Goal: Task Accomplishment & Management: Use online tool/utility

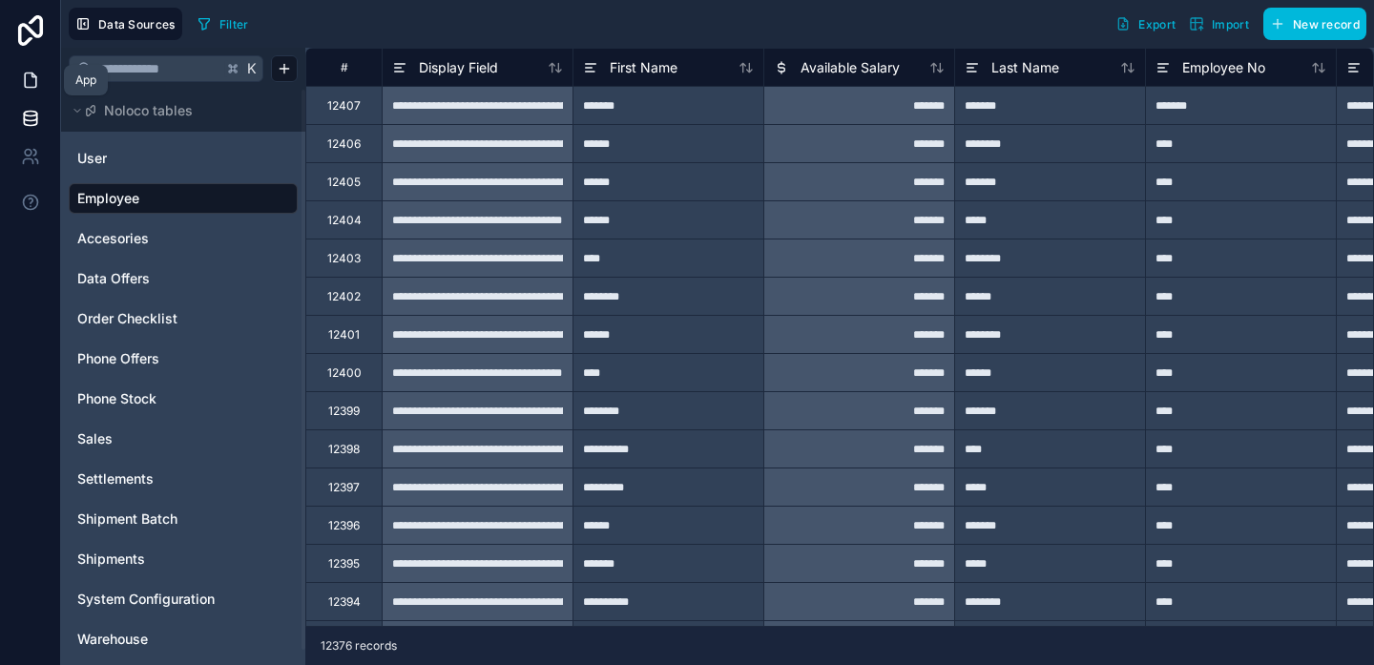
click at [25, 84] on icon at bounding box center [30, 80] width 19 height 19
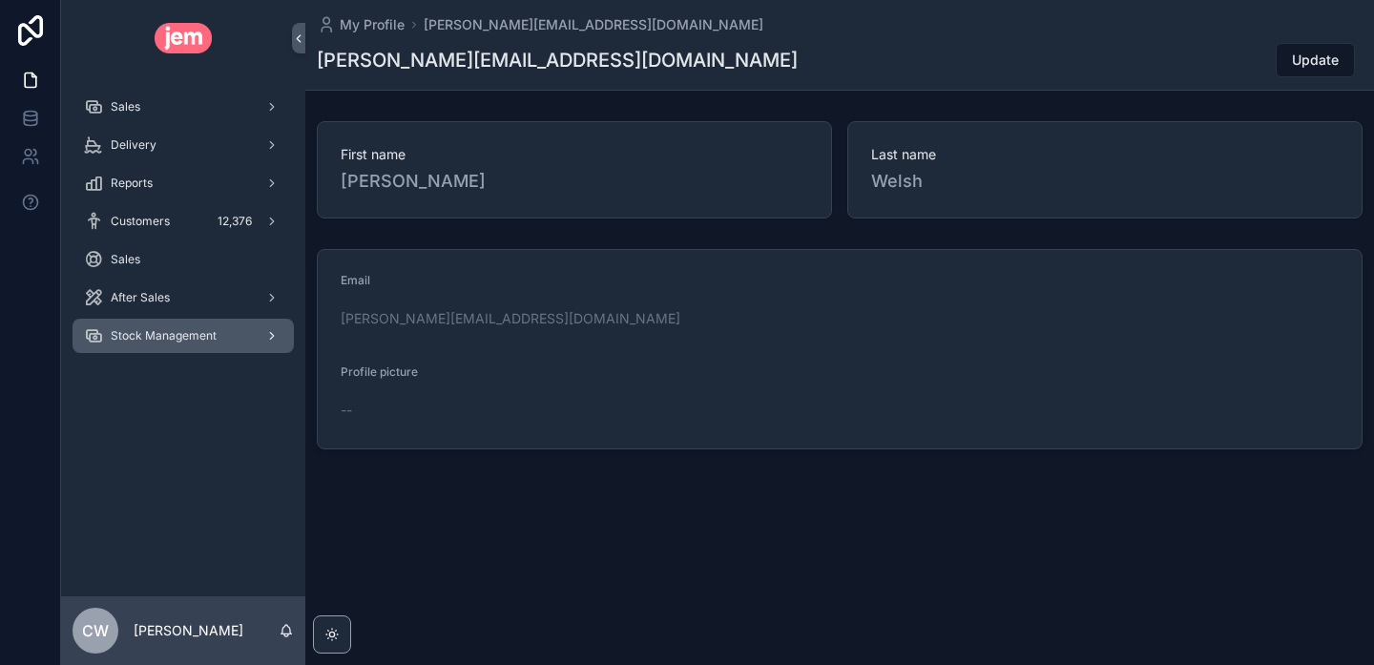
click at [198, 326] on div "Stock Management" at bounding box center [183, 336] width 198 height 31
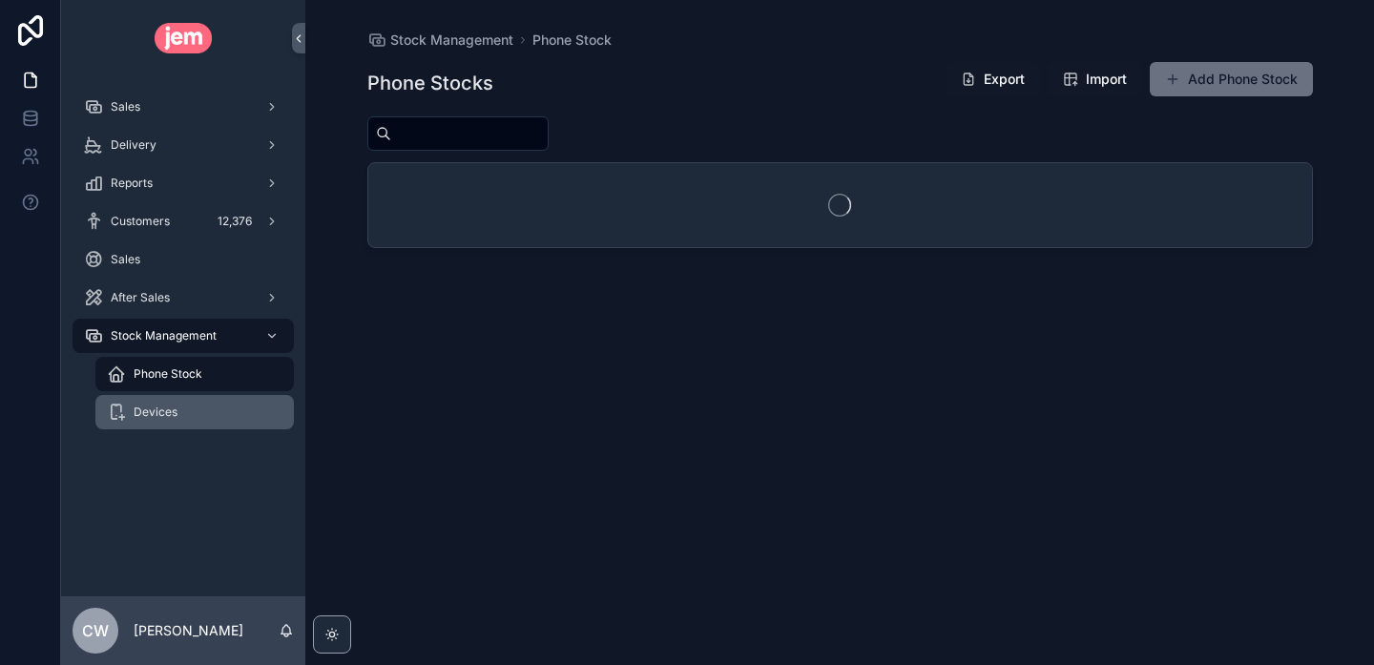
click at [202, 406] on div "Devices" at bounding box center [195, 412] width 176 height 31
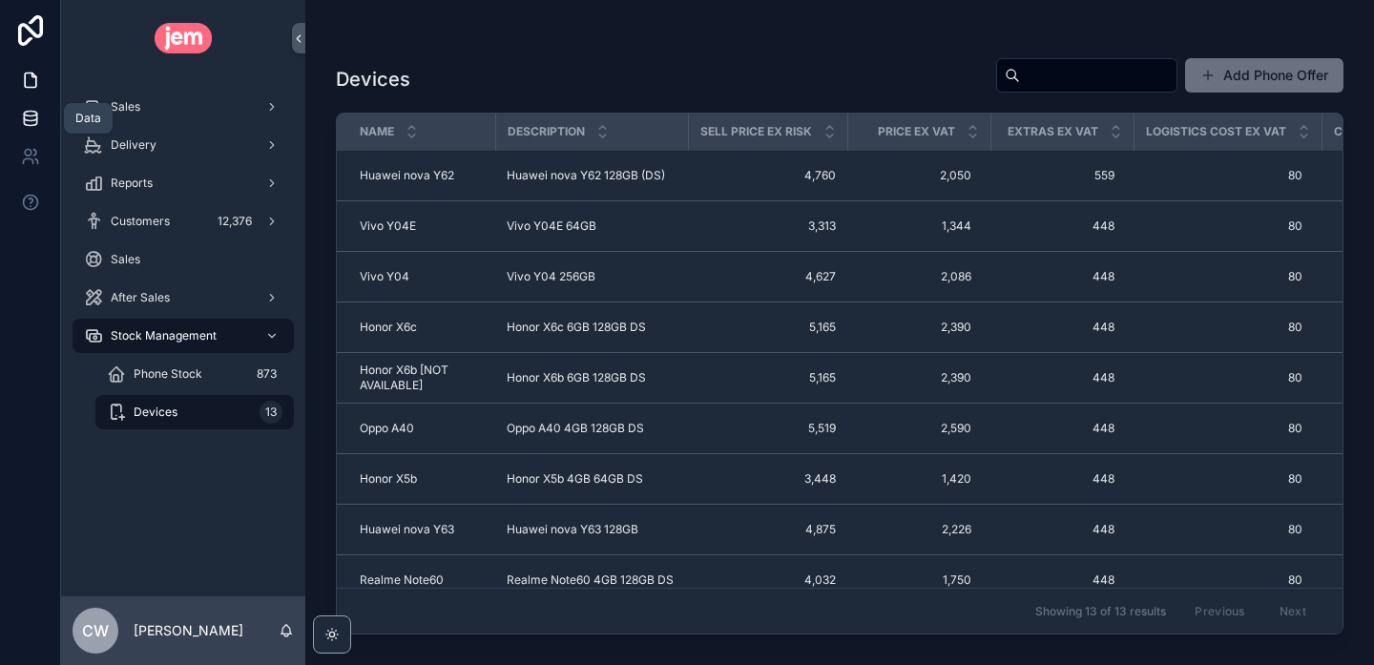
click at [30, 112] on icon at bounding box center [30, 118] width 19 height 19
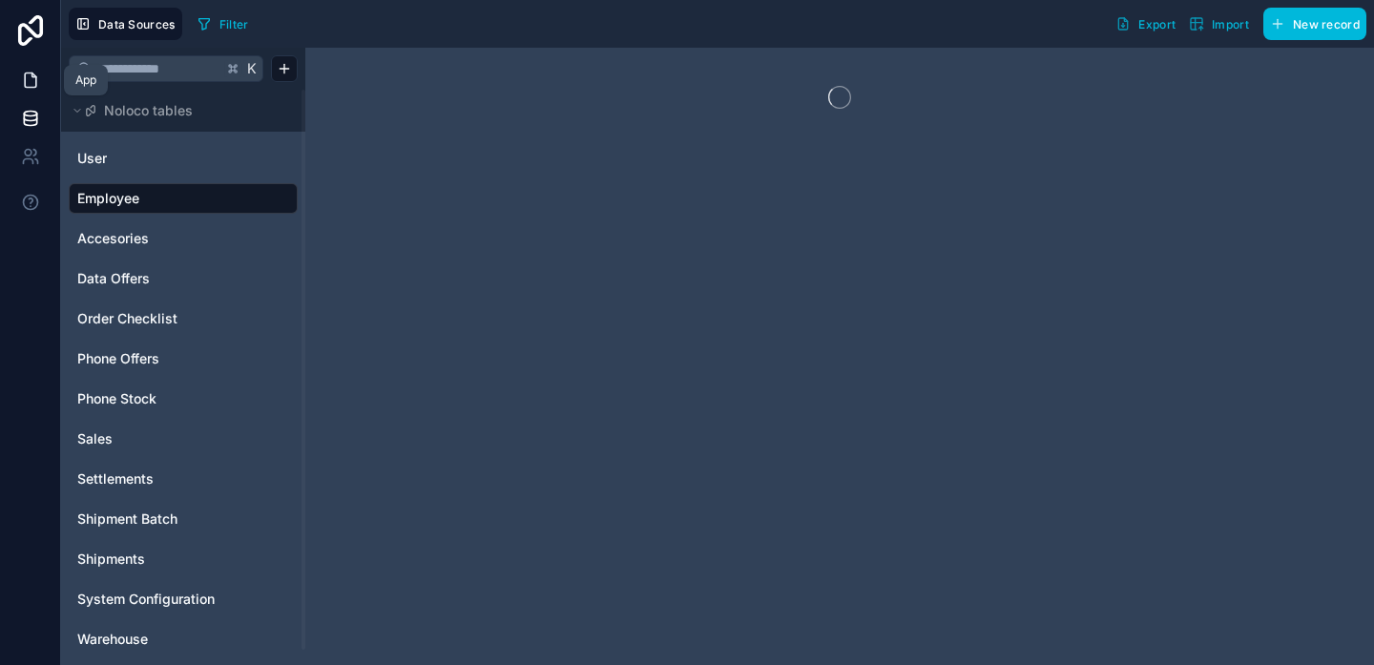
click at [30, 75] on icon at bounding box center [30, 80] width 19 height 19
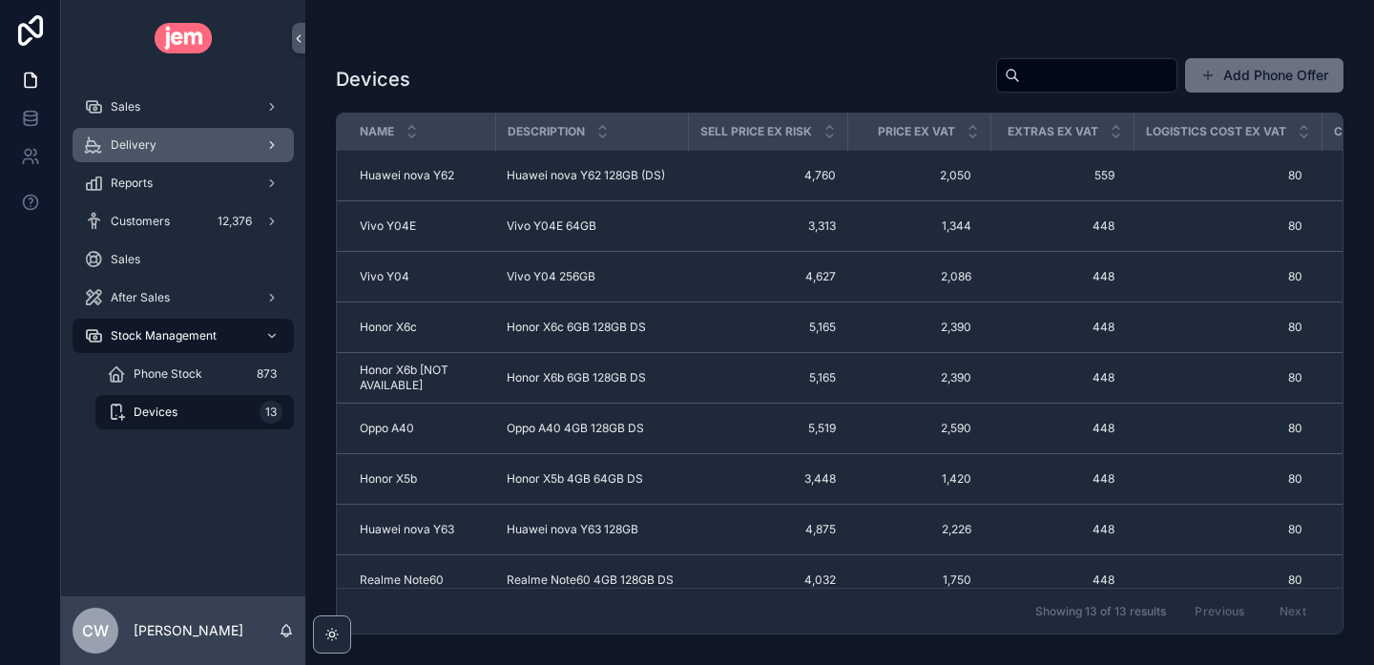
click at [175, 138] on div "Delivery" at bounding box center [183, 145] width 198 height 31
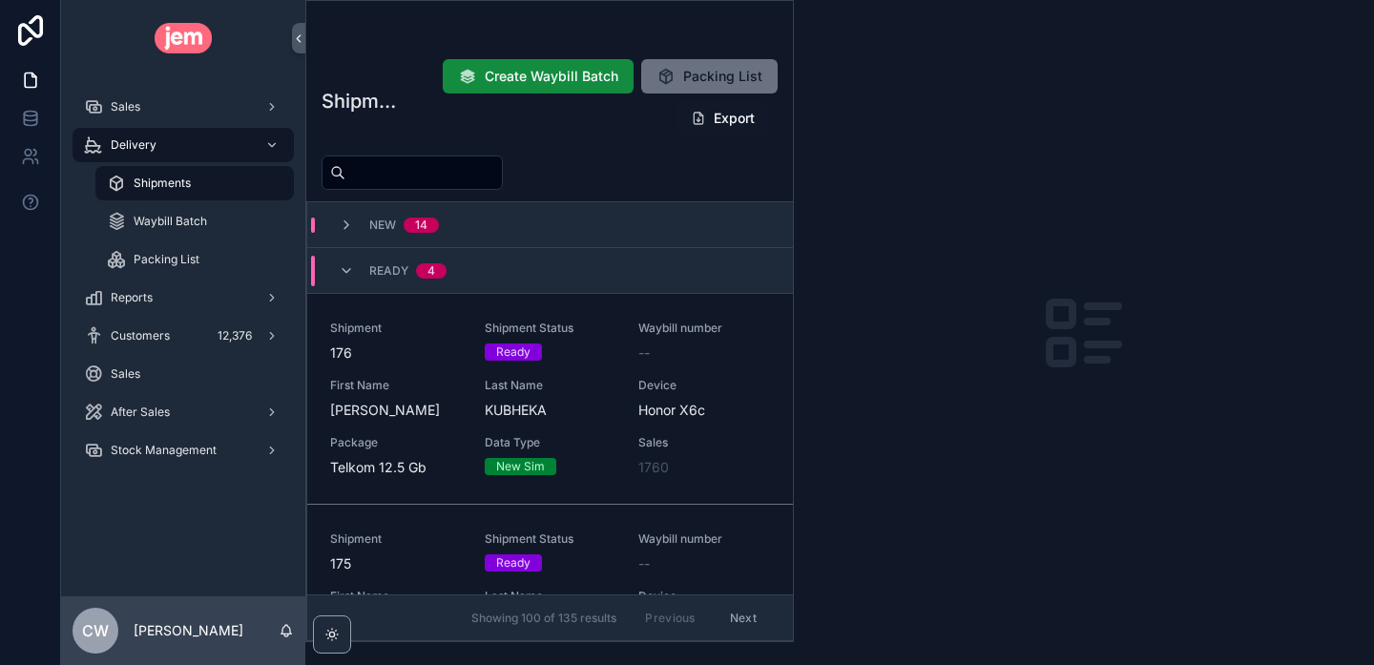
click at [624, 192] on div "Shipments Create Waybill Batch Packing List Export New 14 Ready 4 Shipment 176 …" at bounding box center [549, 344] width 487 height 594
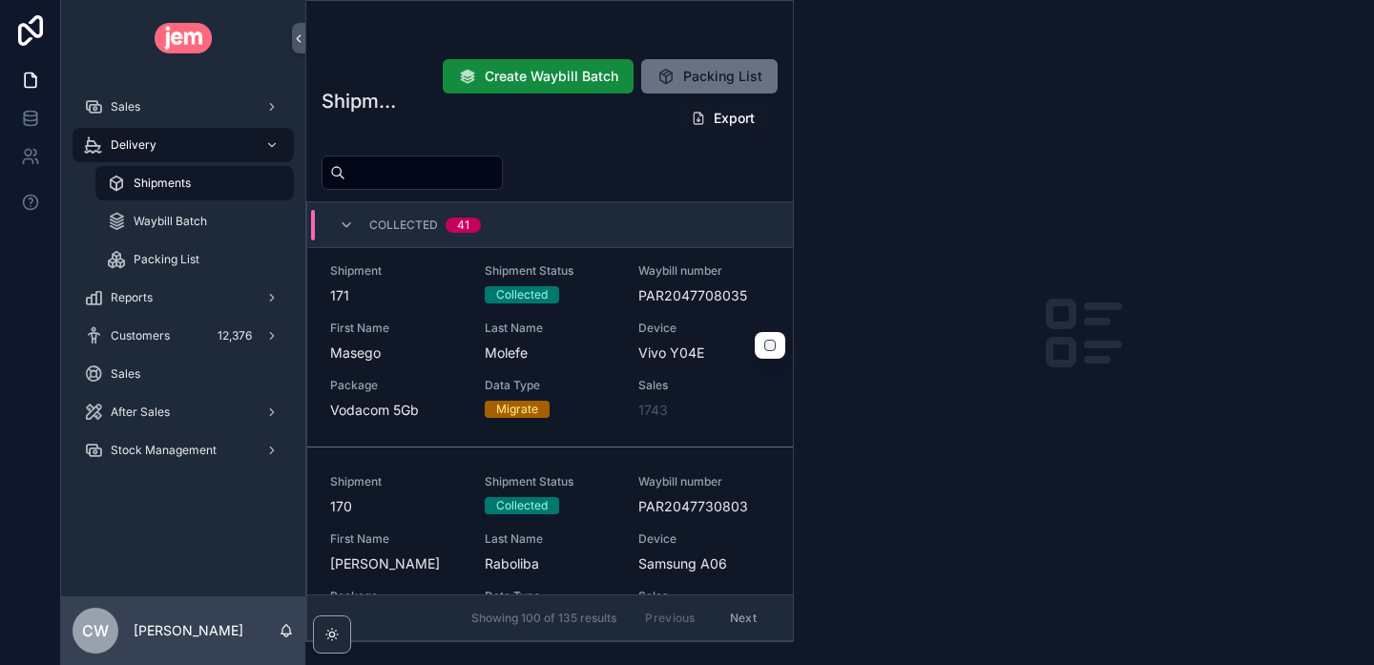
scroll to position [1740, 0]
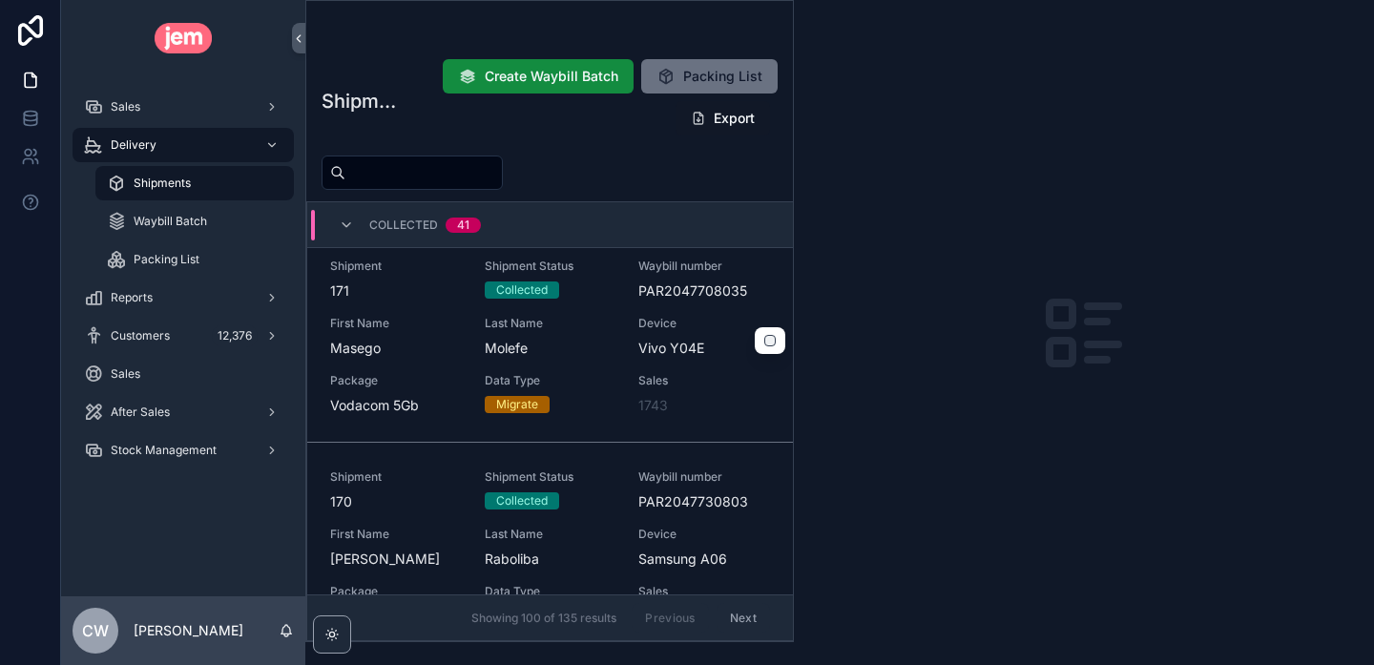
click at [599, 365] on div "Shipment 171 Shipment Status Collected Waybill number PAR2047708035 First Name …" at bounding box center [550, 337] width 440 height 156
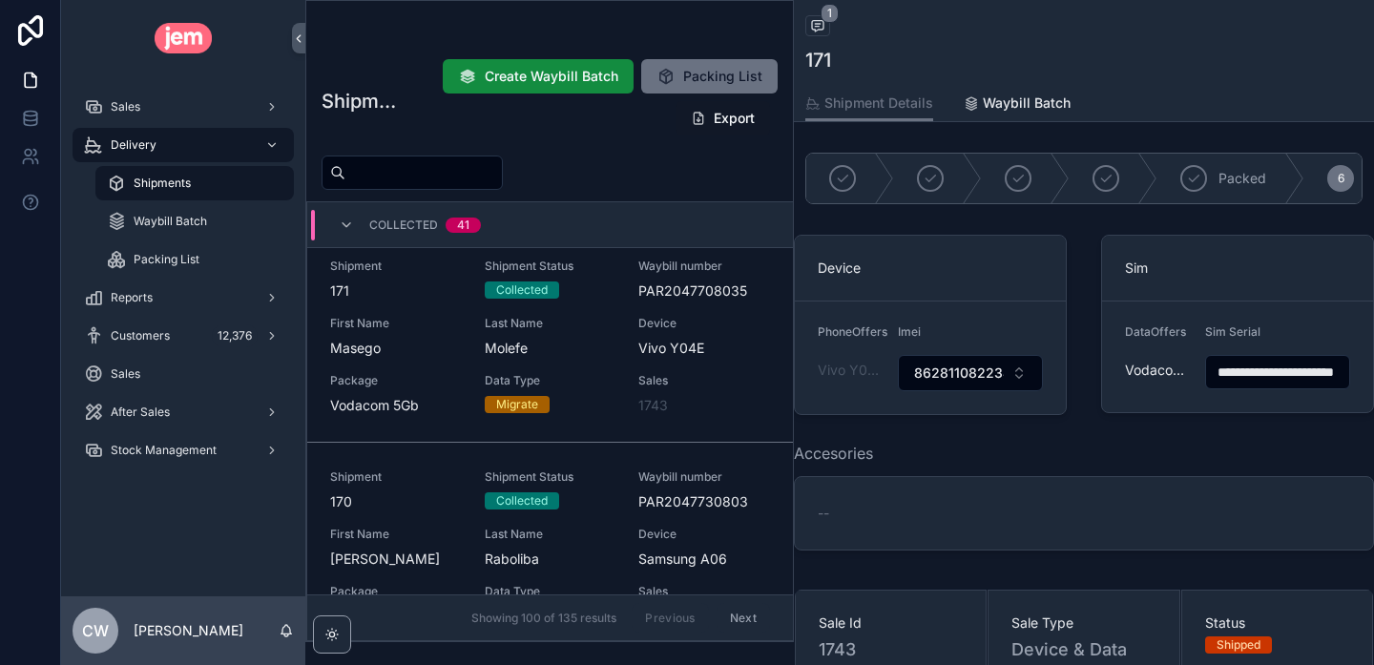
click at [404, 176] on input "scrollable content" at bounding box center [423, 172] width 156 height 27
type input "****"
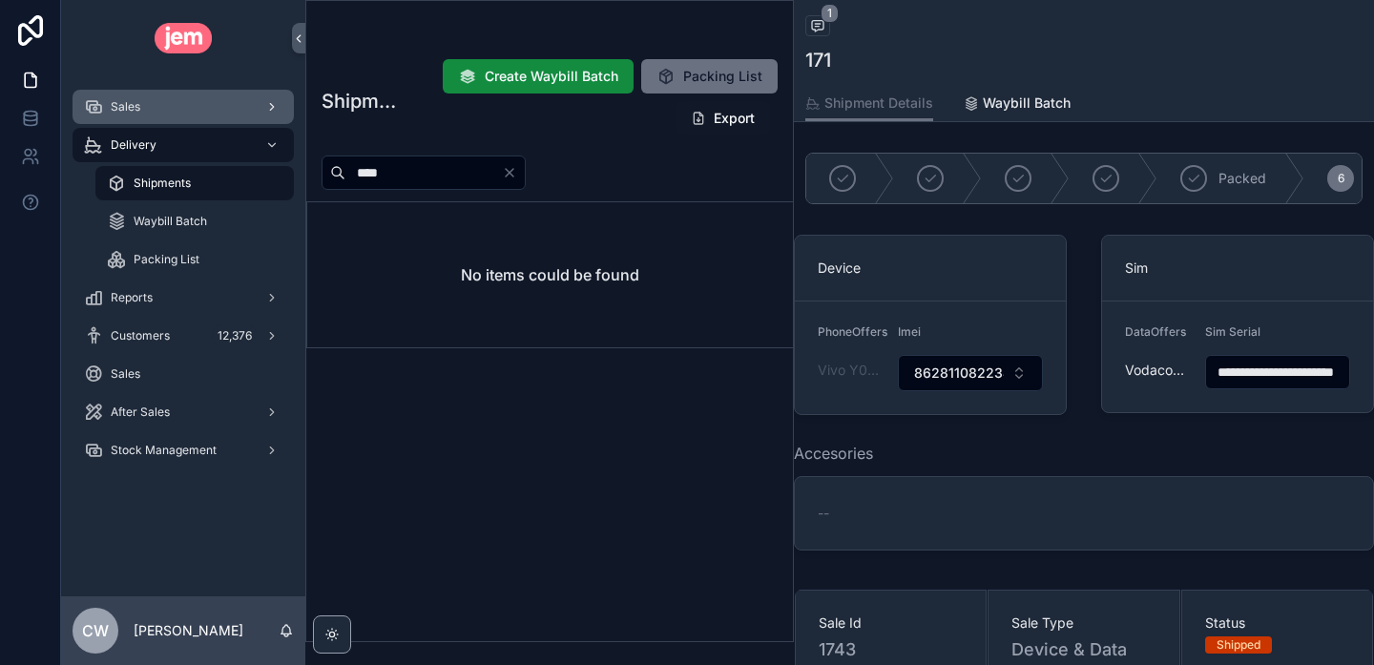
click at [179, 101] on div "Sales" at bounding box center [183, 107] width 198 height 31
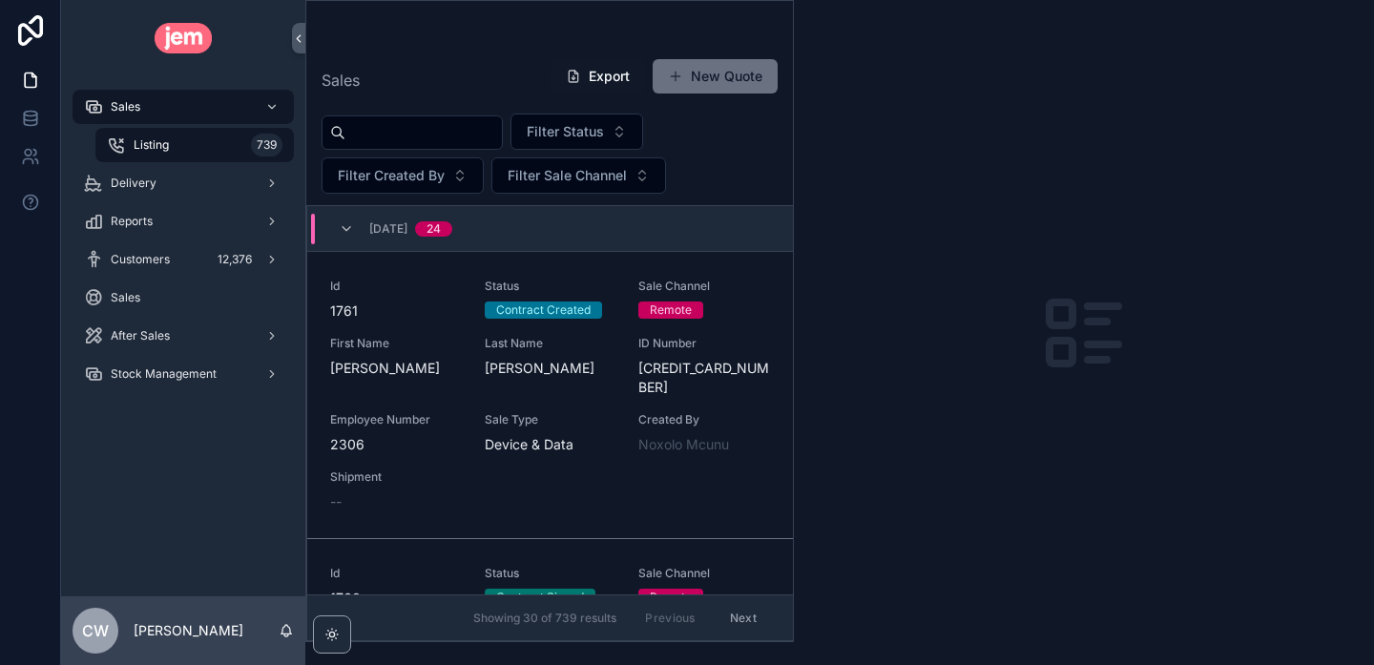
click at [435, 129] on input "scrollable content" at bounding box center [423, 132] width 156 height 27
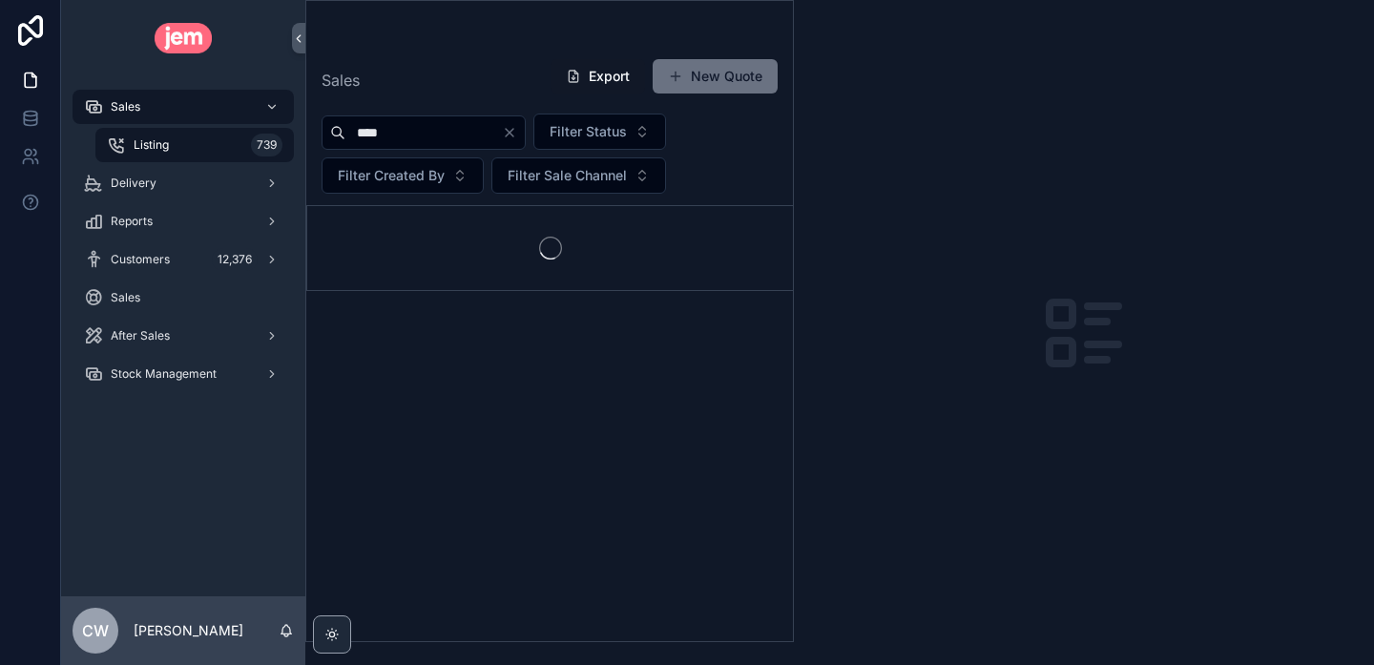
type input "****"
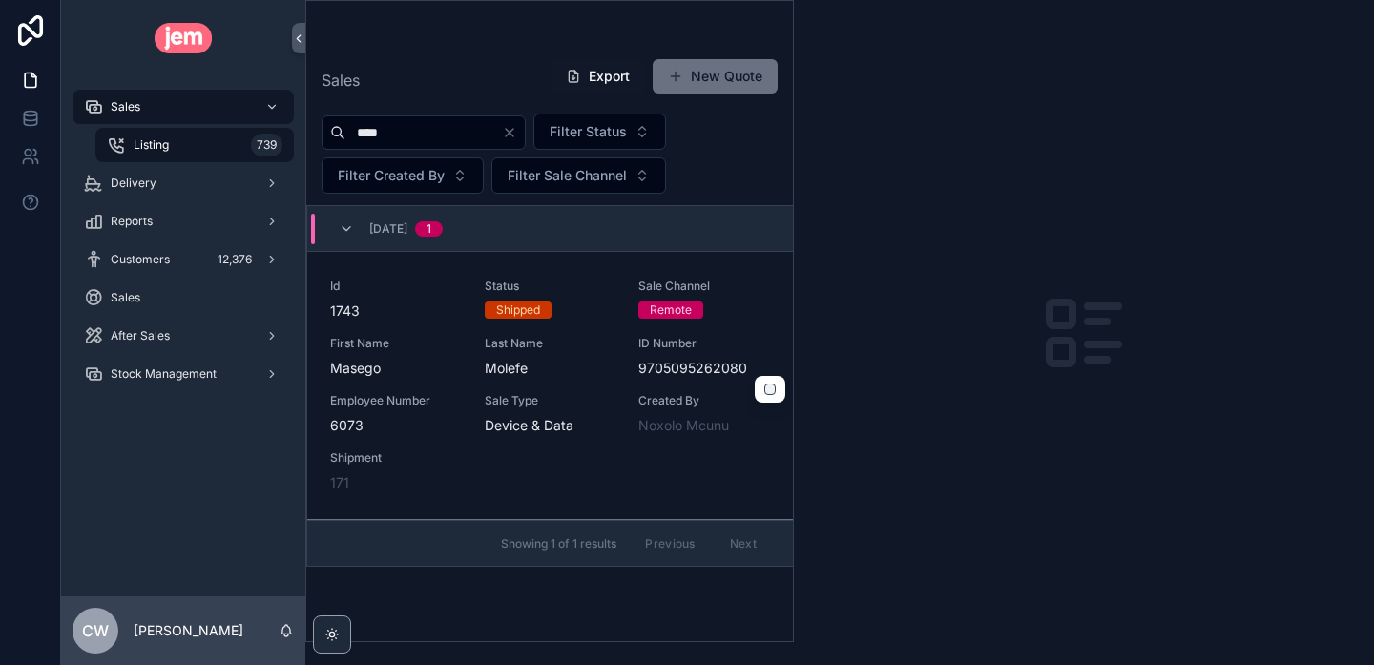
click at [603, 347] on span "Last Name" at bounding box center [551, 343] width 132 height 15
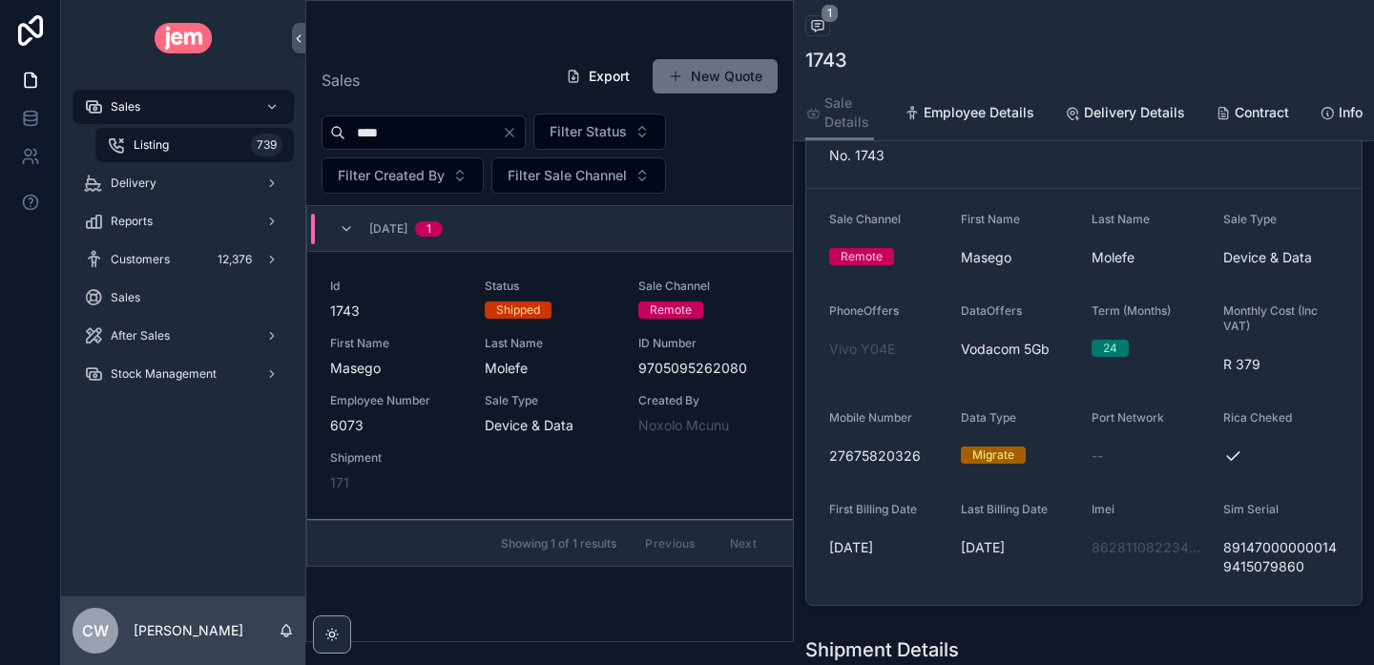
scroll to position [111, 0]
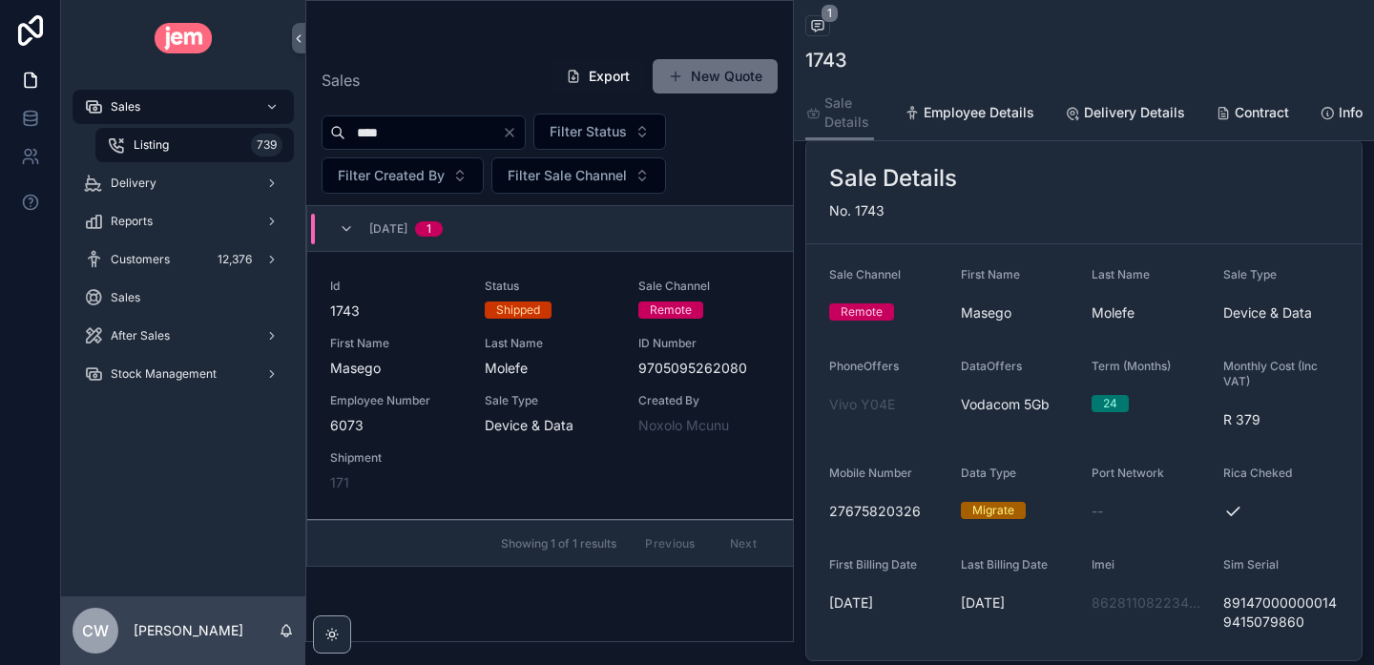
click at [620, 38] on div "scrollable content" at bounding box center [549, 38] width 456 height 15
click at [731, 279] on span "Sale Channel" at bounding box center [704, 286] width 132 height 15
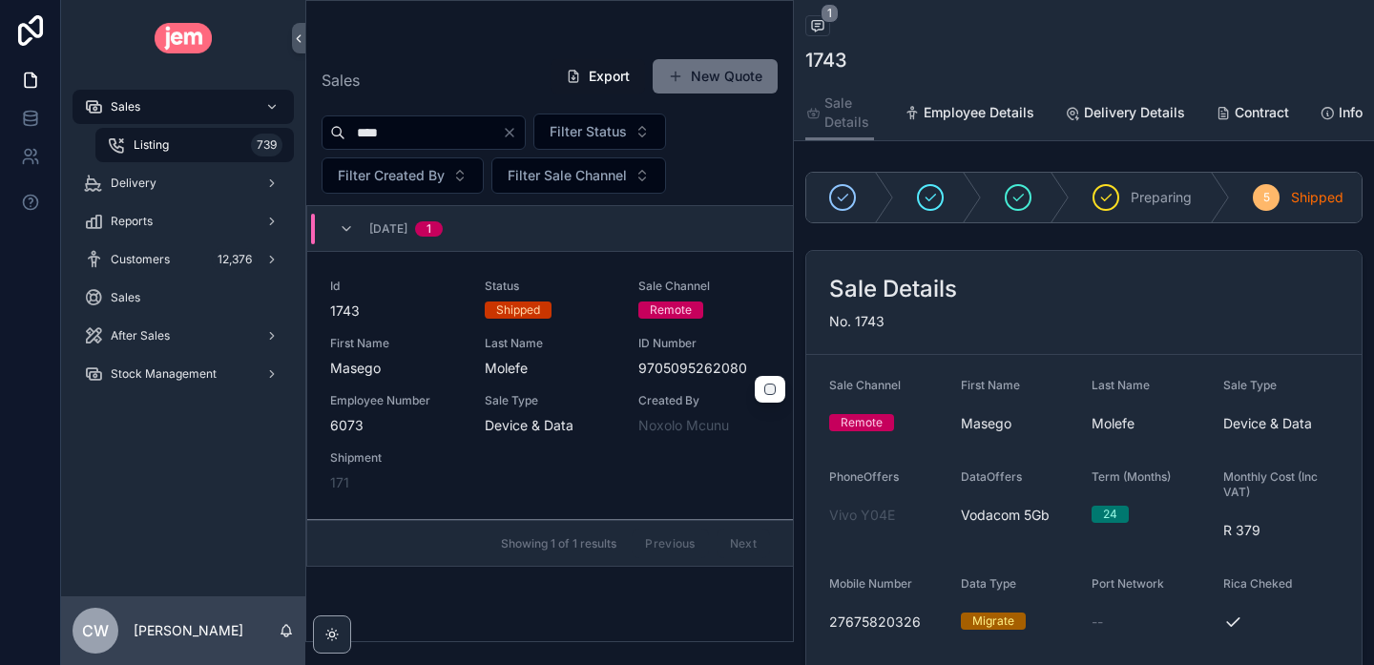
click at [590, 284] on span "Status" at bounding box center [551, 286] width 132 height 15
click at [517, 133] on icon "Clear" at bounding box center [509, 132] width 15 height 15
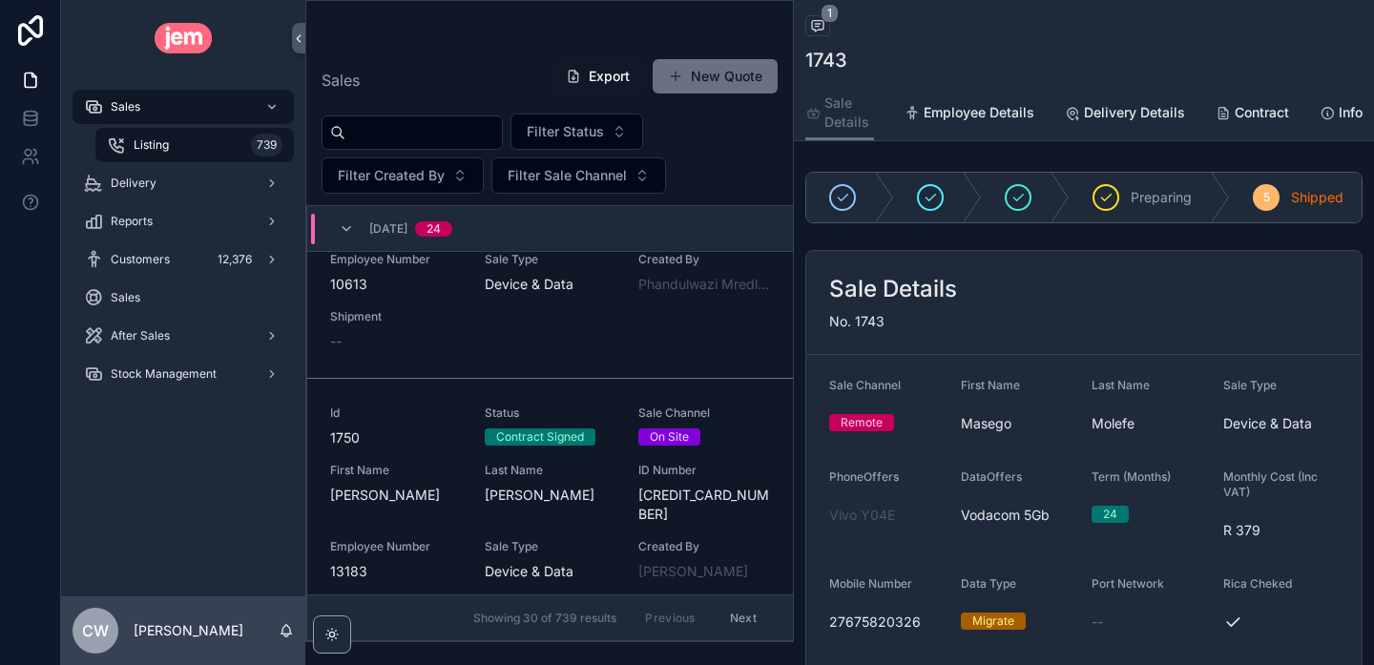
scroll to position [2111, 0]
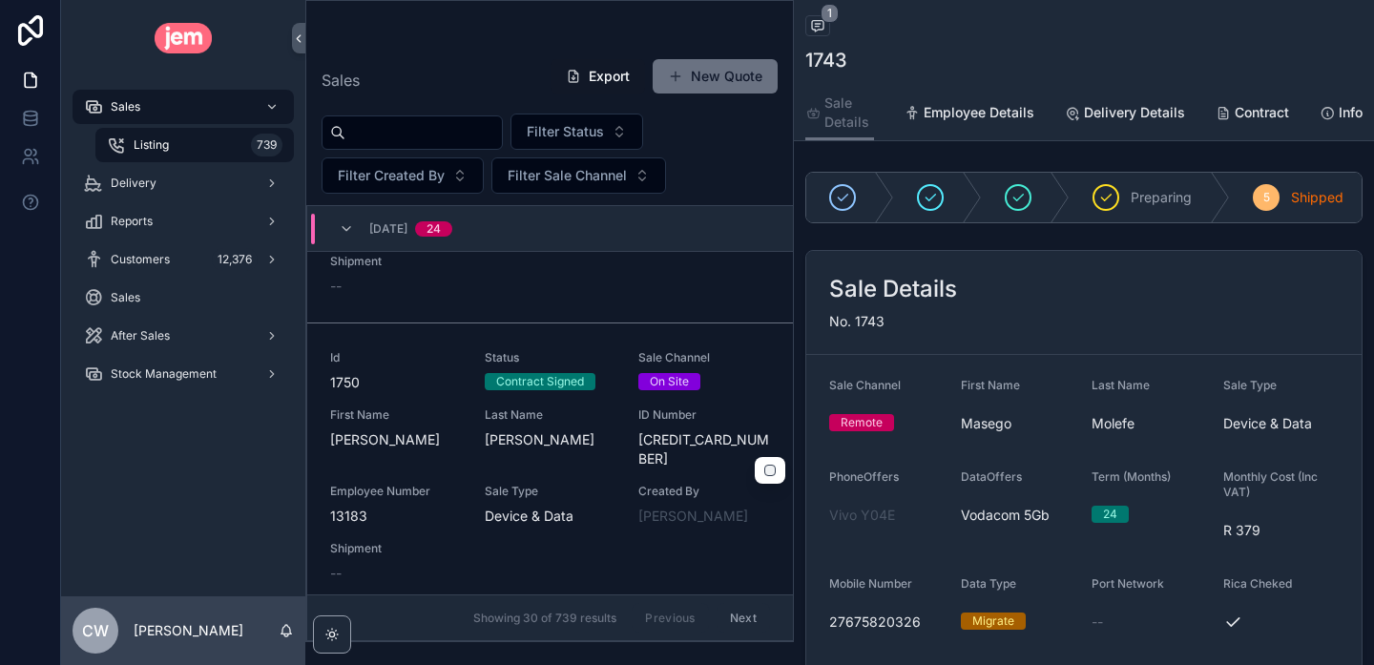
click at [592, 430] on span "[PERSON_NAME]" at bounding box center [551, 439] width 132 height 19
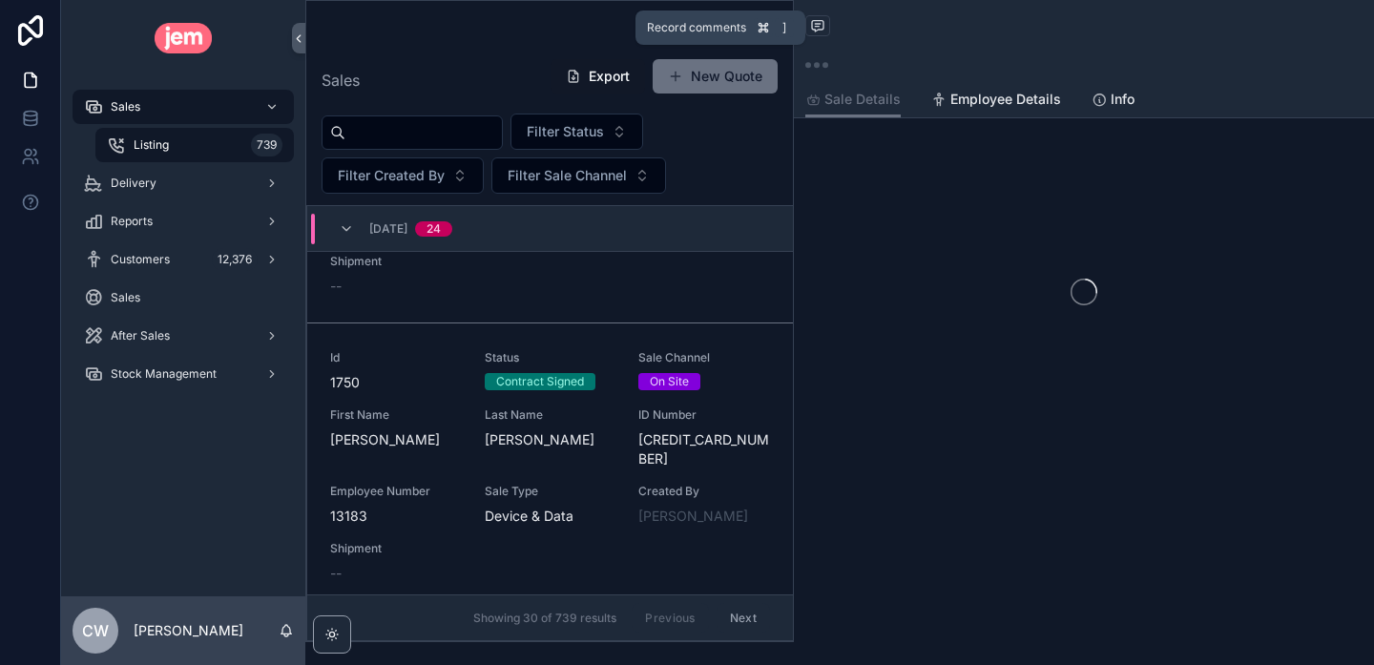
click at [822, 21] on icon "scrollable content" at bounding box center [817, 25] width 15 height 15
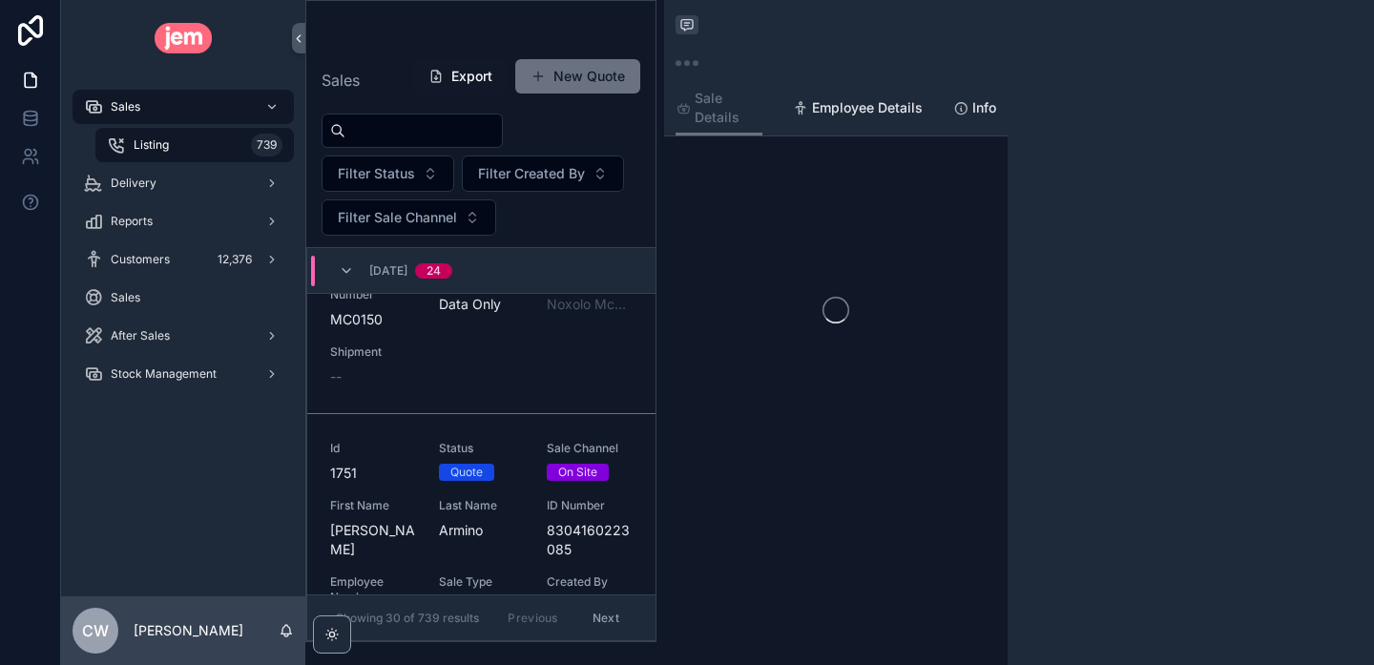
scroll to position [2485, 0]
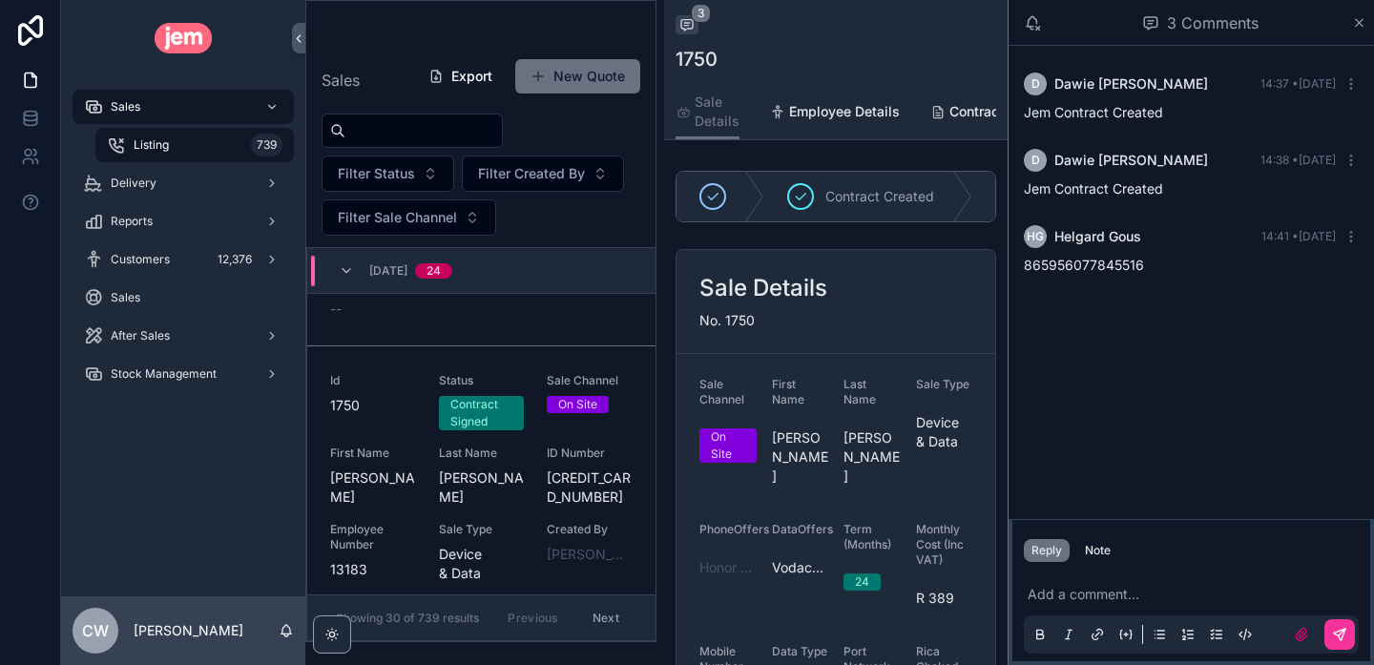
click at [1118, 265] on span "865956077845516" at bounding box center [1084, 265] width 120 height 16
copy span "865956077845516"
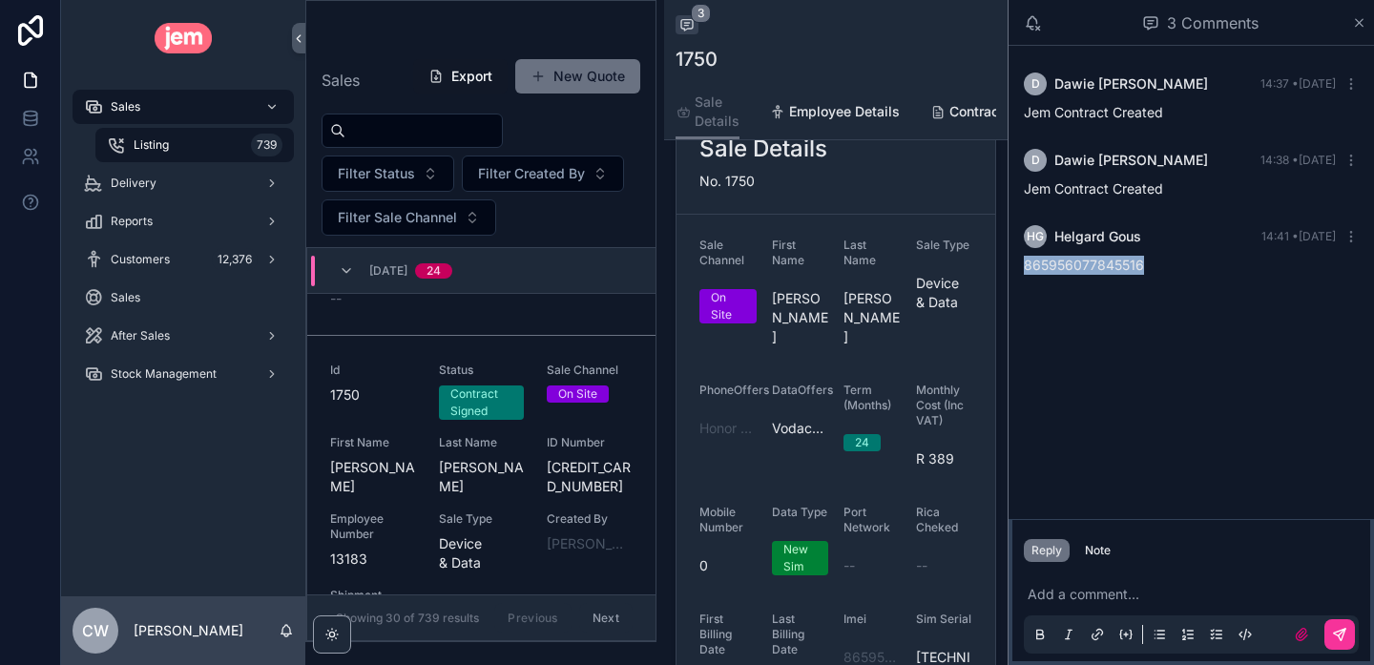
scroll to position [156, 0]
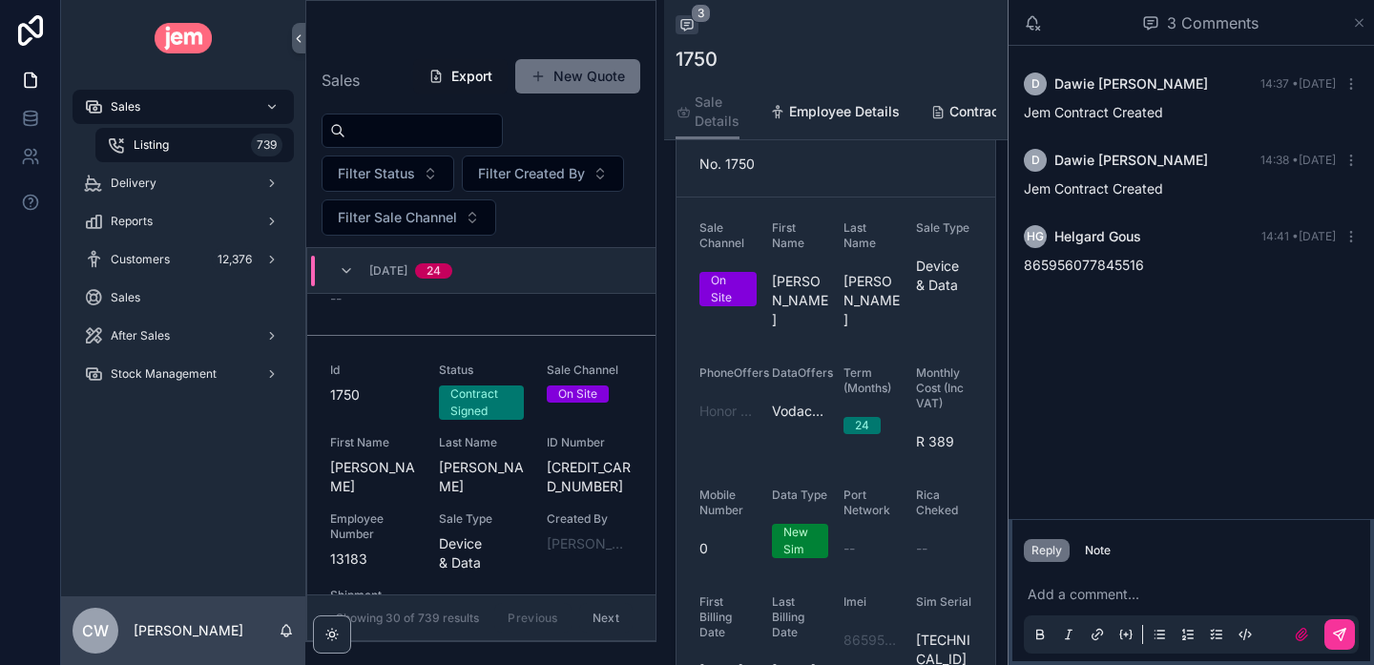
click at [1358, 19] on icon "scrollable content" at bounding box center [1359, 22] width 14 height 15
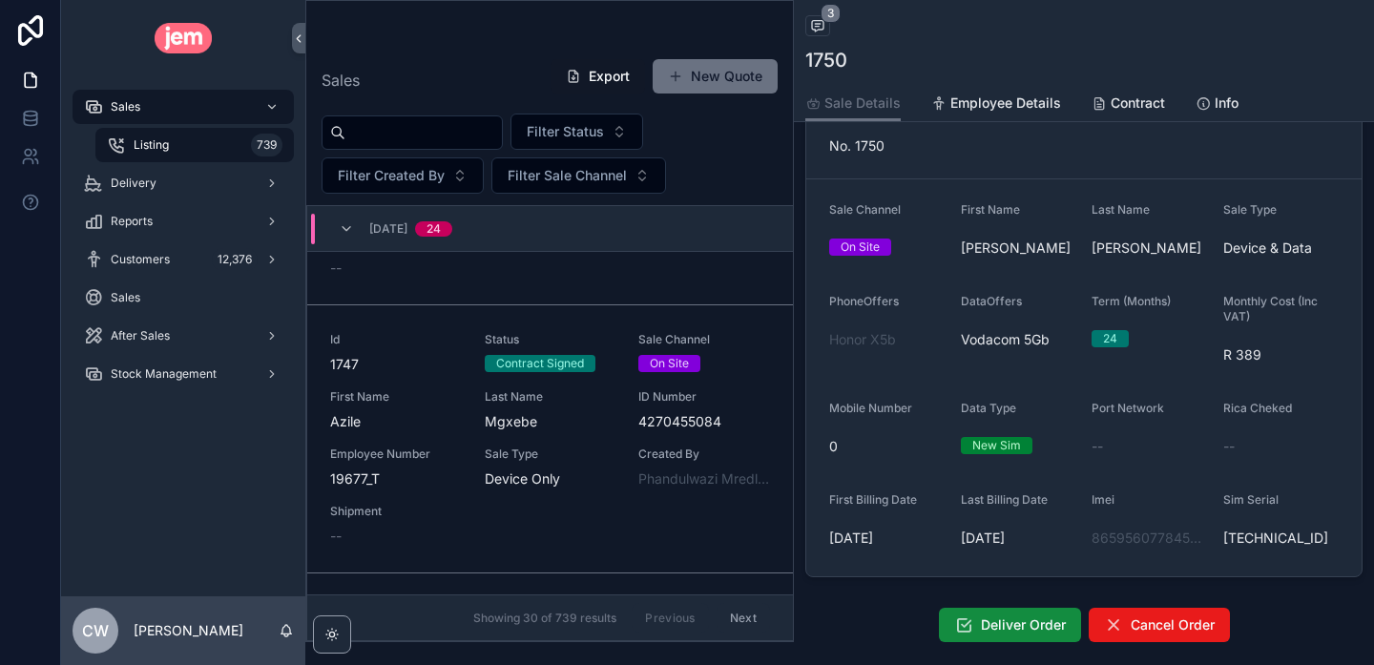
scroll to position [2687, 0]
click at [443, 386] on span "First Name" at bounding box center [396, 393] width 132 height 15
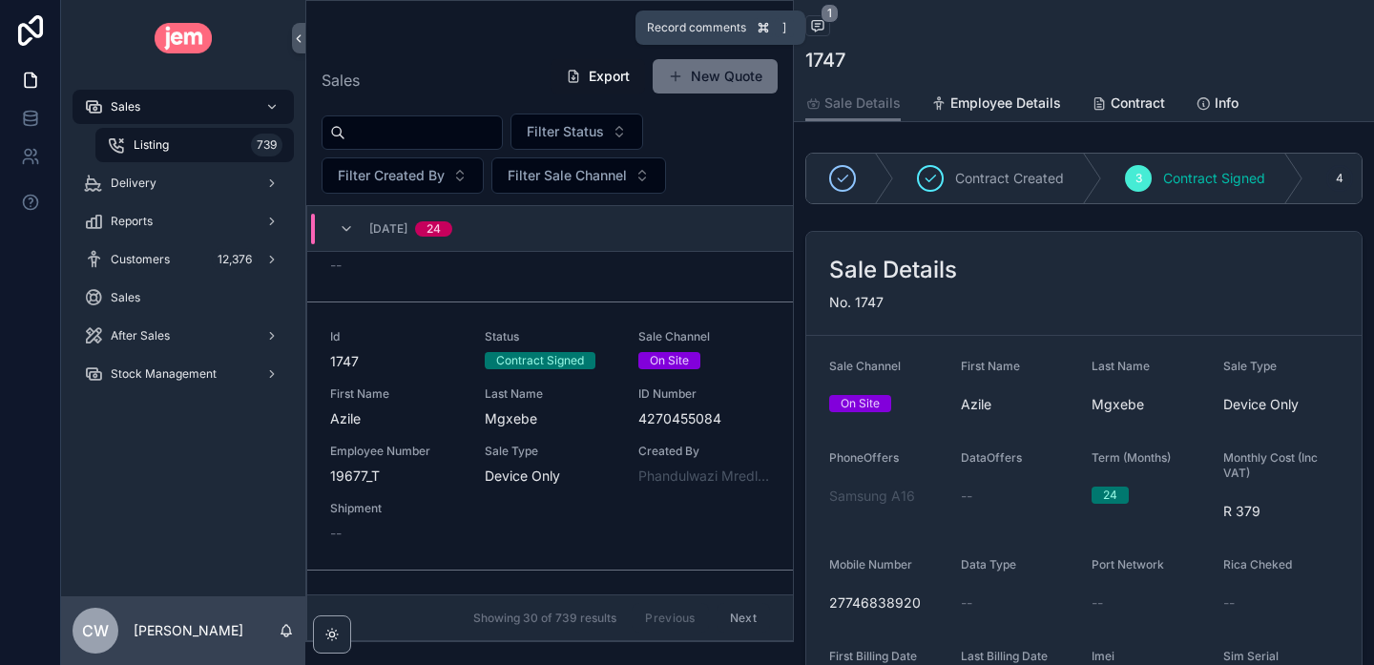
click at [819, 27] on icon "scrollable content" at bounding box center [817, 27] width 4 height 0
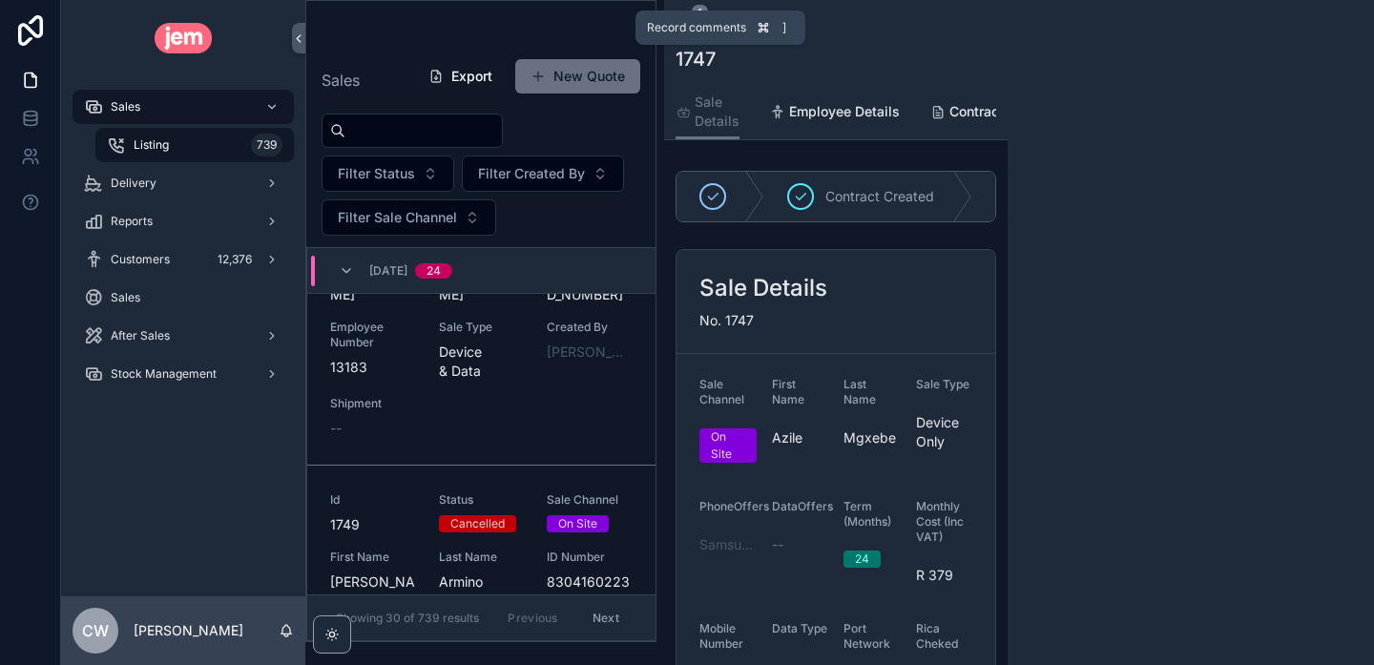
scroll to position [3153, 0]
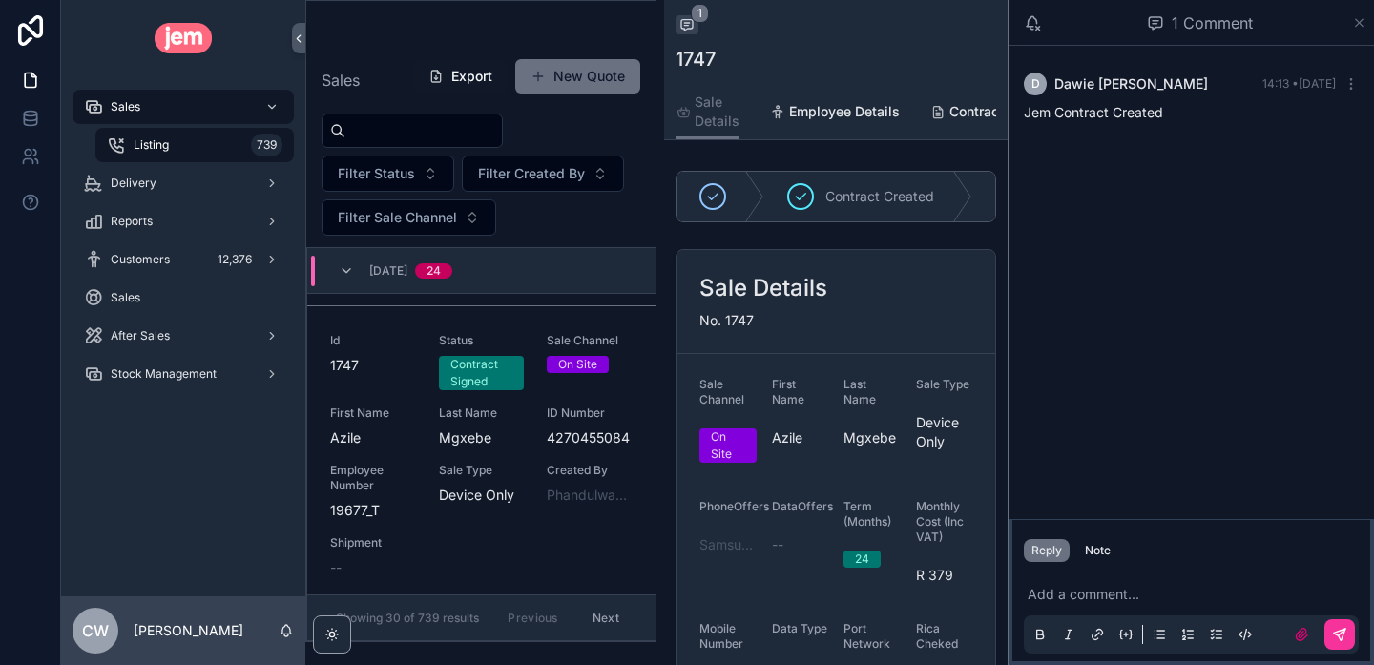
click at [1362, 21] on icon "scrollable content" at bounding box center [1359, 22] width 14 height 15
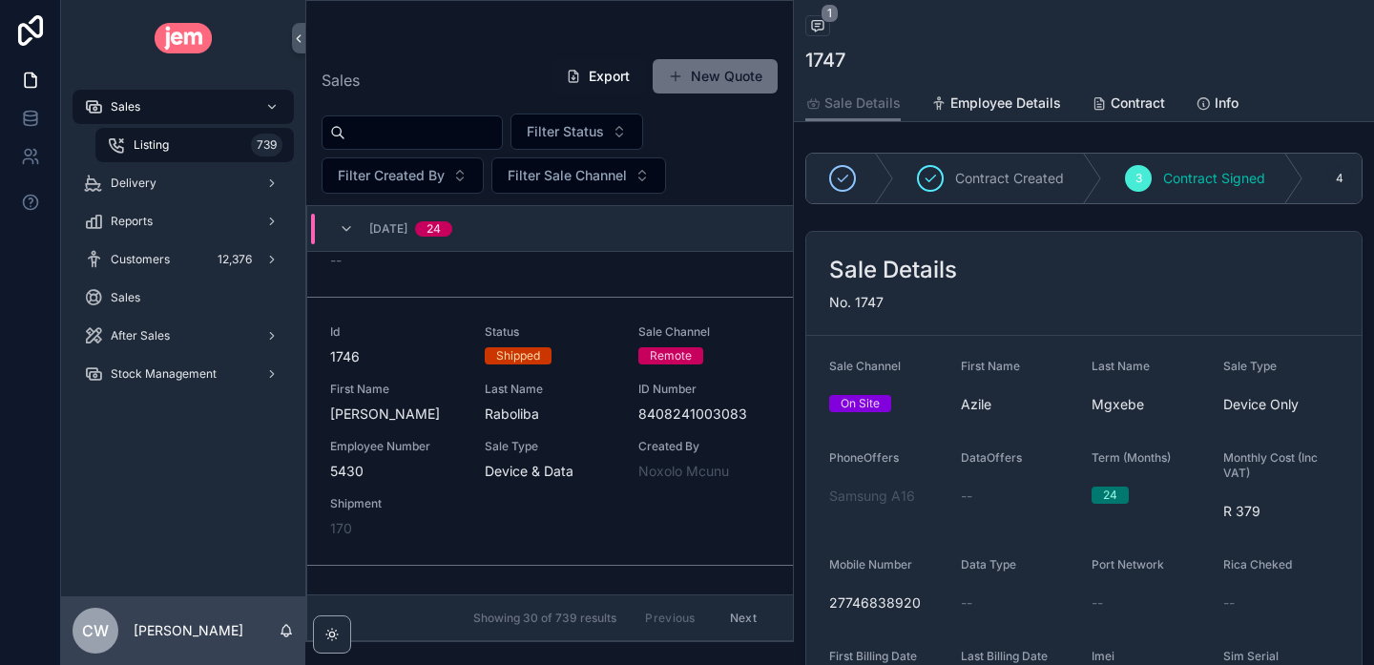
scroll to position [2964, 0]
click at [599, 332] on div "Id 1746 Status Shipped Sale Channel Remote First Name [PERSON_NAME] Last Name R…" at bounding box center [550, 428] width 440 height 214
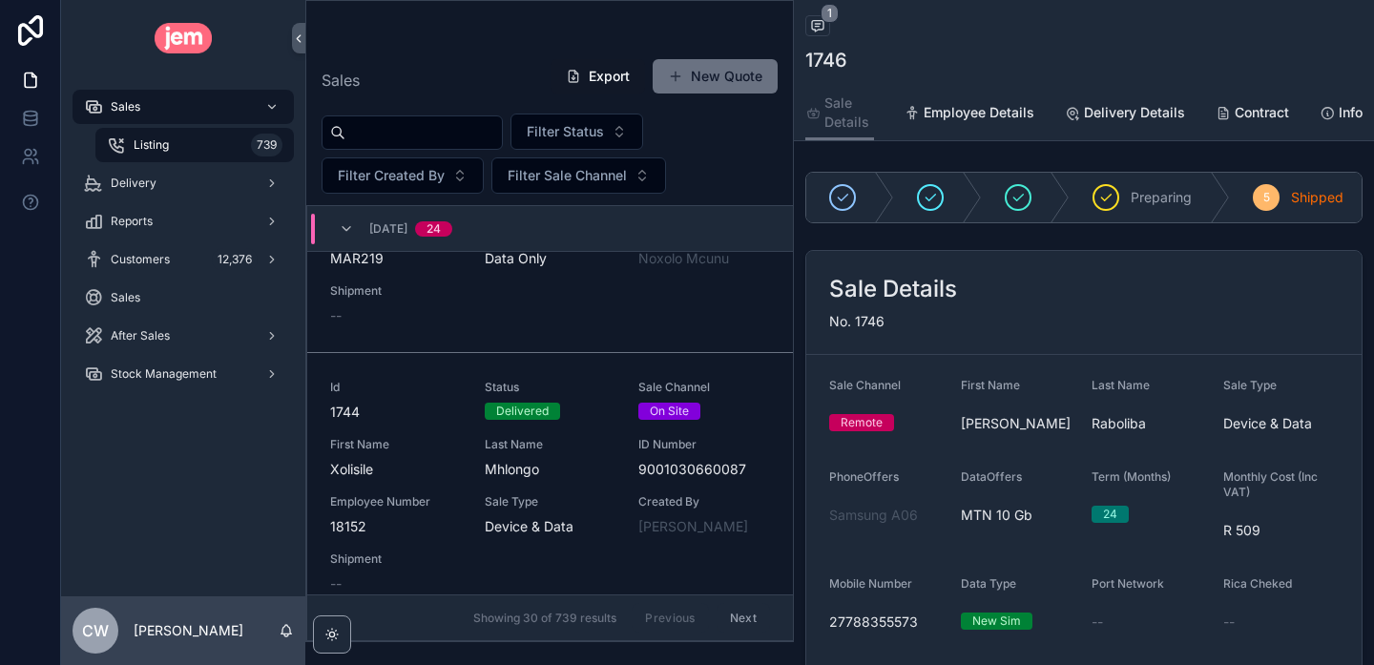
scroll to position [3445, 0]
click at [584, 376] on div "Status Delivered" at bounding box center [551, 396] width 132 height 40
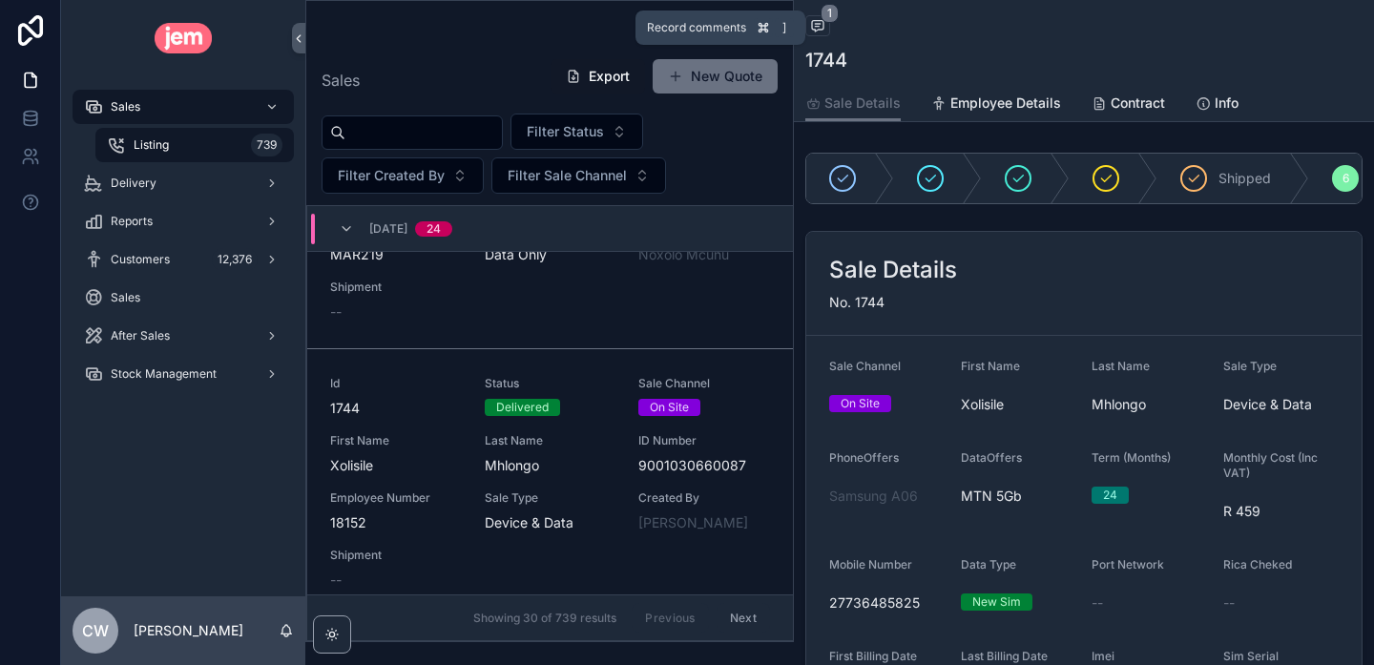
click at [822, 25] on icon "scrollable content" at bounding box center [817, 25] width 15 height 15
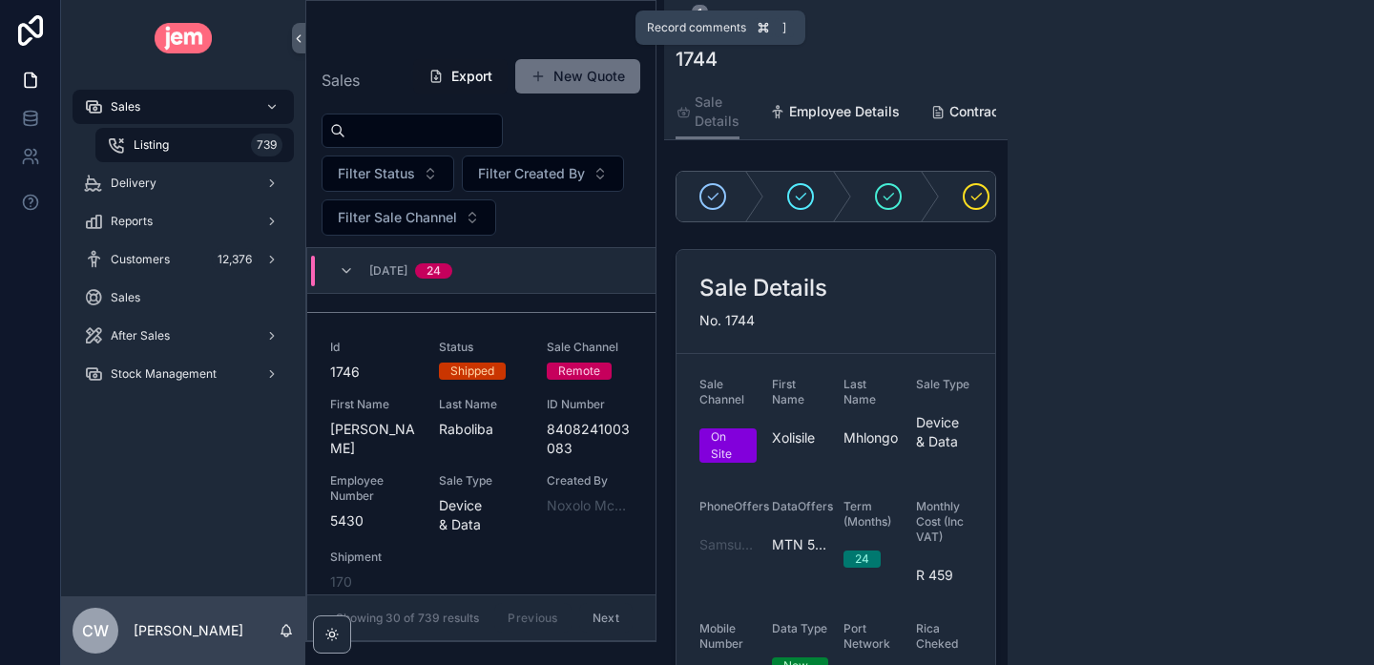
scroll to position [4029, 0]
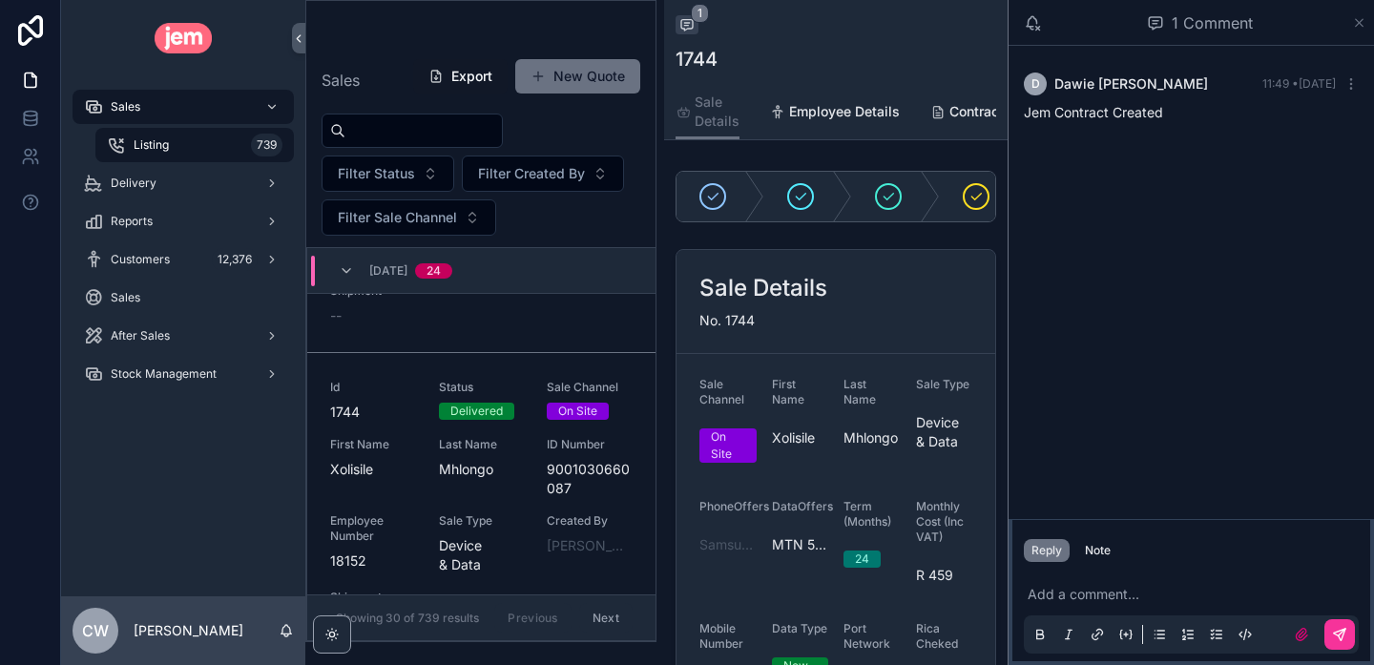
click at [1359, 15] on icon "scrollable content" at bounding box center [1359, 22] width 14 height 15
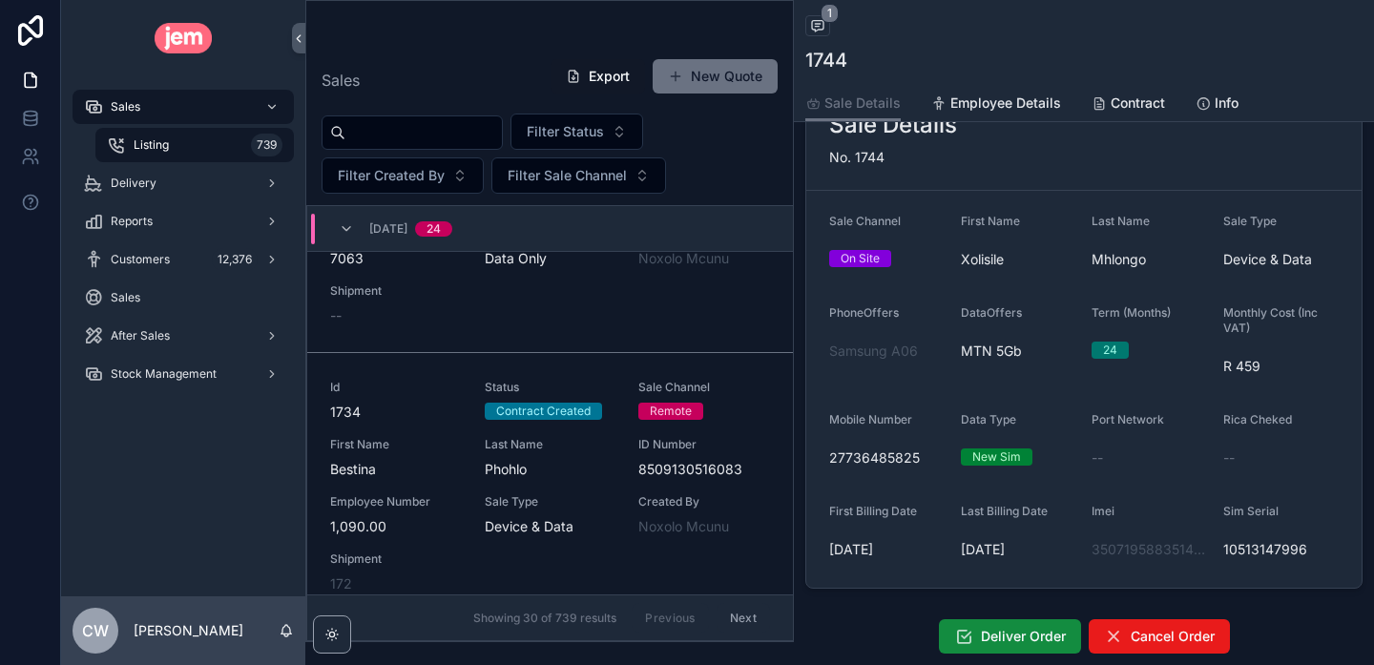
scroll to position [6193, 0]
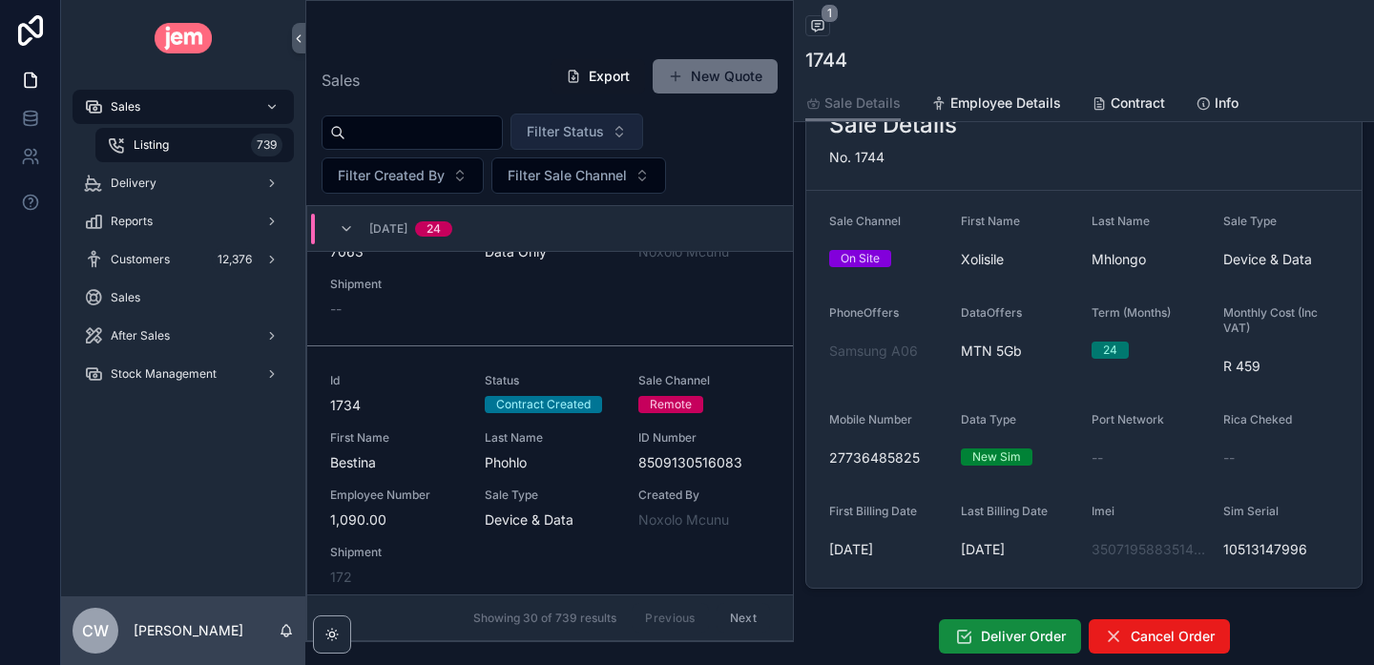
click at [604, 124] on span "Filter Status" at bounding box center [565, 131] width 77 height 19
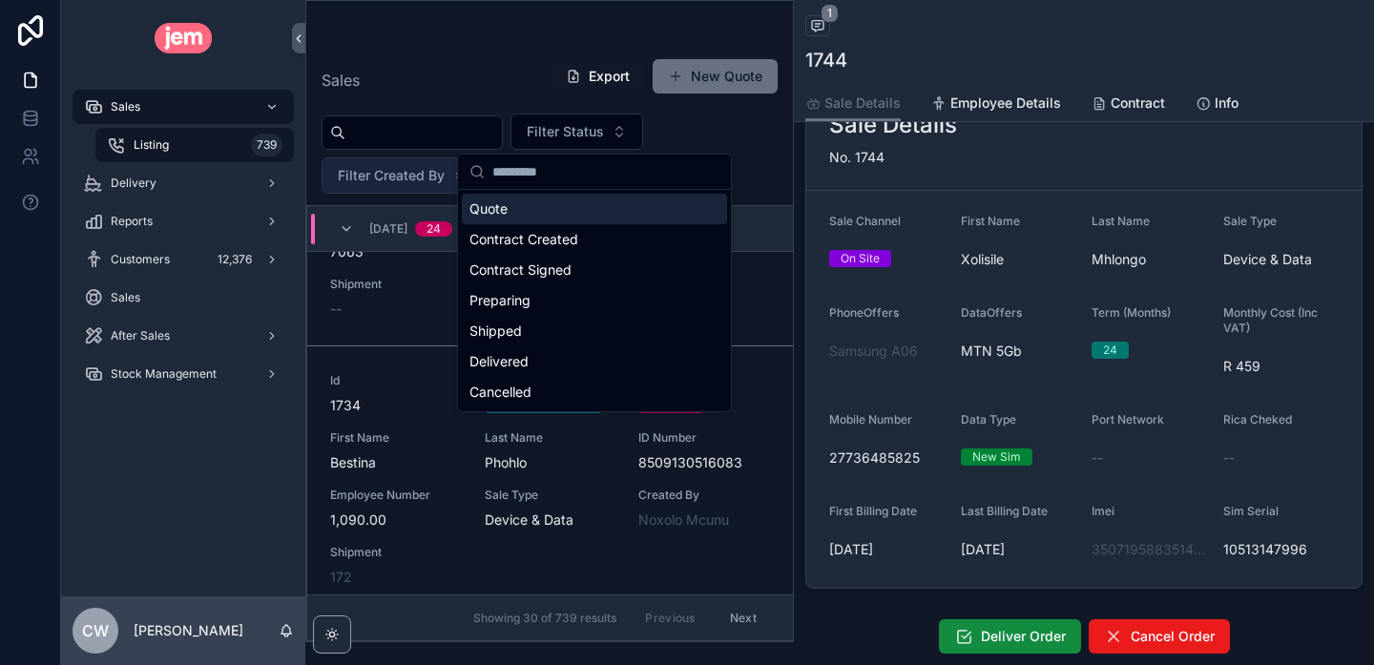
click at [406, 183] on span "Filter Created By" at bounding box center [391, 175] width 107 height 19
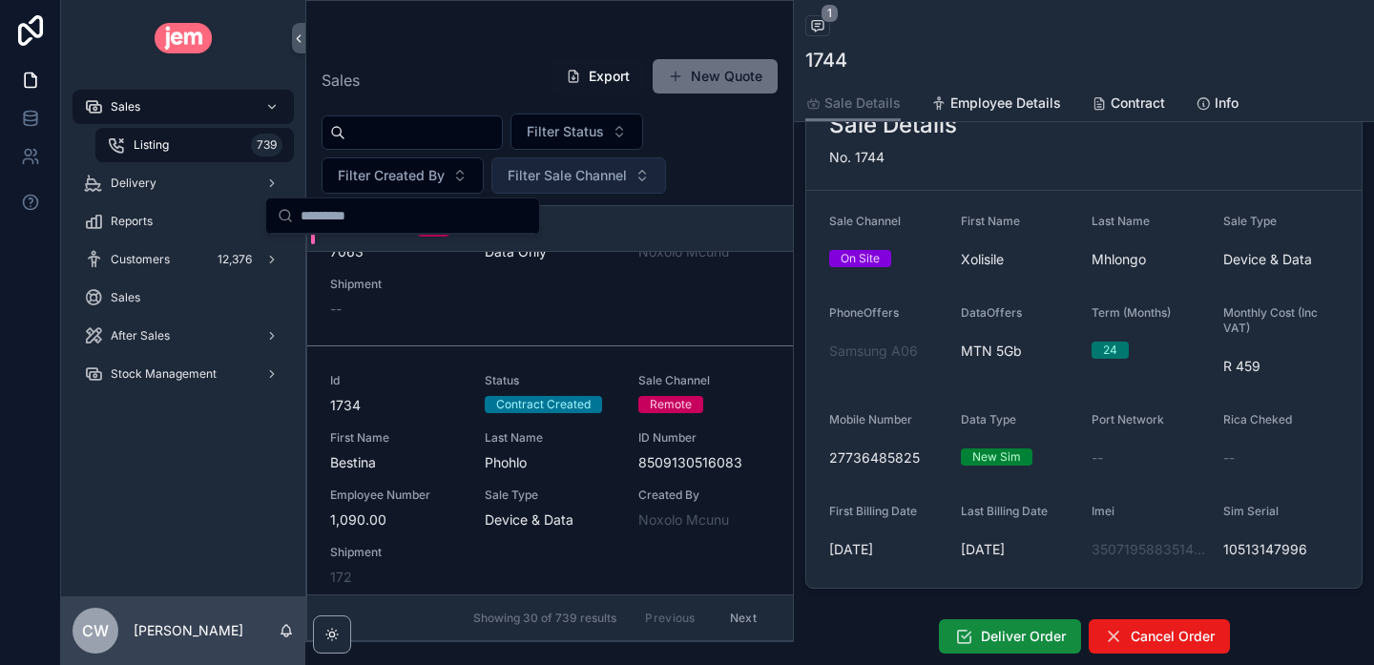
click at [576, 175] on span "Filter Sale Channel" at bounding box center [567, 175] width 119 height 19
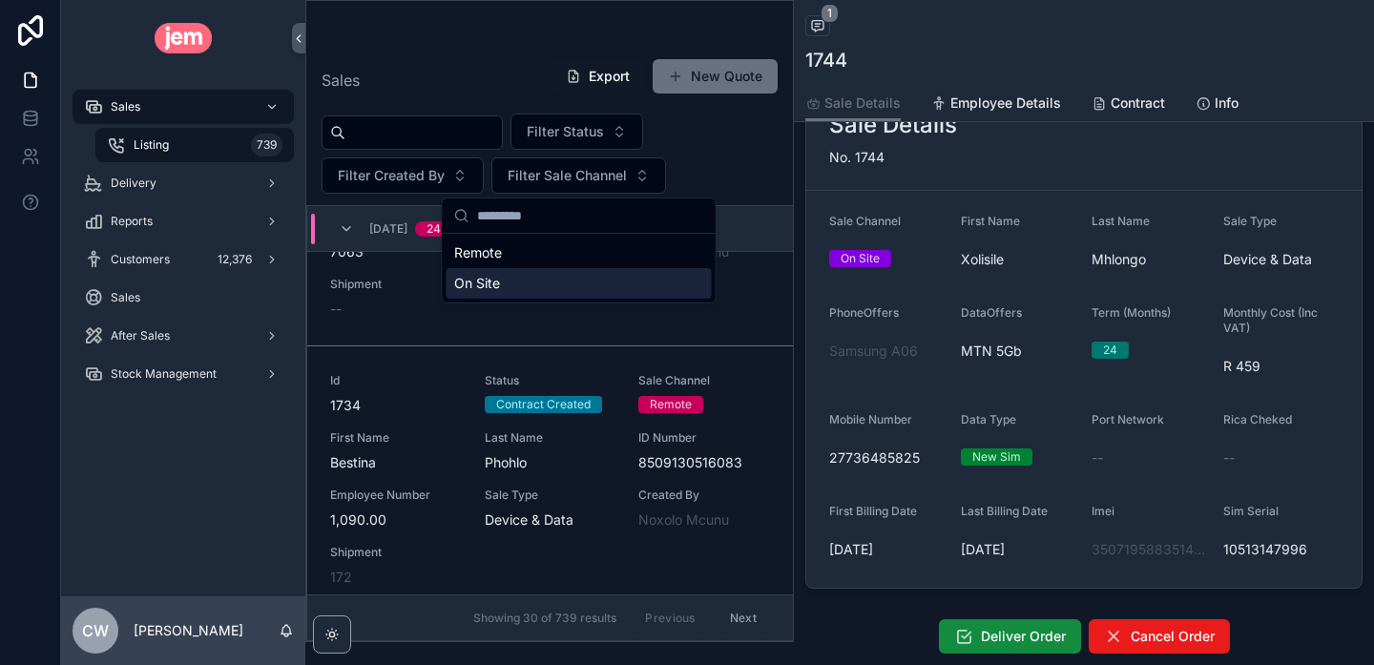
click at [528, 280] on div "On Site" at bounding box center [578, 283] width 265 height 31
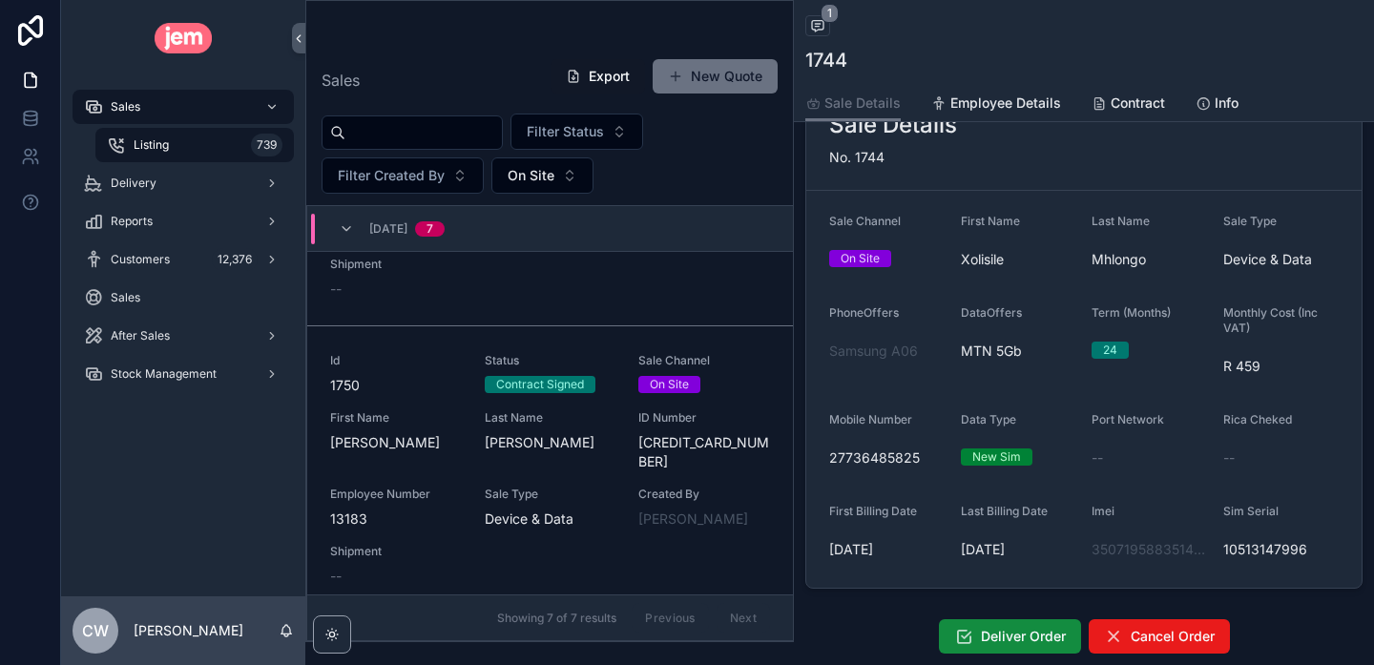
scroll to position [480, 0]
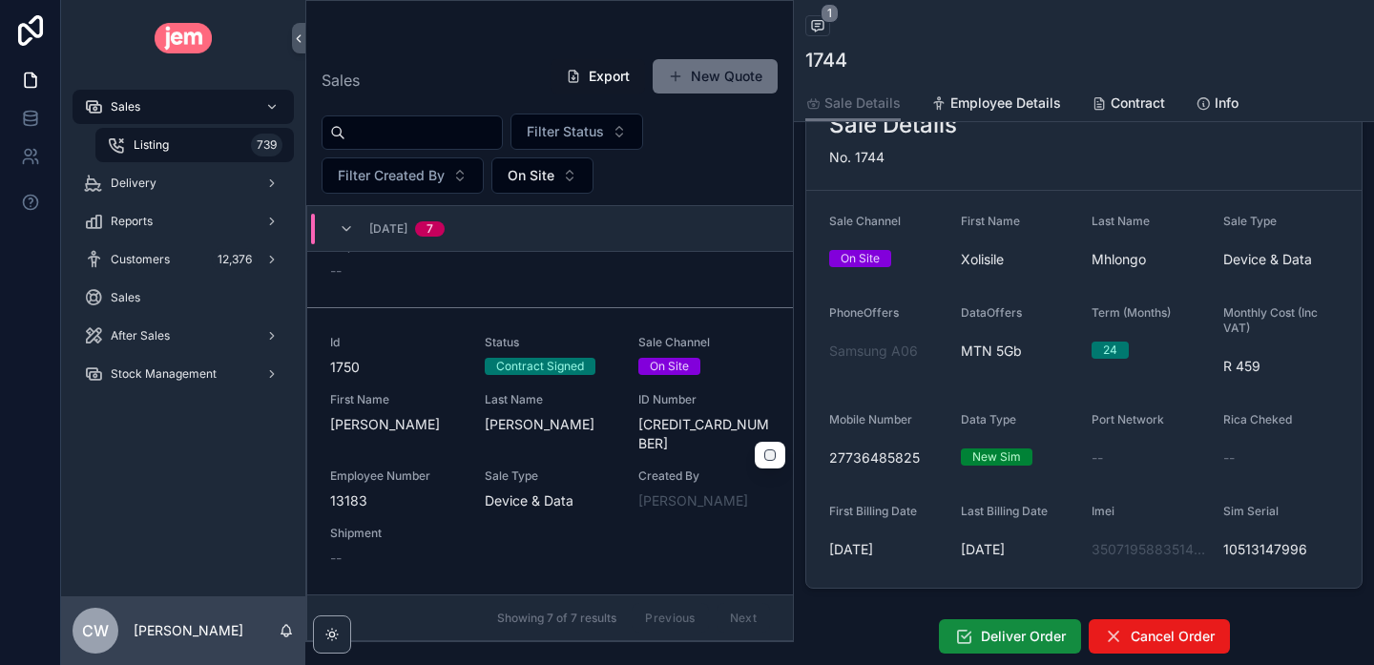
click at [593, 439] on div "Id 1750 Status Contract Signed Sale Channel On Site First Name [PERSON_NAME] La…" at bounding box center [550, 451] width 440 height 233
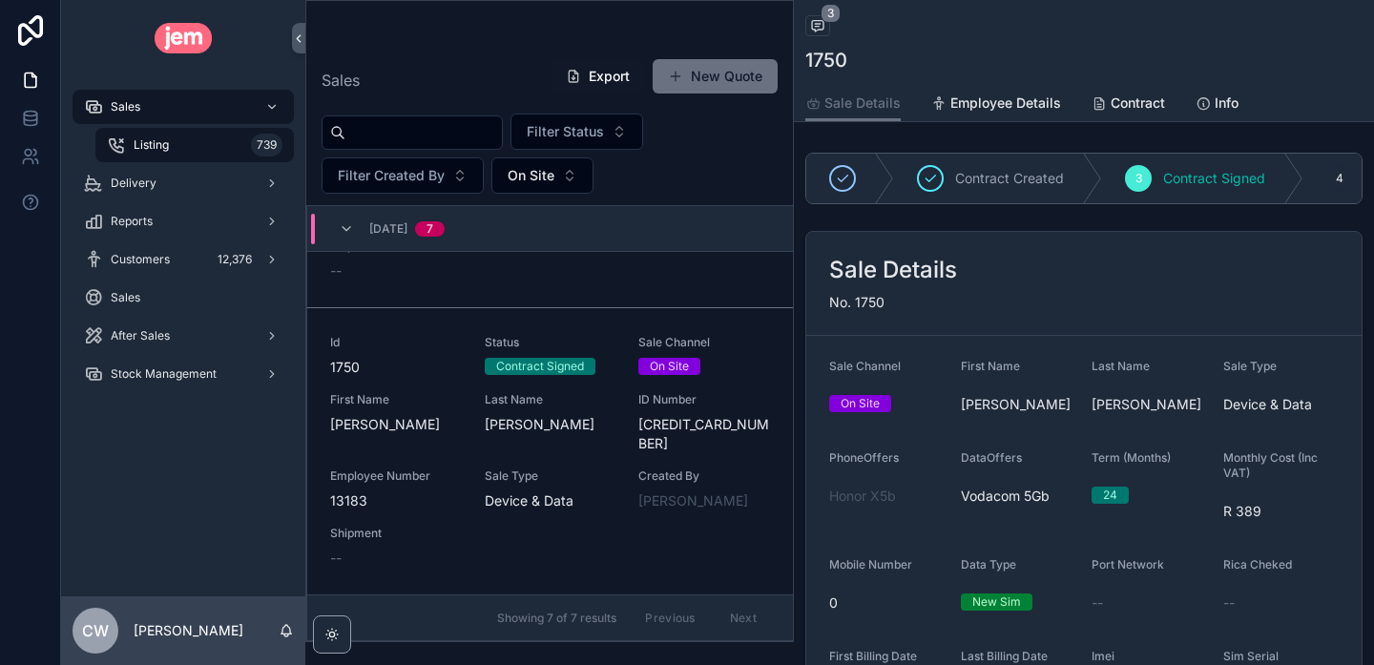
click at [813, 46] on div "Back to Listing Listing 3 1750" at bounding box center [1083, 42] width 557 height 85
click at [818, 32] on icon "scrollable content" at bounding box center [817, 25] width 15 height 15
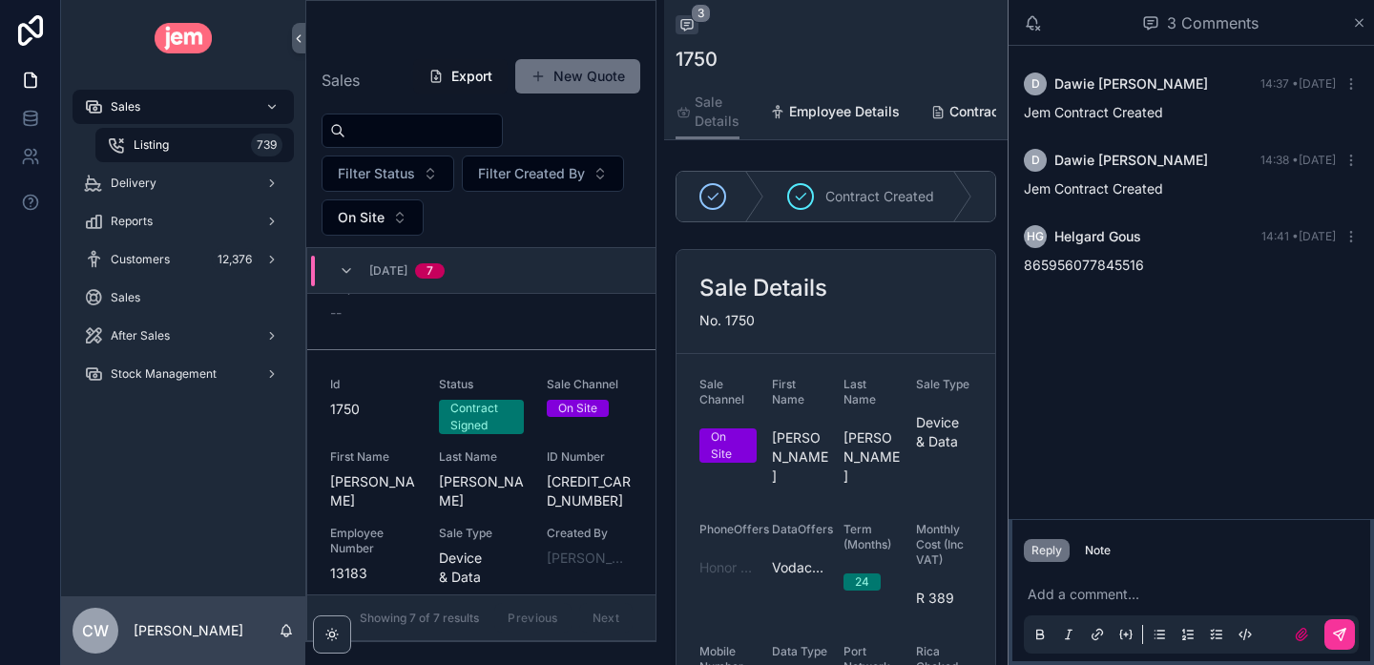
click at [1092, 272] on span "865956077845516" at bounding box center [1084, 265] width 120 height 16
copy span "865956077845516"
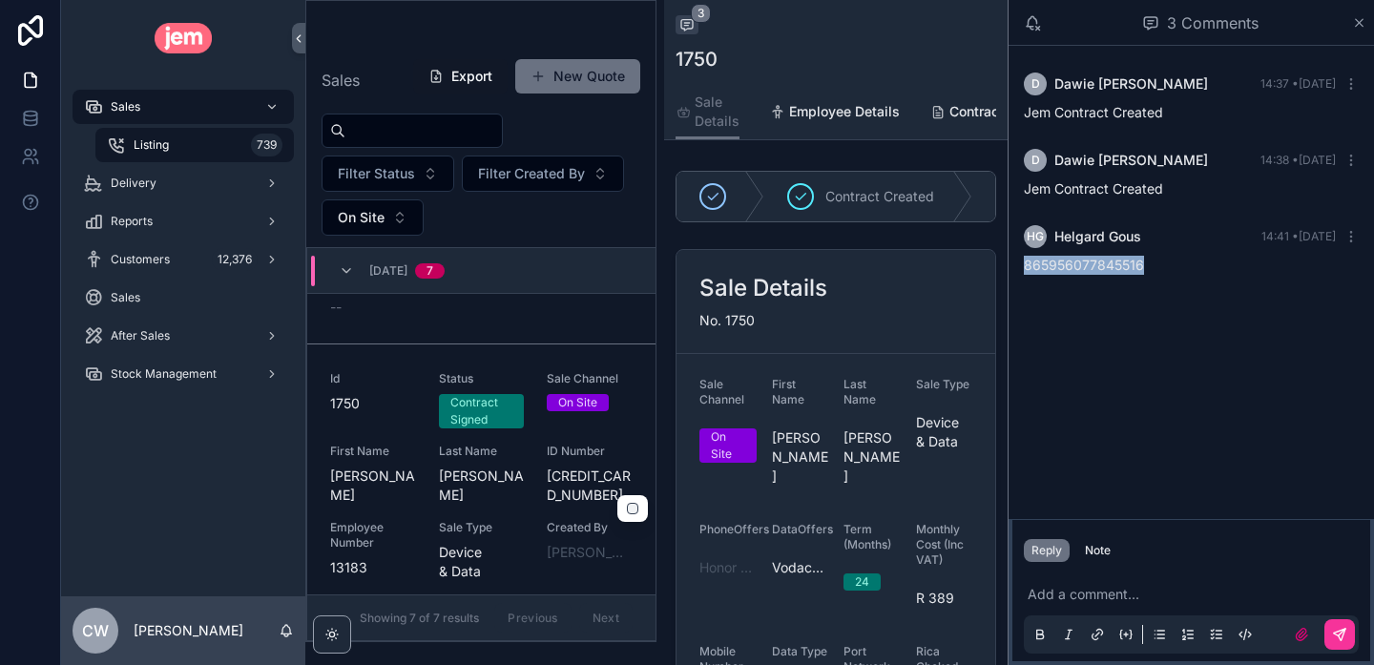
scroll to position [563, 0]
click at [907, 337] on div "Sale Details No. 1750" at bounding box center [835, 302] width 319 height 104
click at [1358, 21] on icon "scrollable content" at bounding box center [1360, 23] width 8 height 8
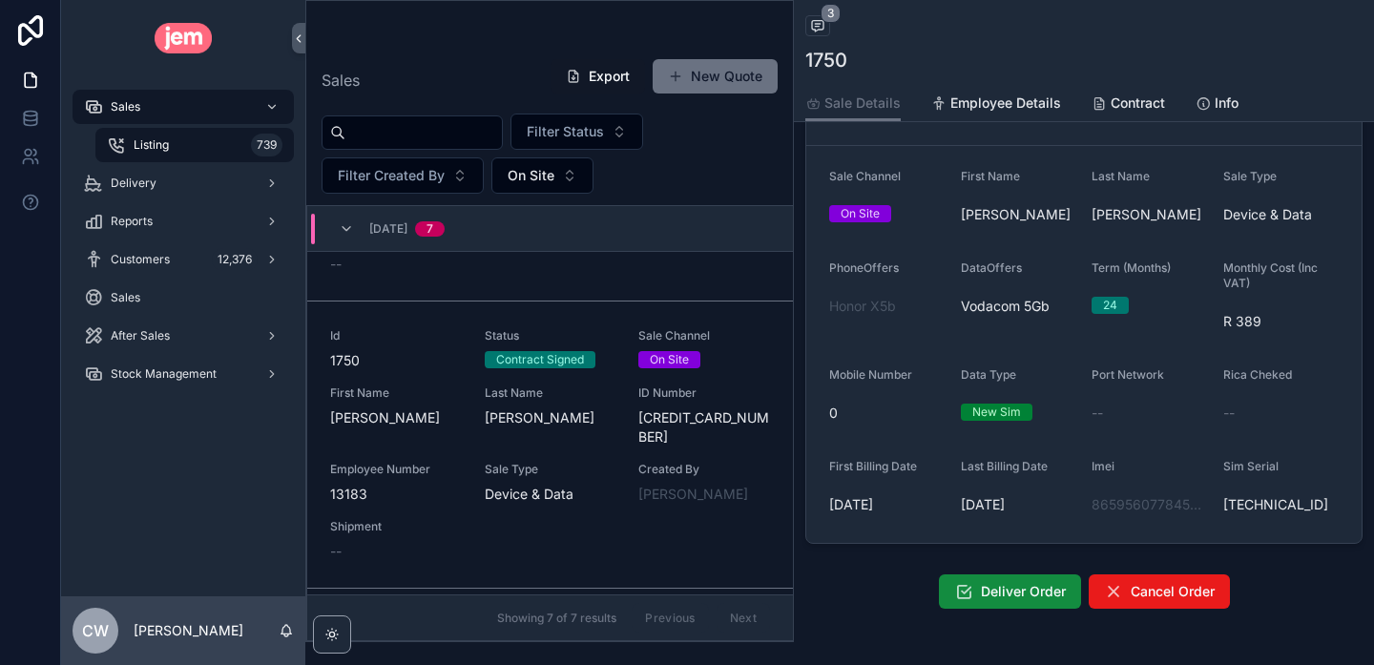
scroll to position [169, 0]
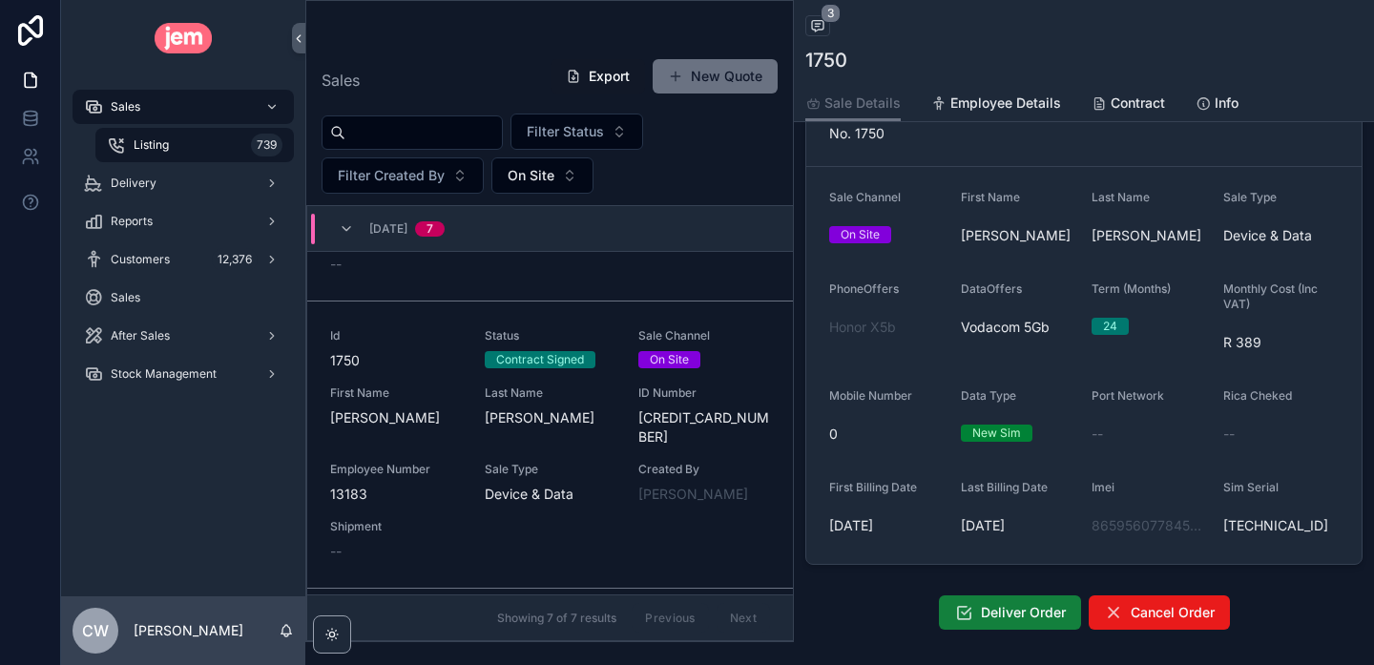
click at [998, 622] on span "Deliver Order" at bounding box center [1023, 612] width 85 height 19
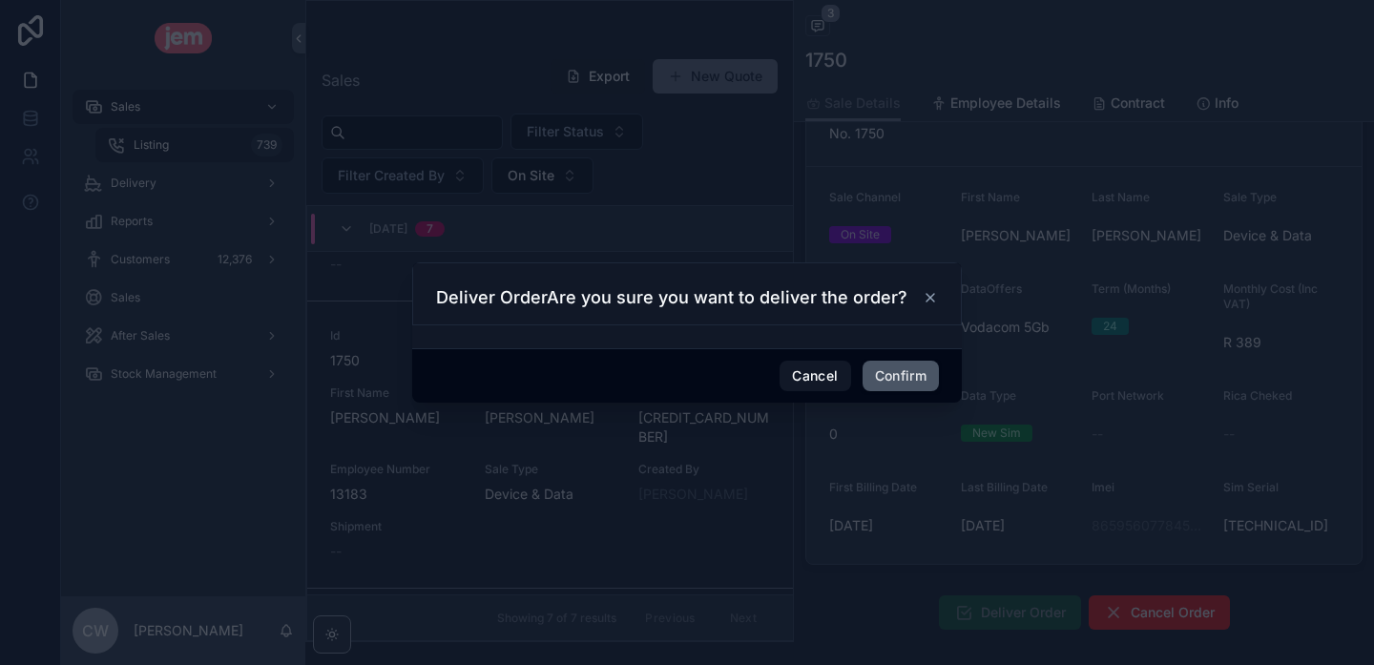
click at [912, 385] on button "Confirm" at bounding box center [900, 376] width 76 height 31
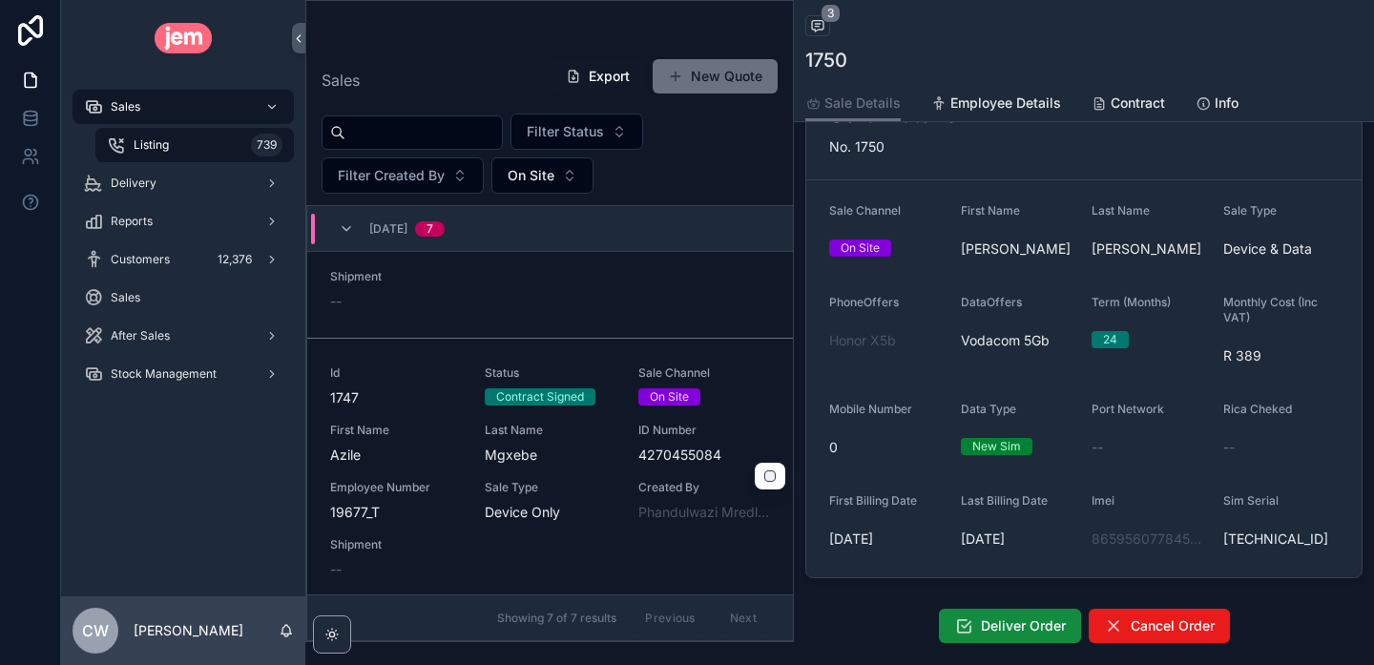
scroll to position [1006, 0]
click at [607, 421] on div "Last Name Mgxebe" at bounding box center [551, 442] width 132 height 42
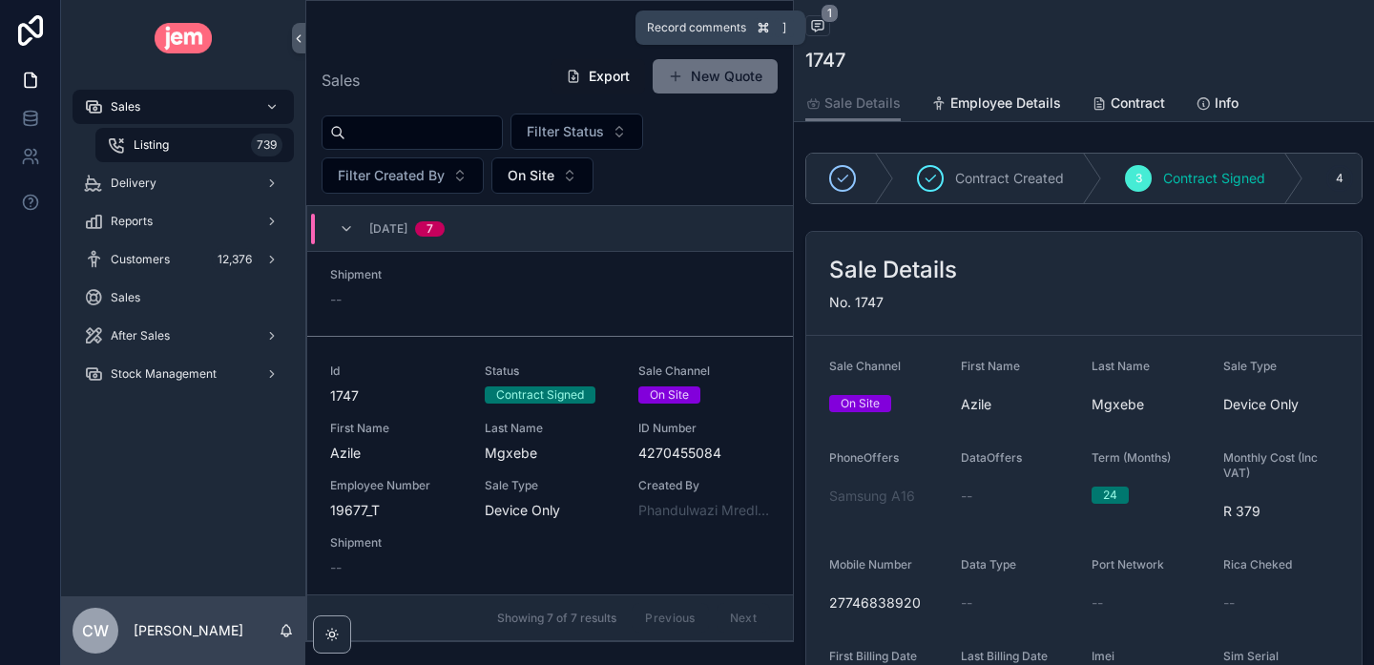
click at [824, 24] on icon "scrollable content" at bounding box center [817, 25] width 15 height 15
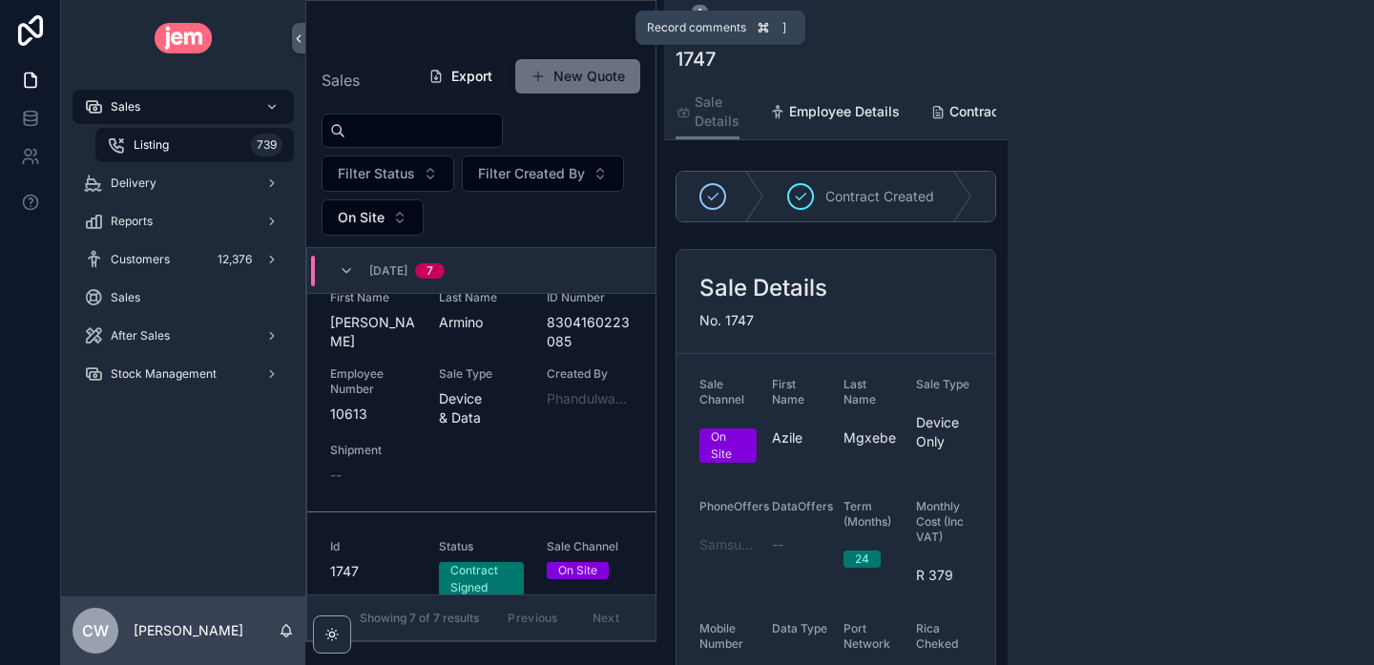
scroll to position [1159, 0]
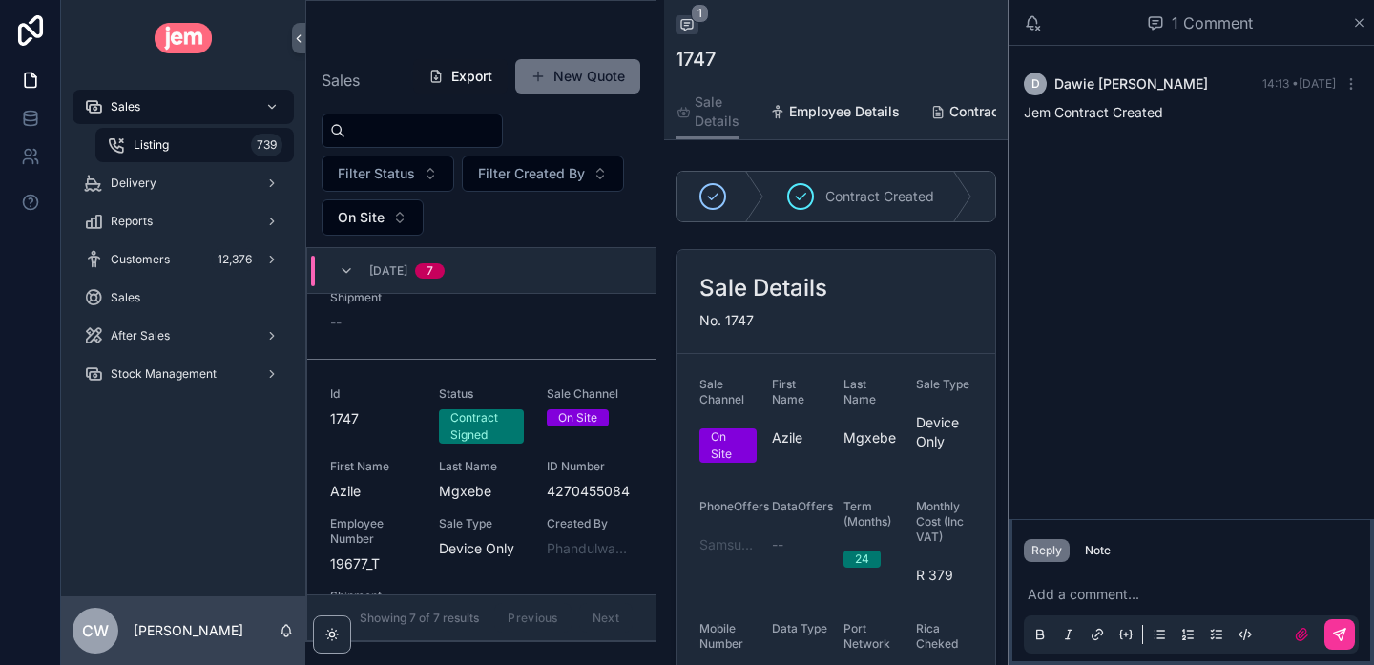
click at [1349, 23] on div "1 Comment" at bounding box center [1199, 23] width 303 height 32
click at [461, 363] on link "Id 1747 Status Contract Signed Sale Channel On Site First Name [PERSON_NAME] La…" at bounding box center [481, 509] width 348 height 299
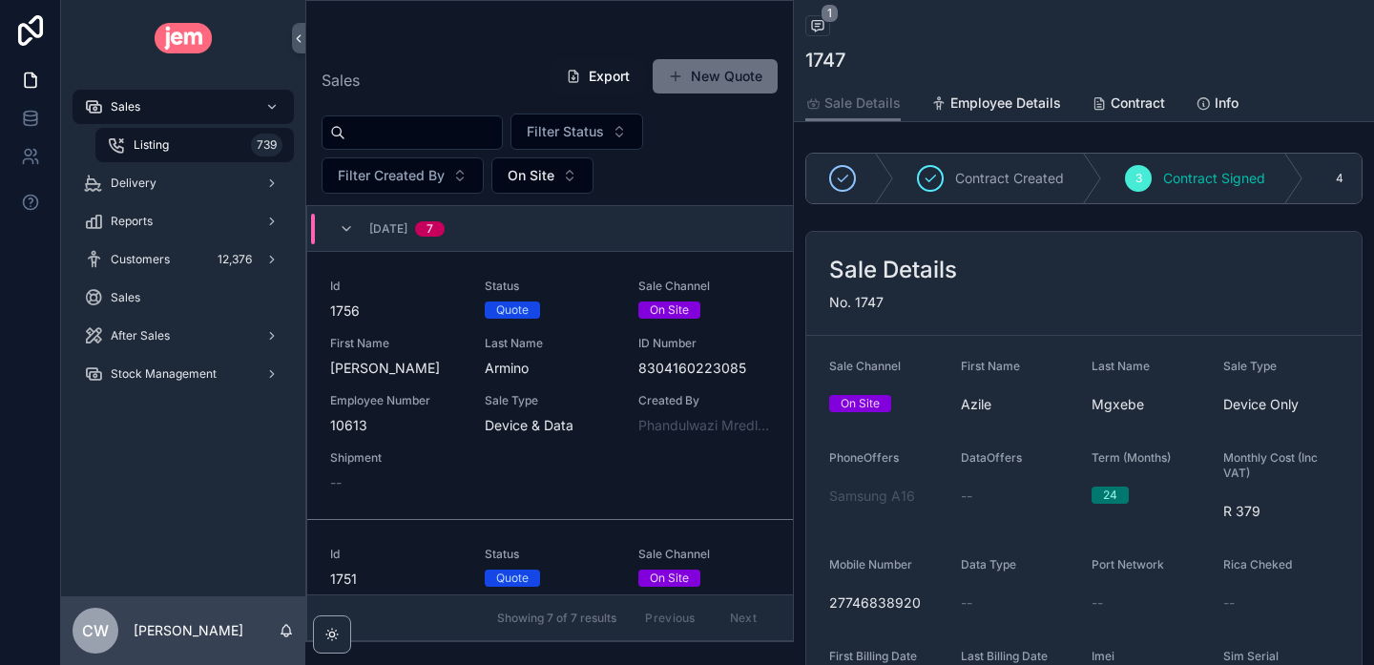
click at [461, 363] on span "[PERSON_NAME]" at bounding box center [396, 368] width 132 height 19
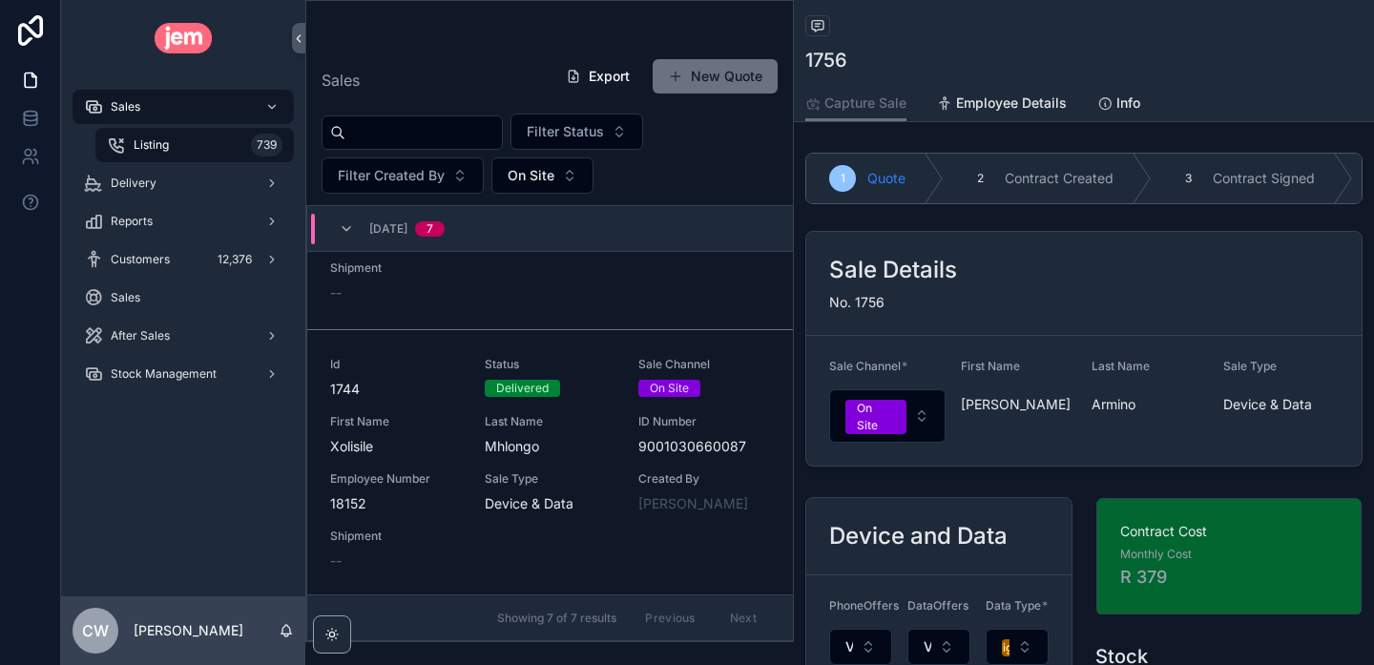
scroll to position [1292, 0]
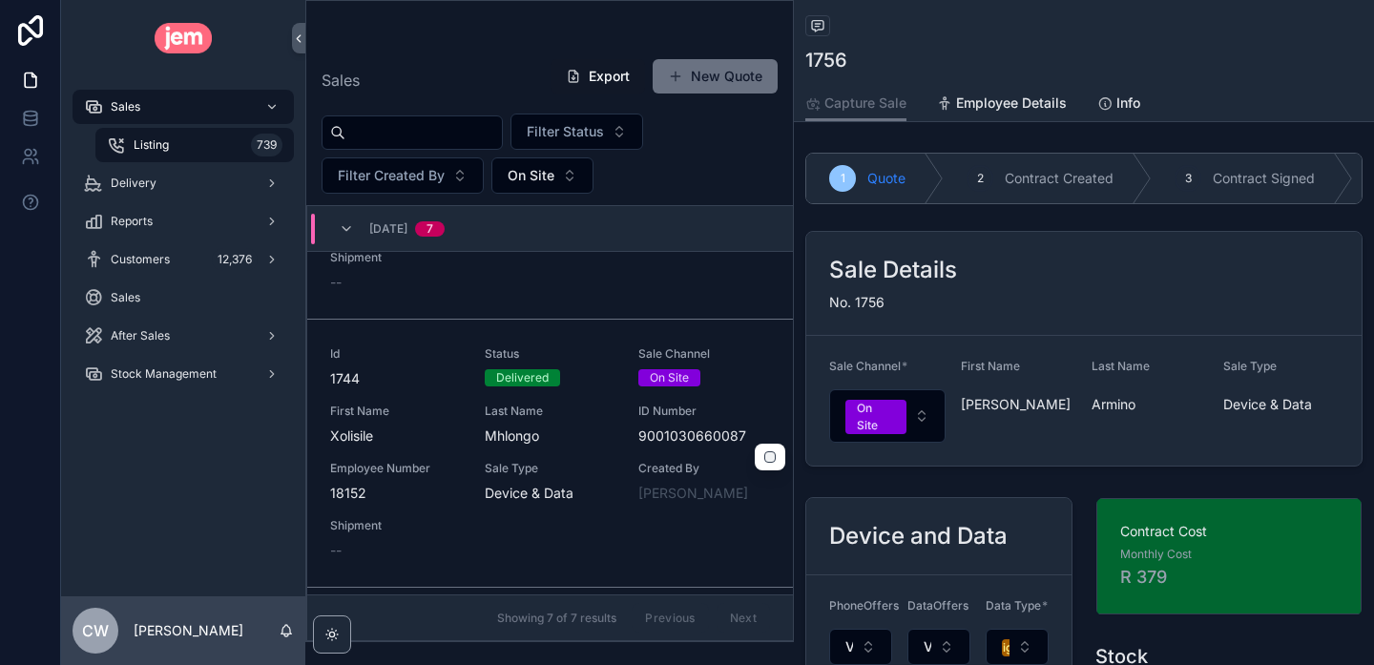
click at [592, 426] on span "Mhlongo" at bounding box center [551, 435] width 132 height 19
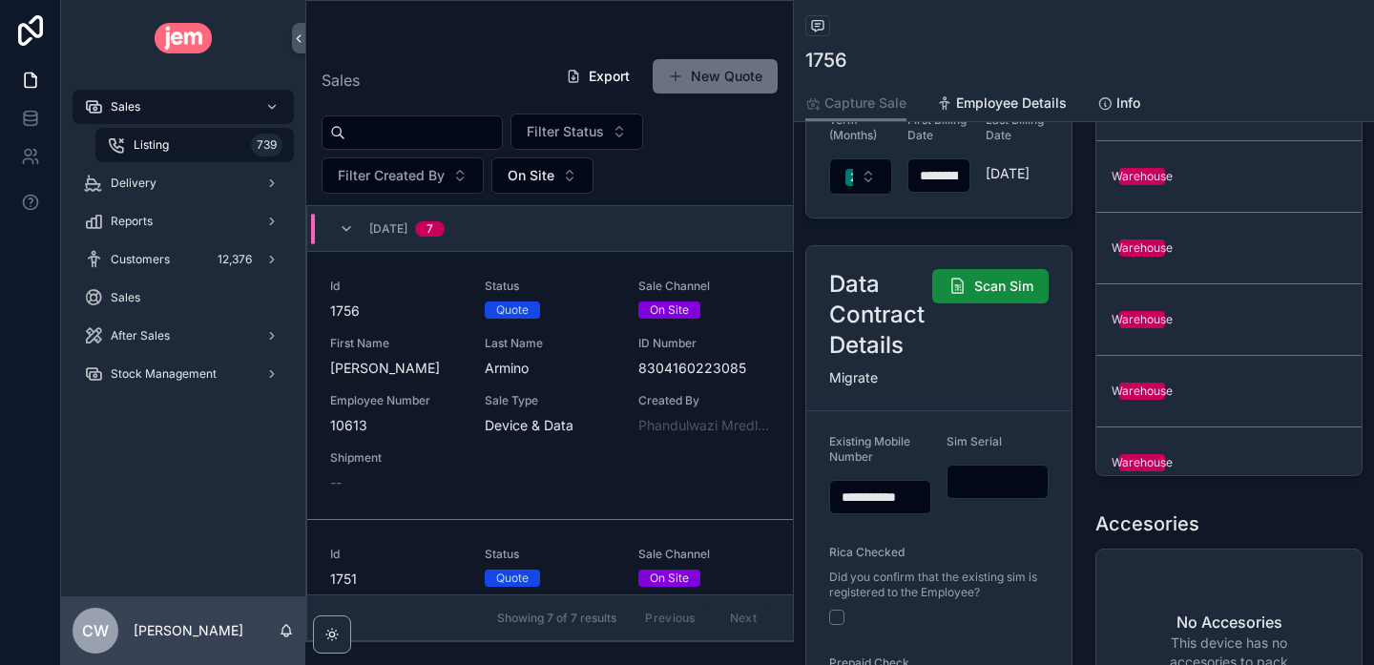
scroll to position [700, 0]
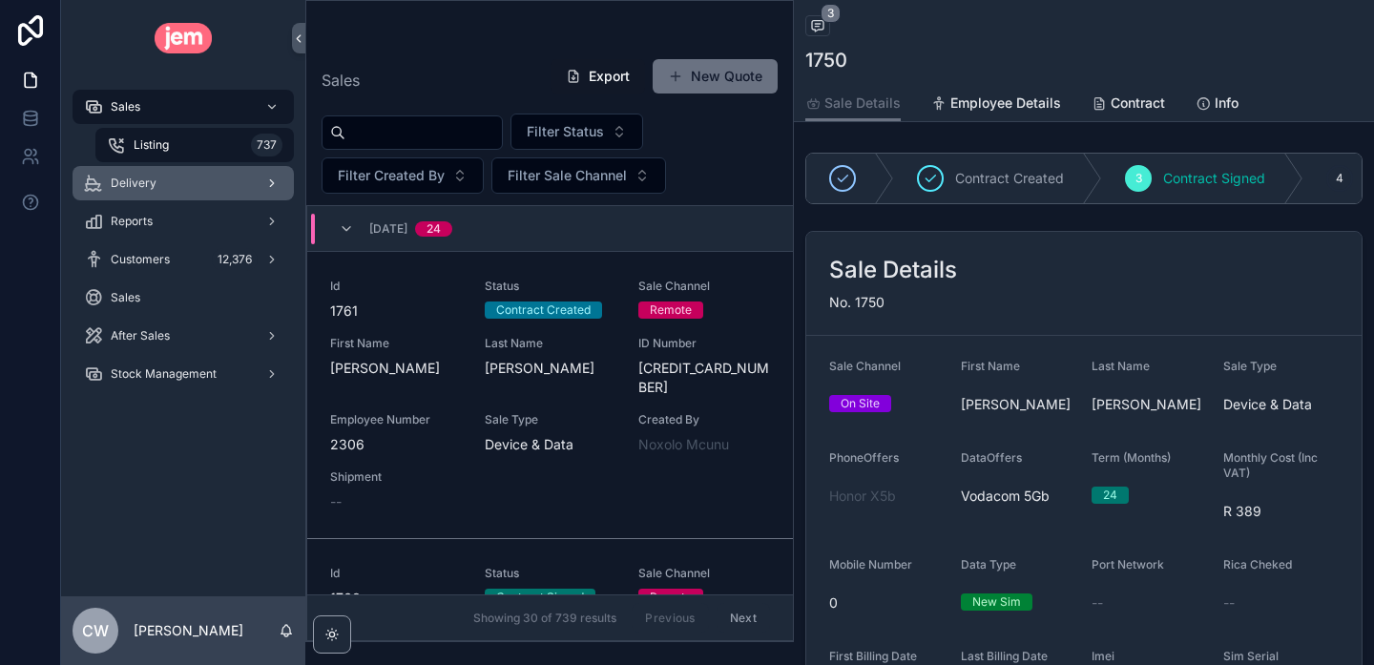
scroll to position [1691, 0]
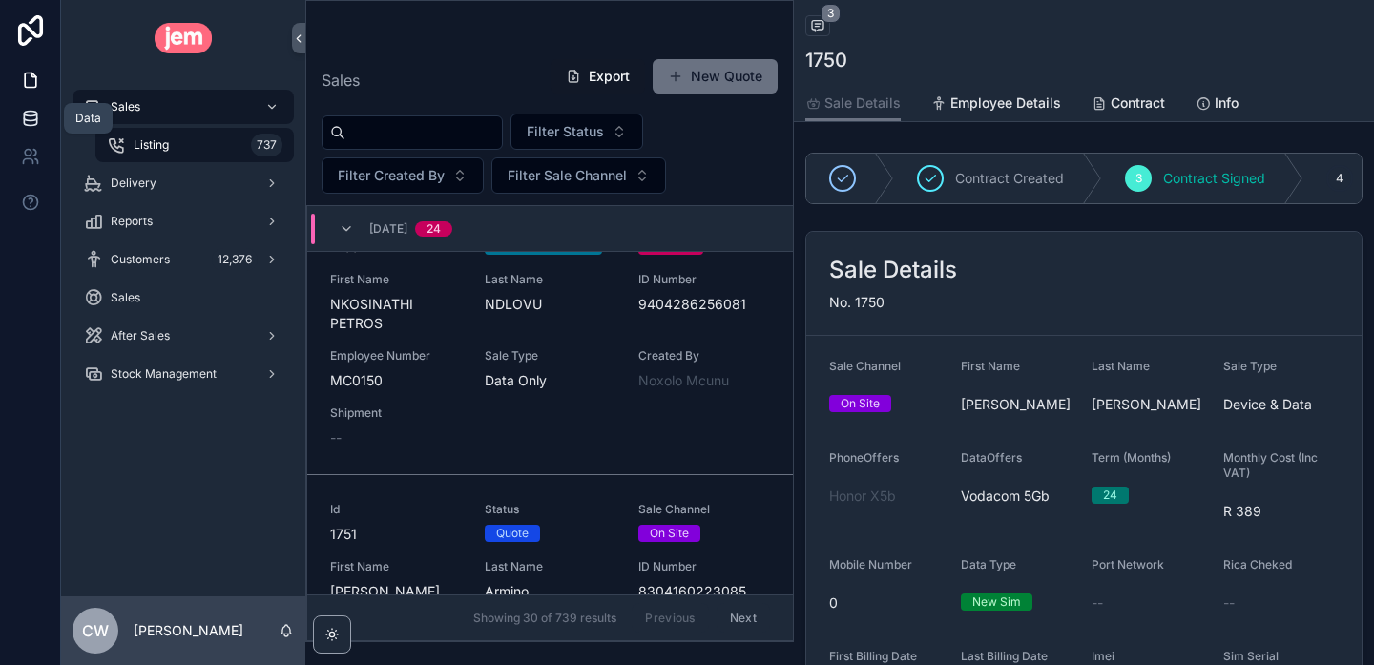
click at [27, 117] on icon at bounding box center [30, 118] width 19 height 19
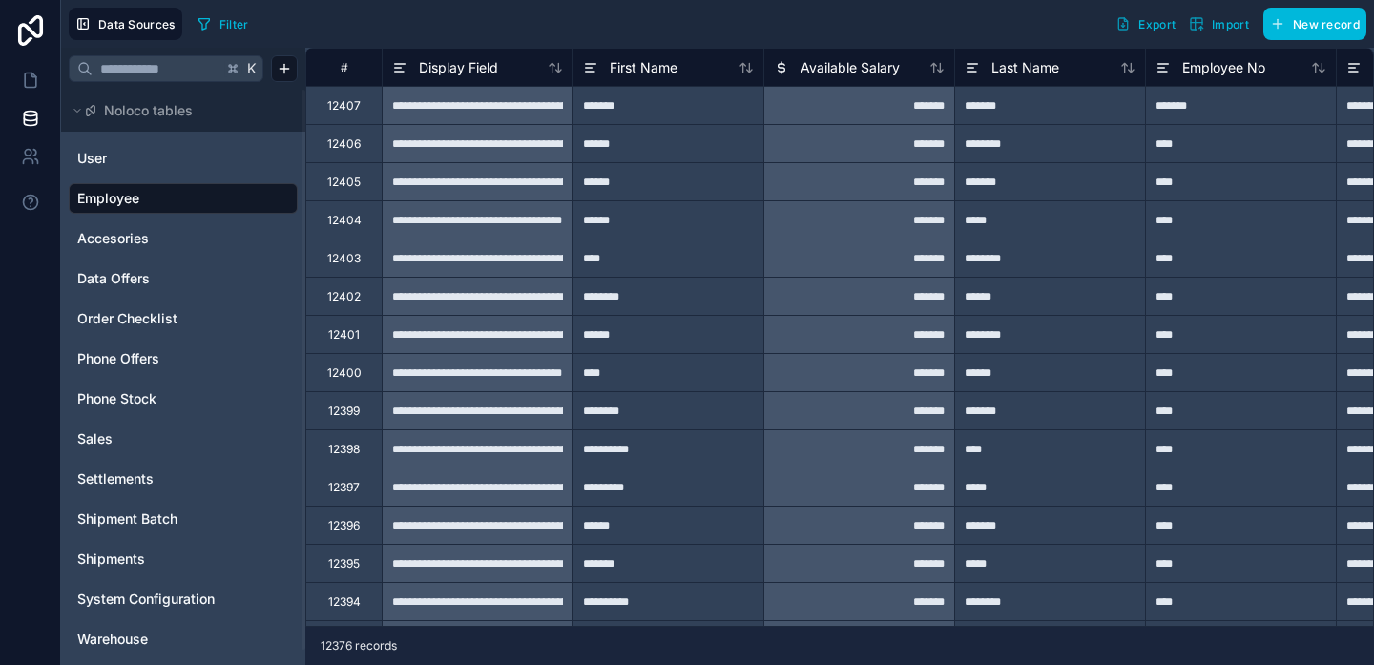
scroll to position [15, 0]
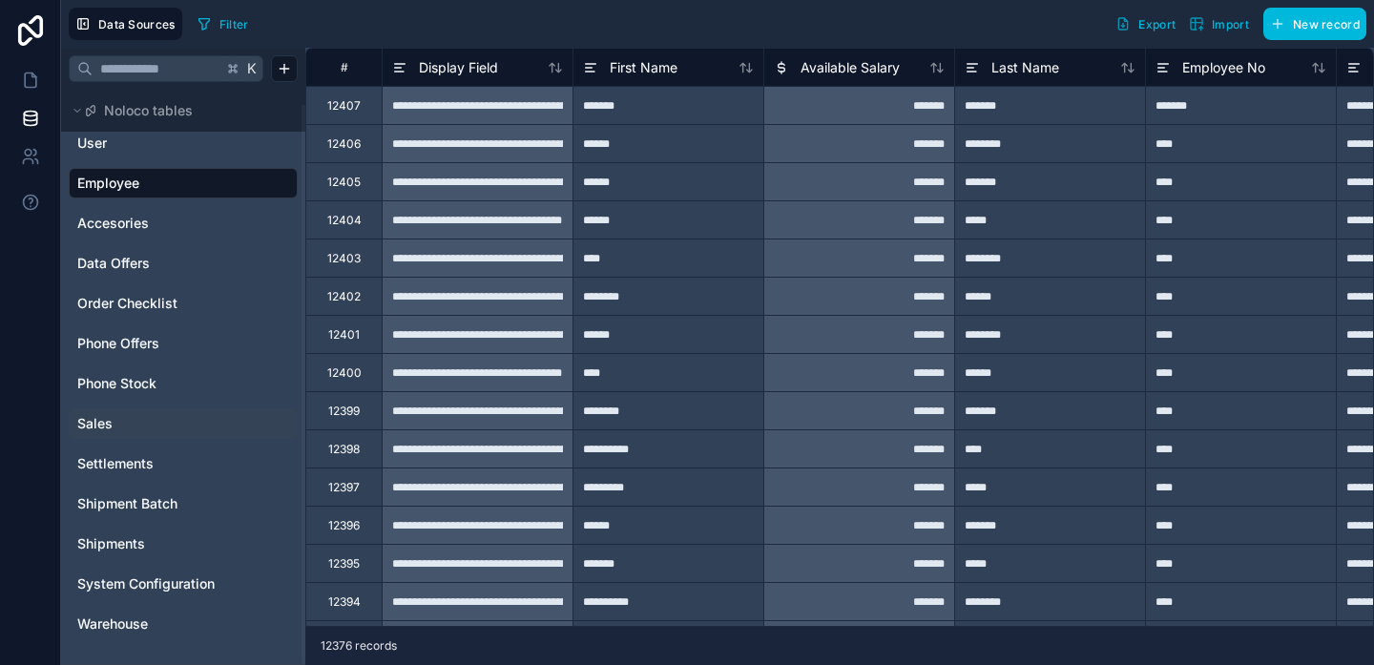
click at [96, 420] on span "Sales" at bounding box center [94, 423] width 35 height 19
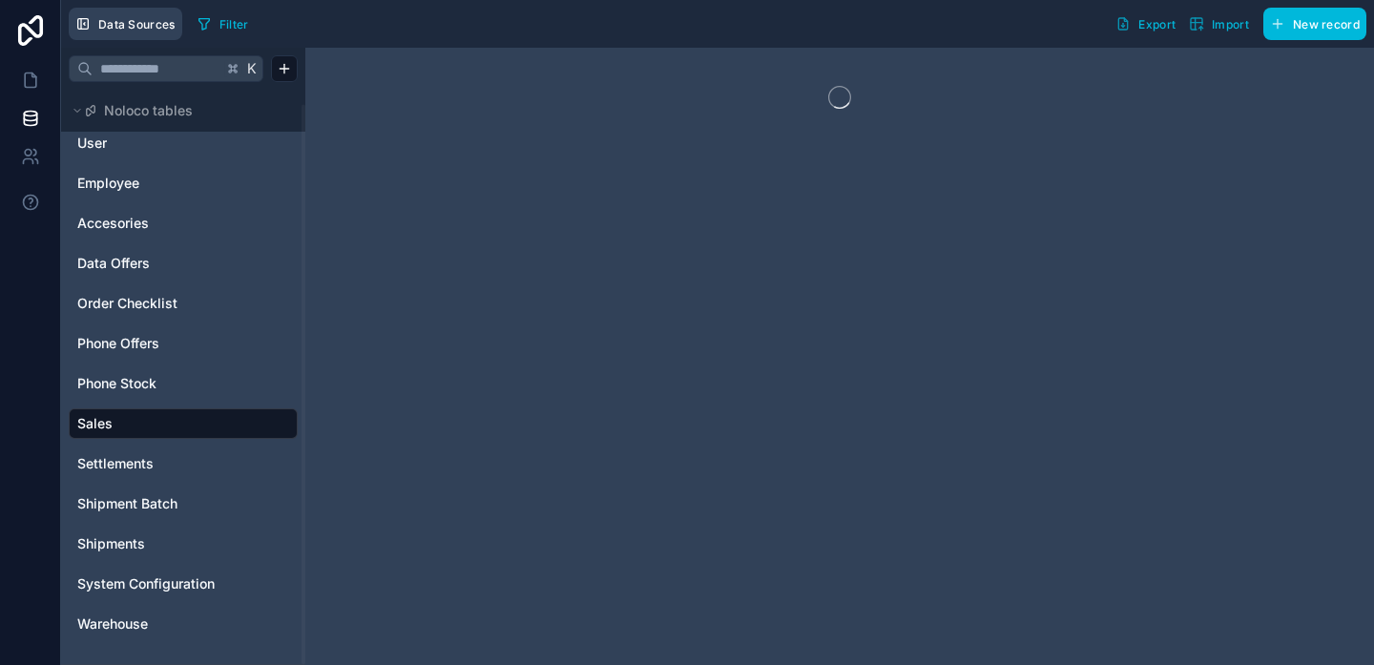
click at [148, 20] on span "Data Sources" at bounding box center [136, 24] width 77 height 14
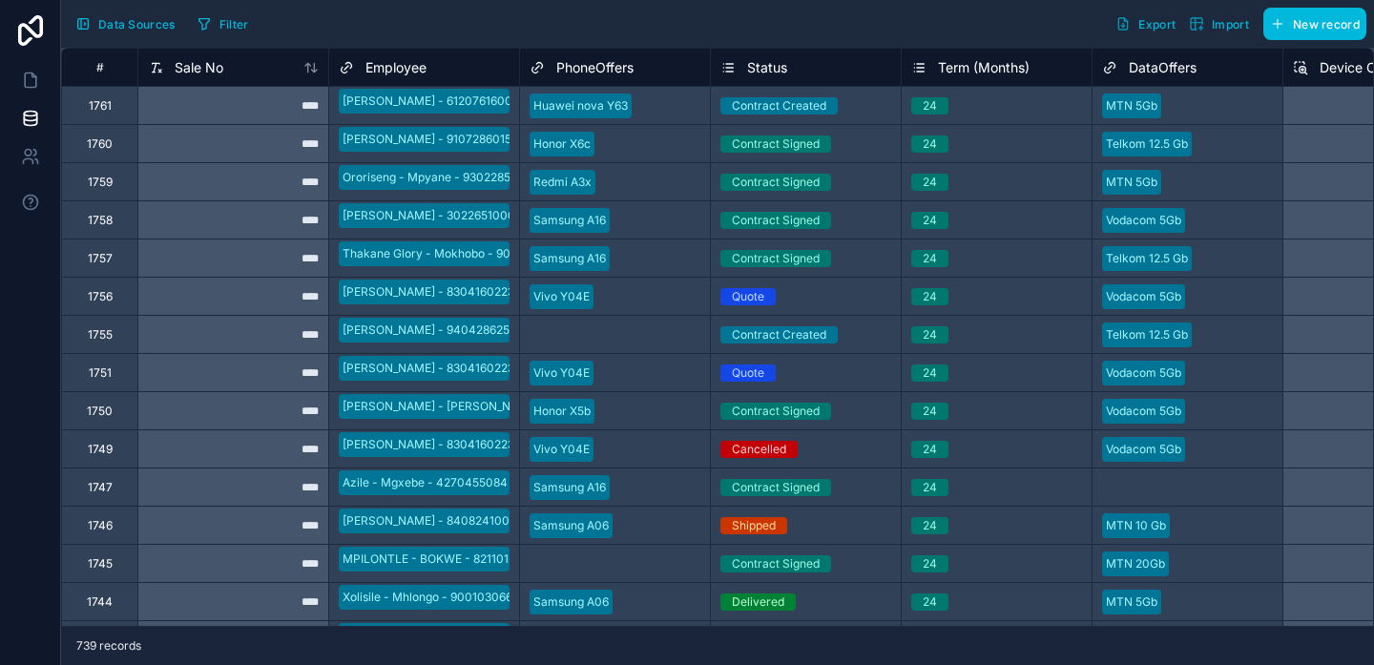
click at [241, 14] on button "Filter" at bounding box center [223, 24] width 66 height 29
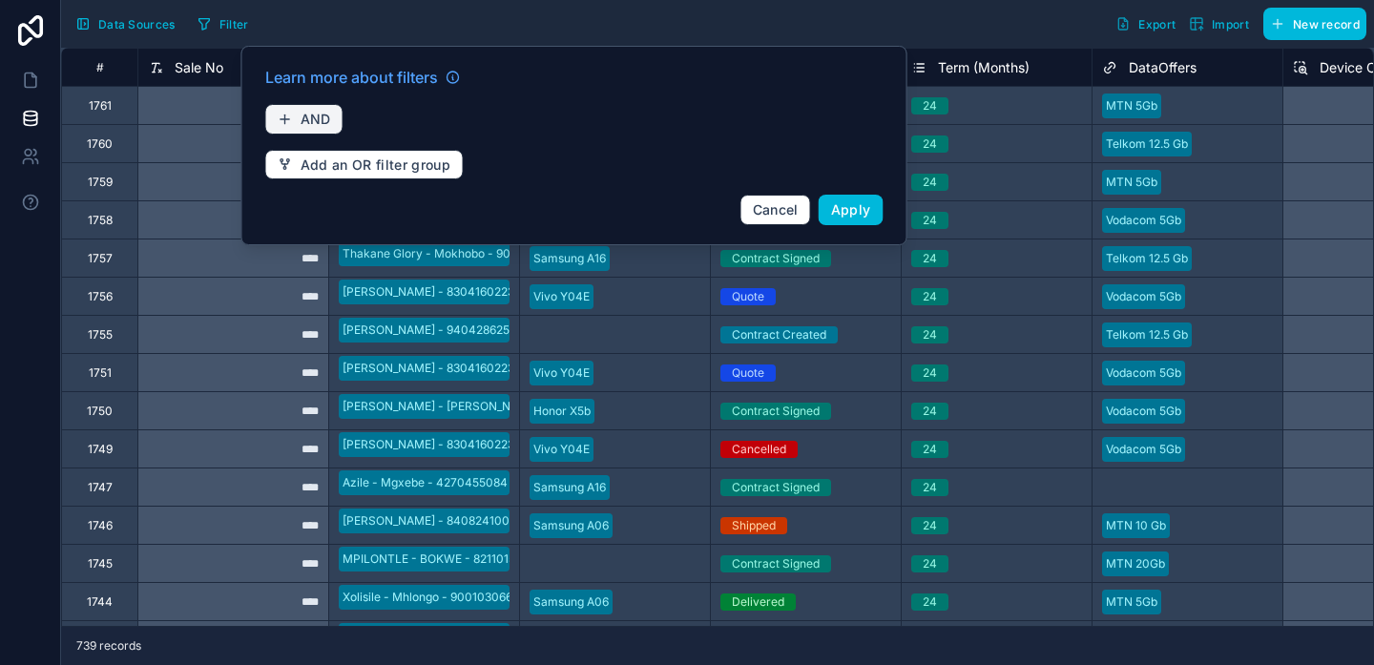
click at [311, 125] on span "AND" at bounding box center [316, 119] width 31 height 17
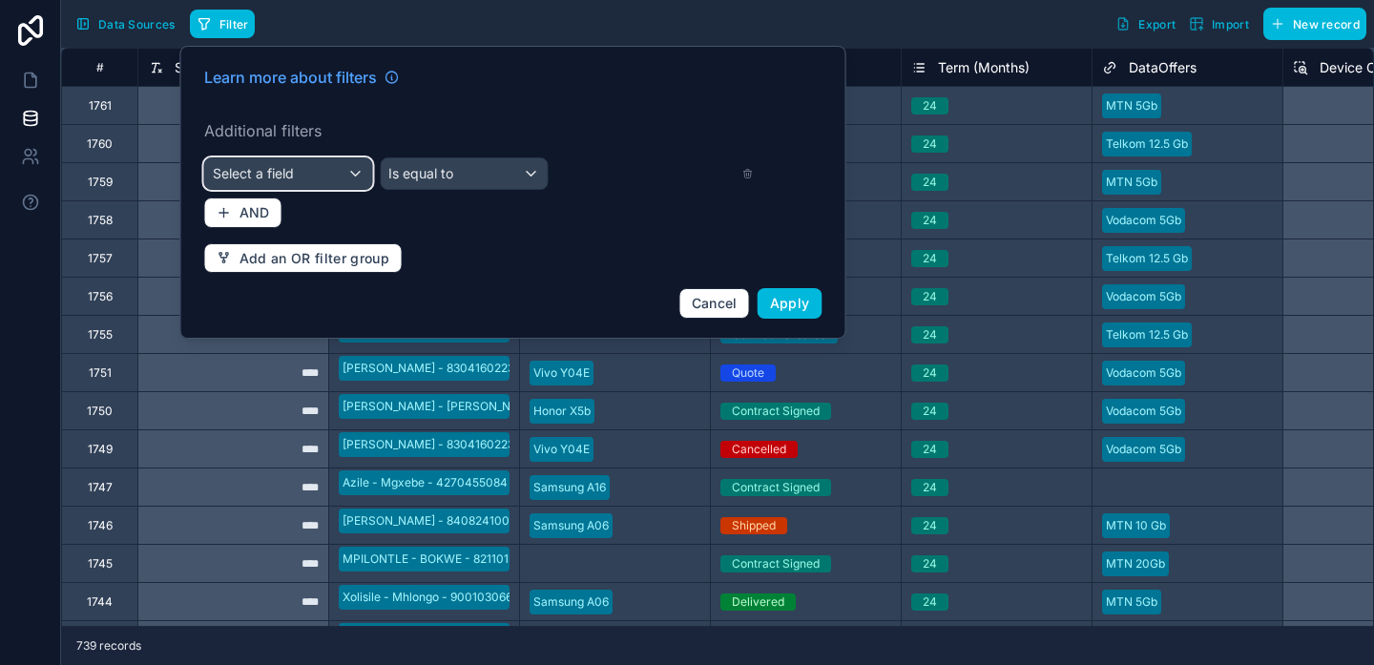
click at [311, 175] on div "Select a field" at bounding box center [288, 173] width 167 height 31
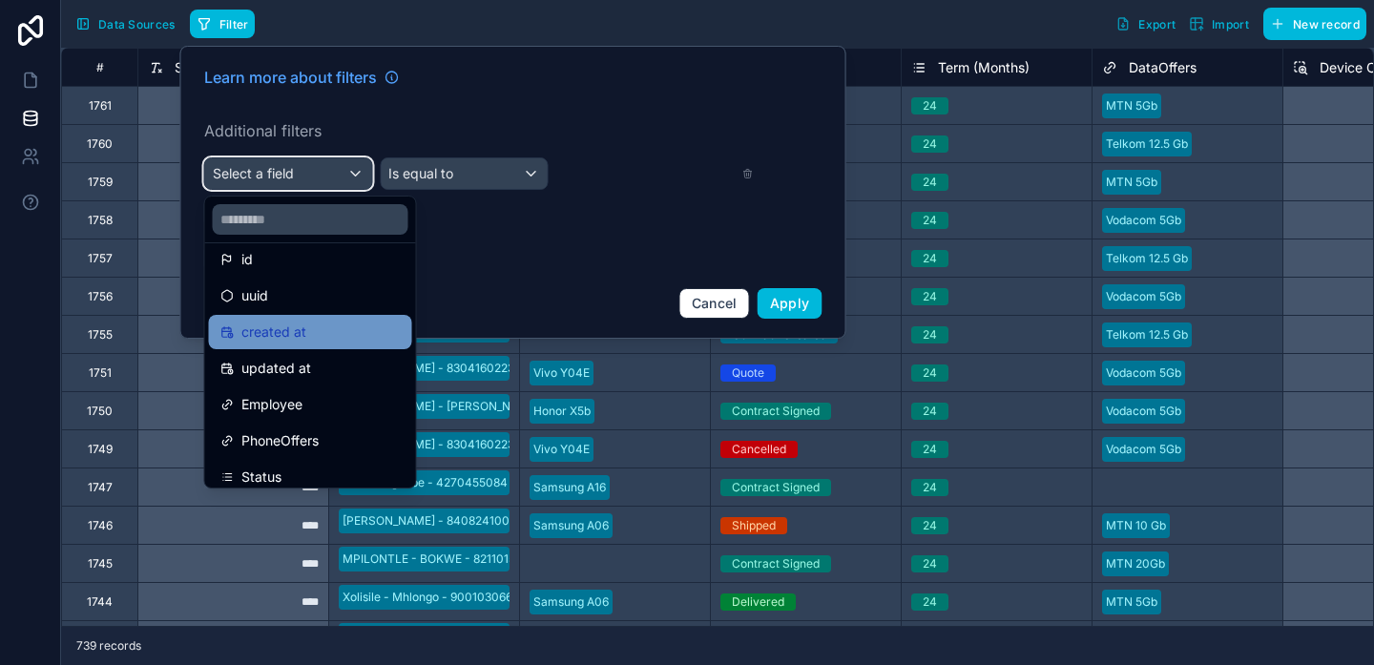
scroll to position [11, 0]
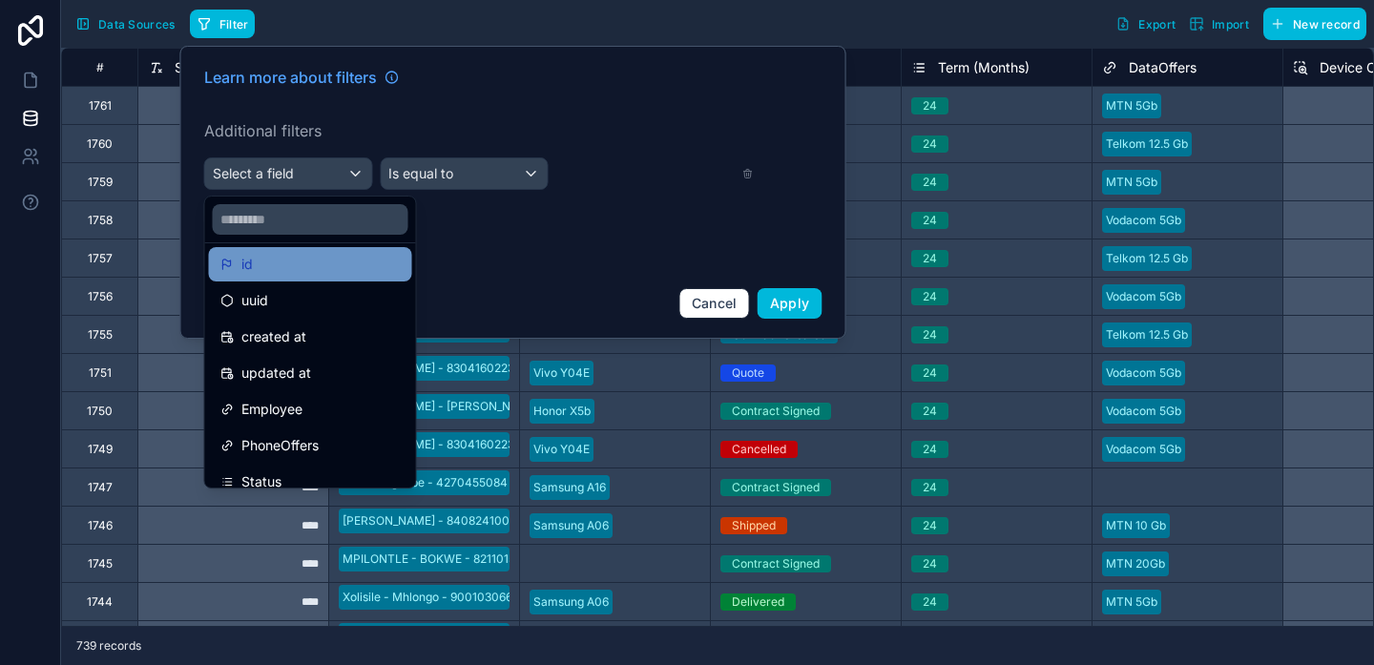
click at [287, 278] on div "id" at bounding box center [310, 264] width 203 height 34
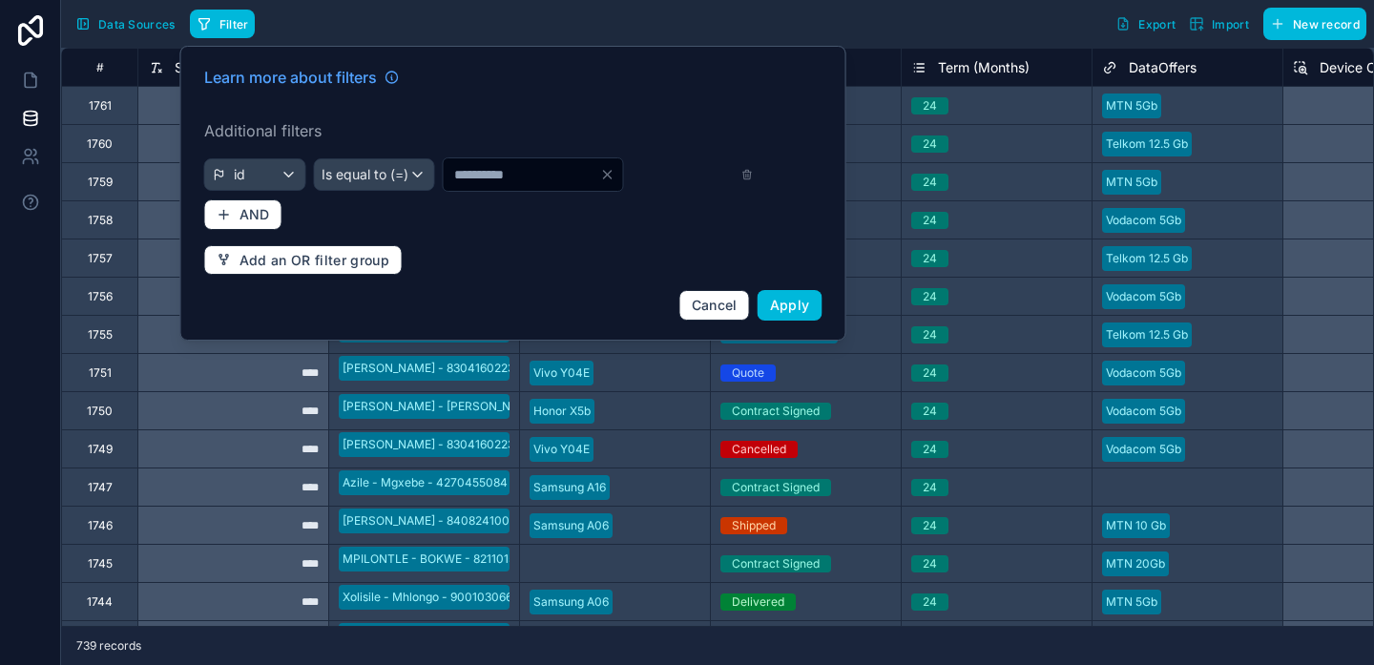
click at [505, 171] on input "*" at bounding box center [521, 174] width 156 height 27
type input "****"
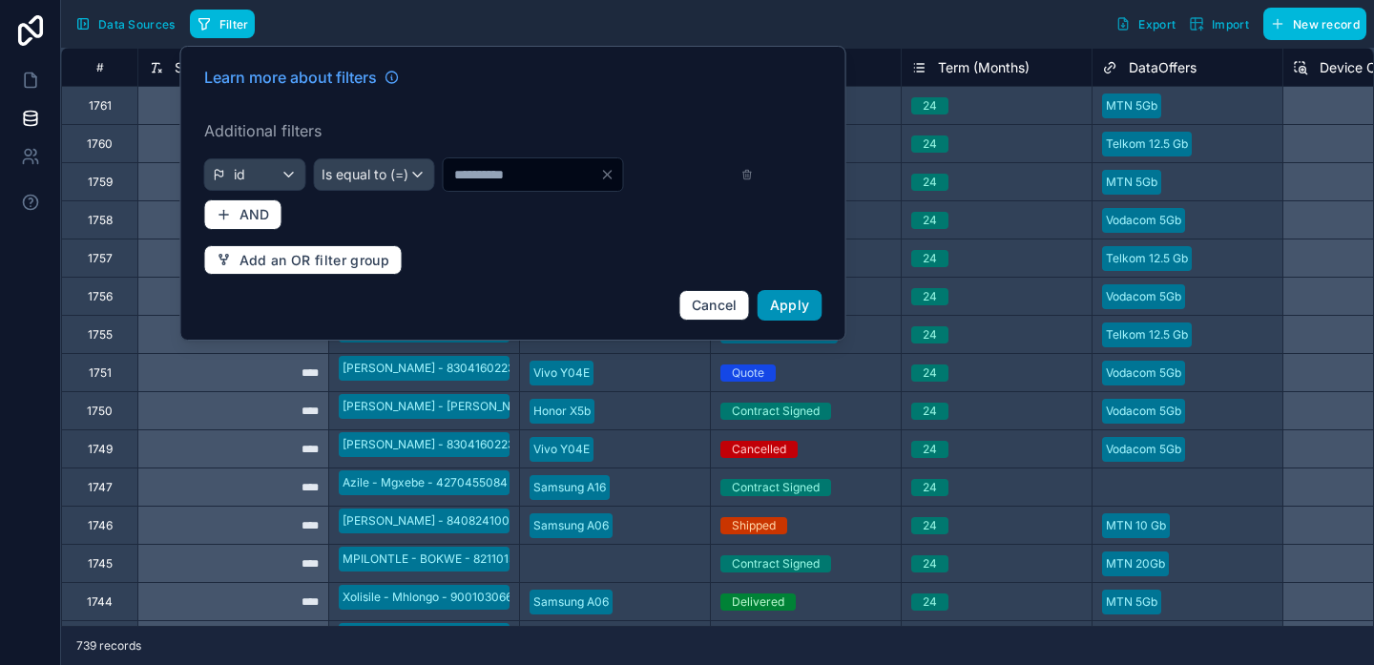
click at [783, 302] on span "Apply" at bounding box center [790, 305] width 40 height 16
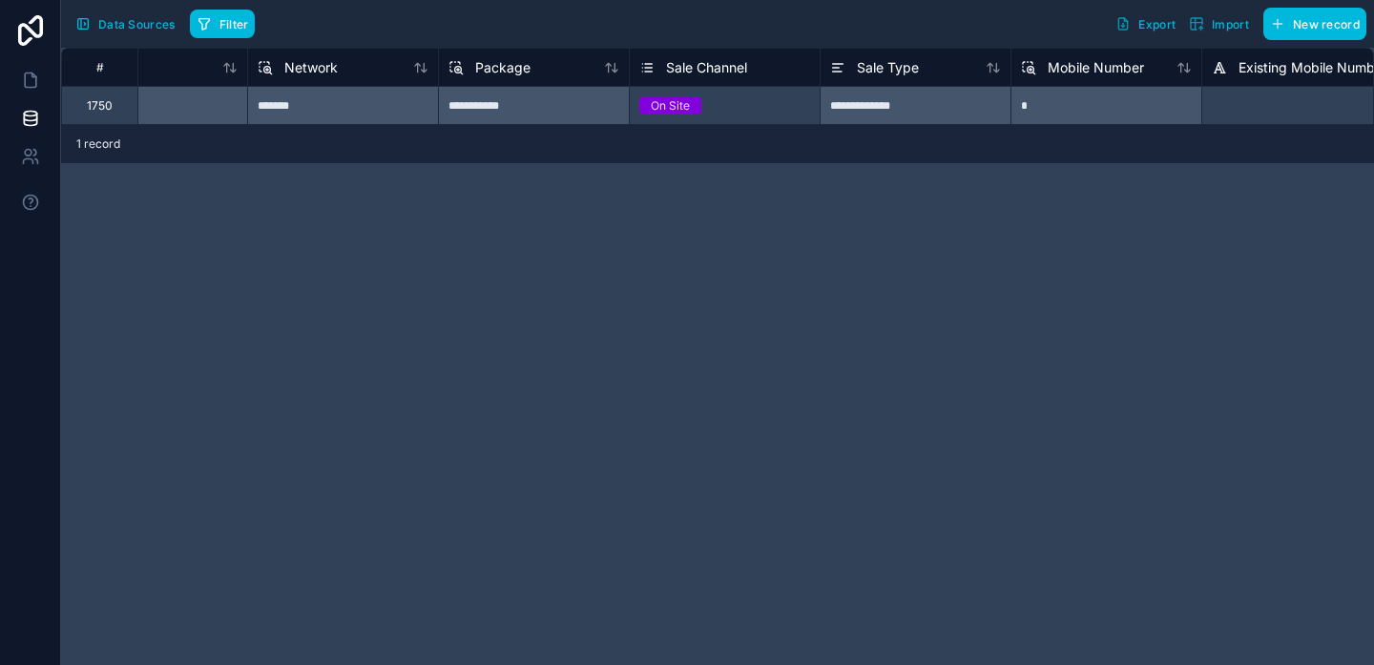
scroll to position [0, 5049]
click at [30, 74] on icon at bounding box center [30, 80] width 19 height 19
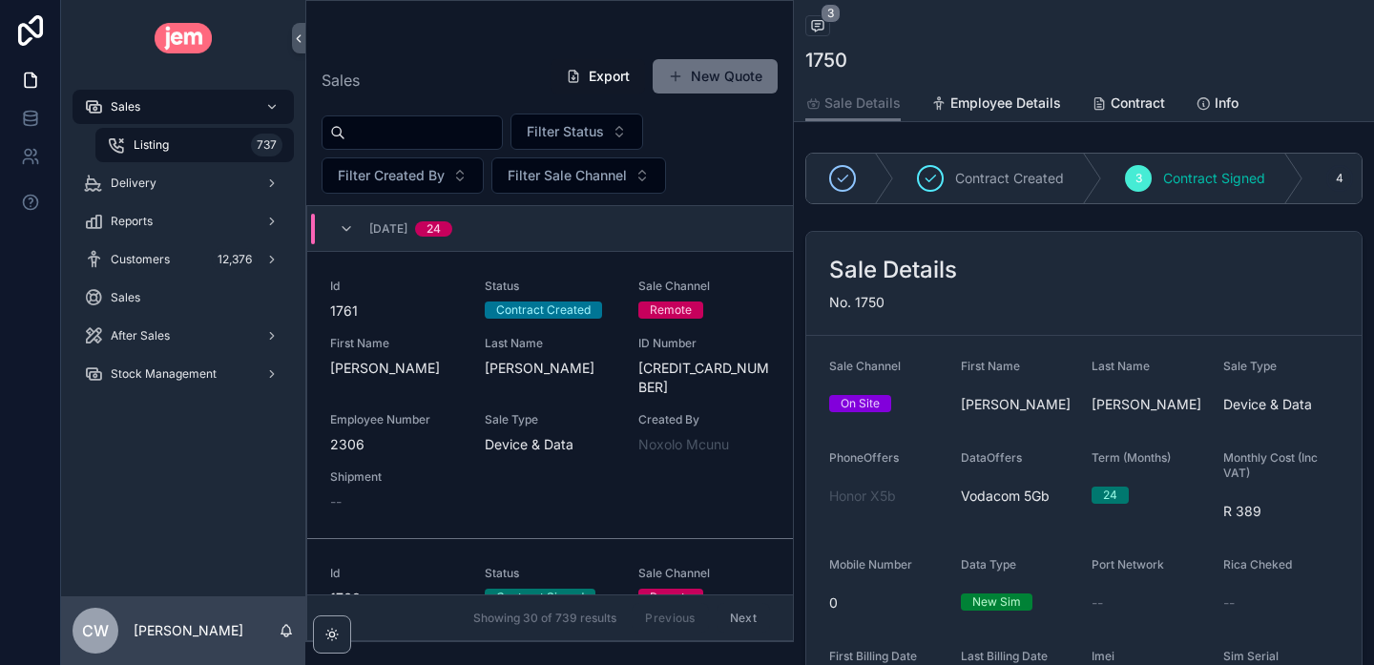
scroll to position [2209, 0]
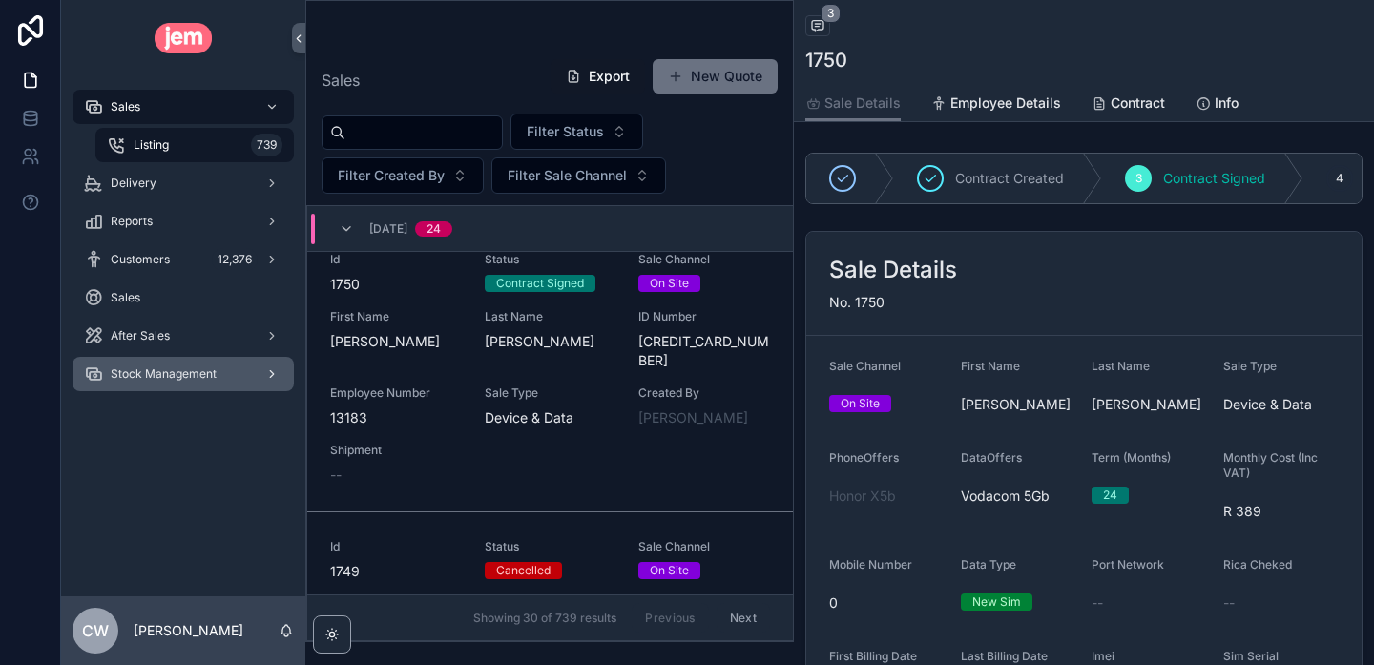
click at [174, 373] on span "Stock Management" at bounding box center [164, 373] width 106 height 15
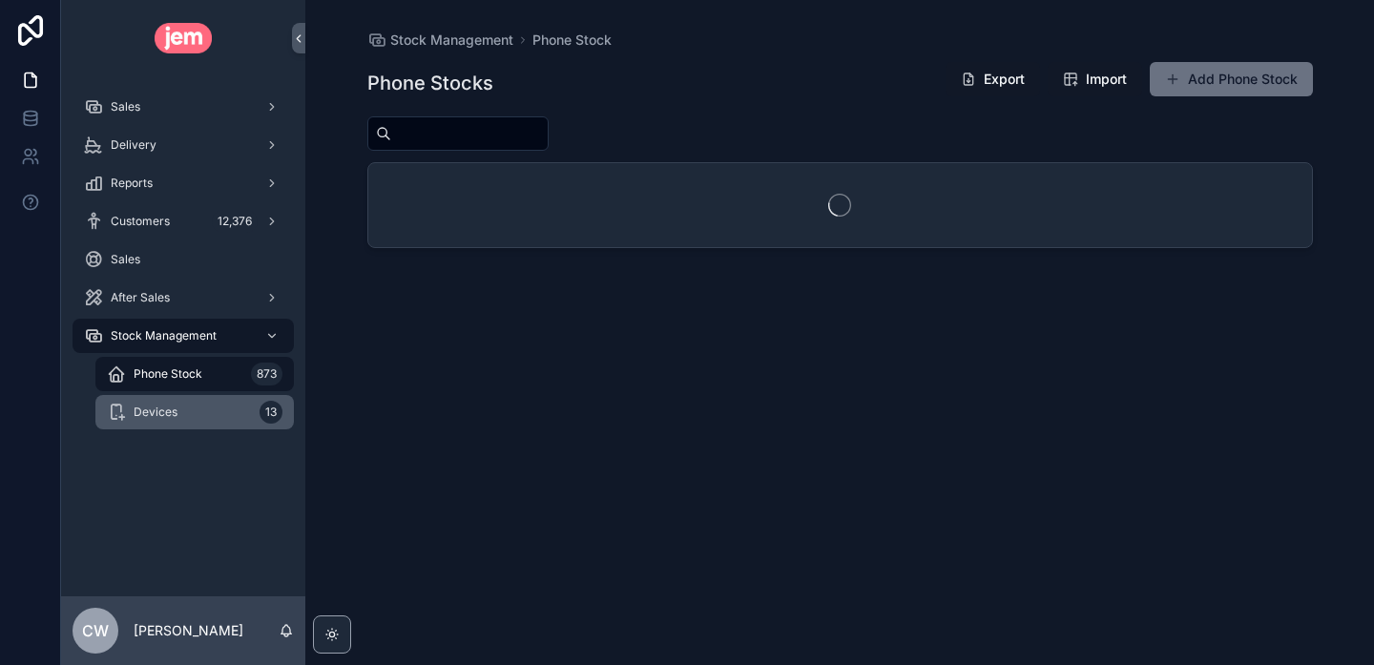
click at [176, 421] on div "Devices 13" at bounding box center [195, 412] width 176 height 31
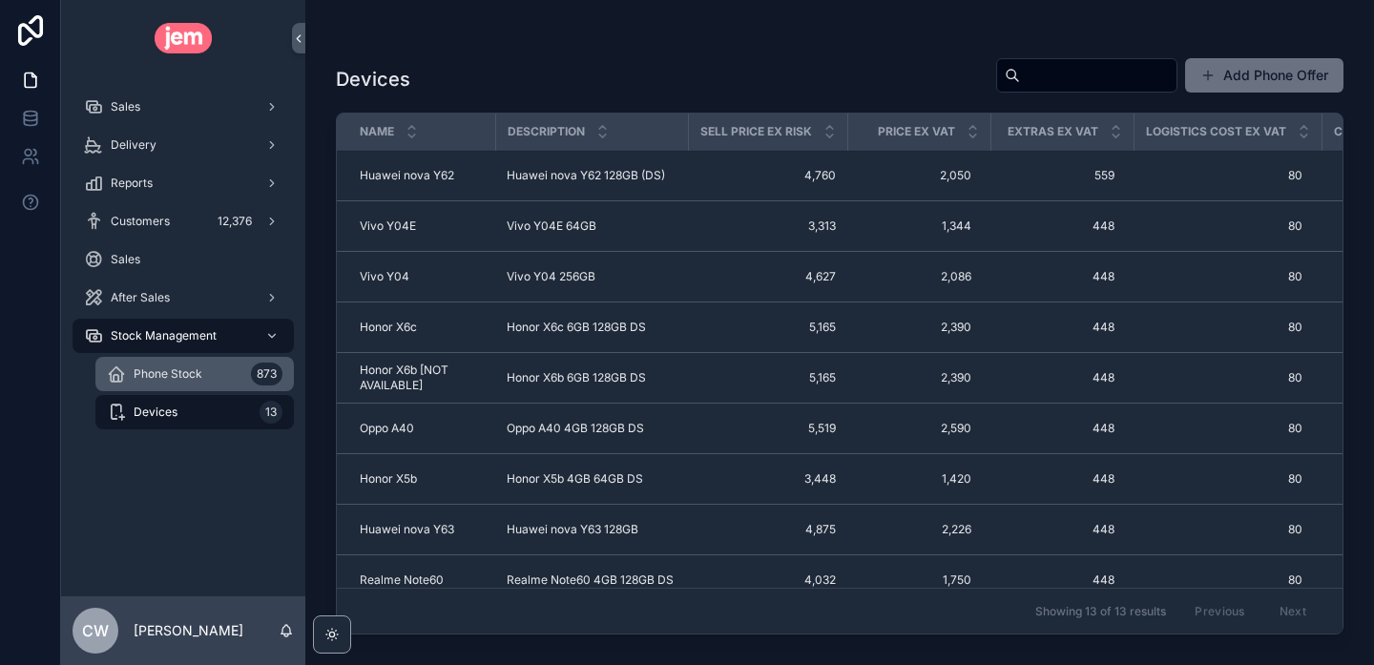
click at [193, 378] on span "Phone Stock" at bounding box center [168, 373] width 69 height 15
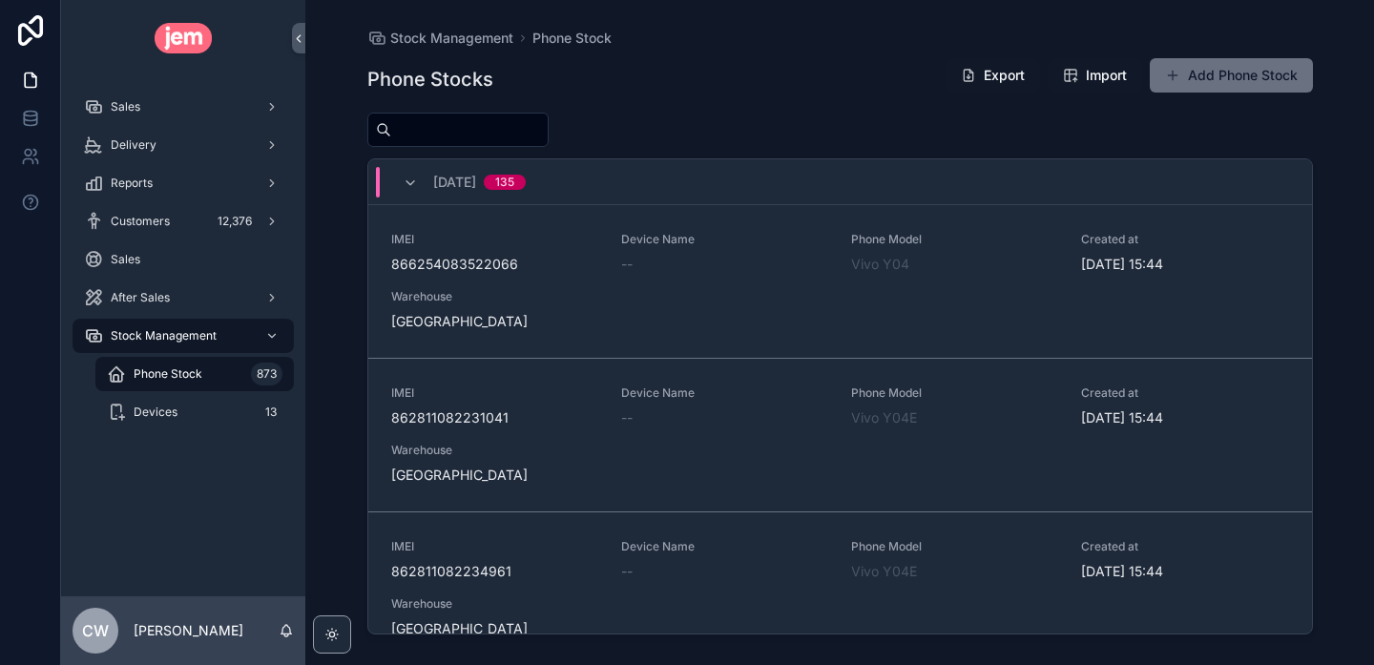
click at [470, 133] on input "scrollable content" at bounding box center [469, 129] width 156 height 27
paste input "**********"
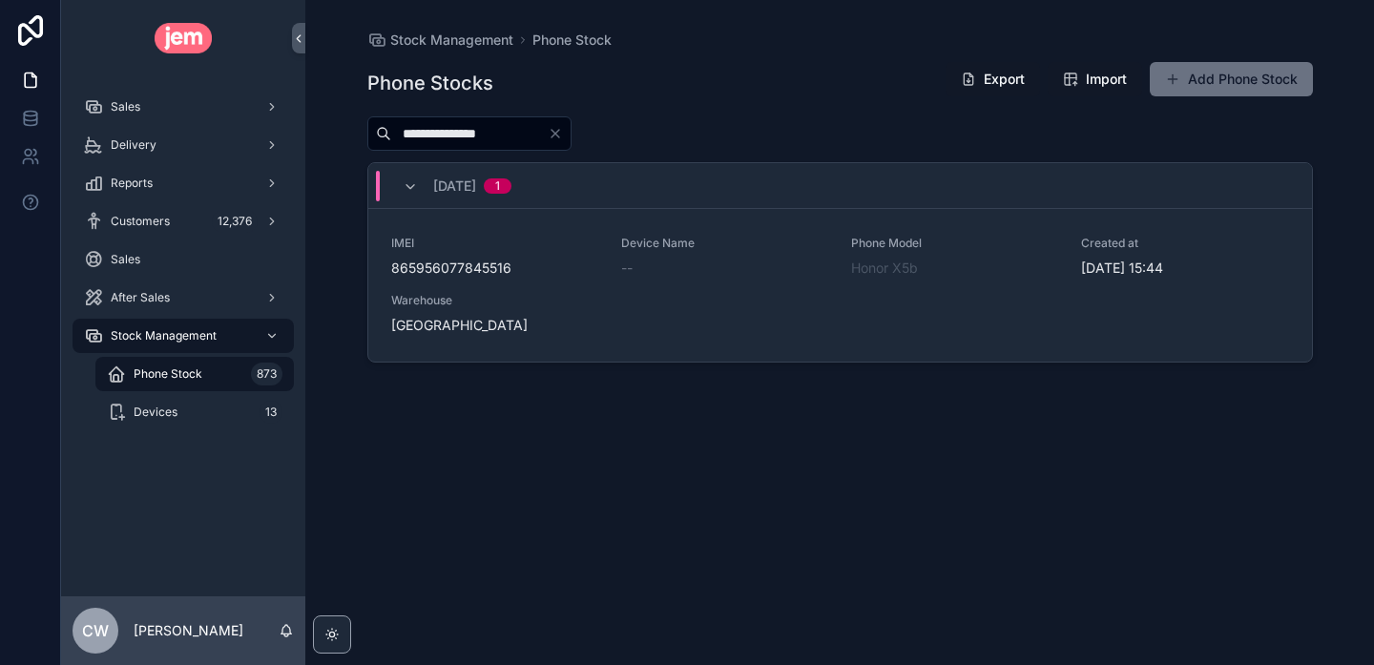
type input "**********"
click at [790, 257] on div "Device Name --" at bounding box center [724, 257] width 207 height 42
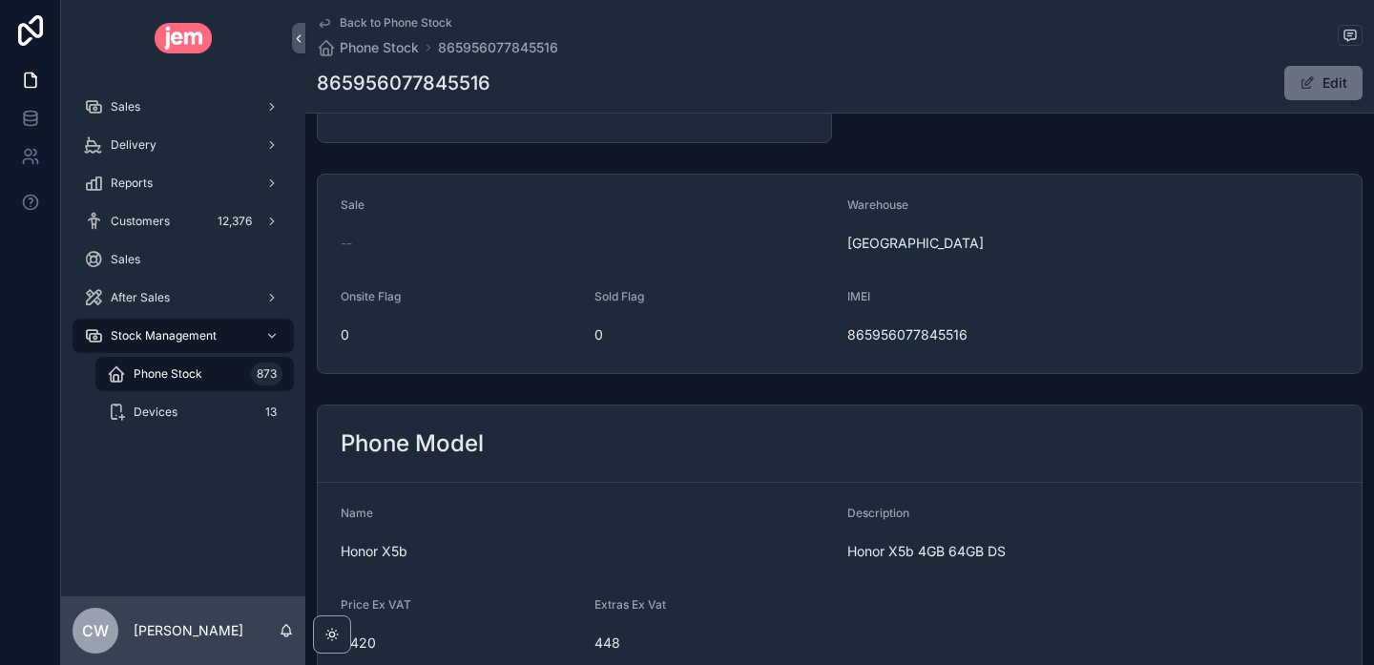
scroll to position [160, 0]
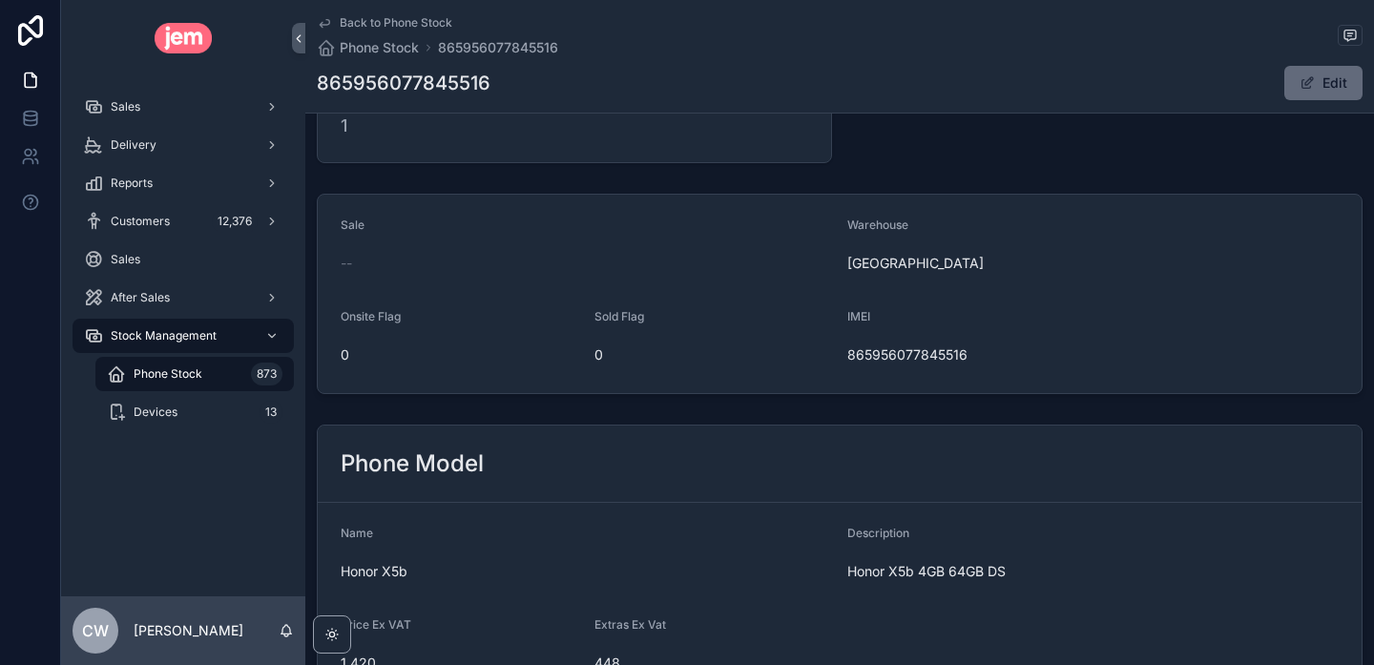
click at [1307, 80] on span "scrollable content" at bounding box center [1306, 82] width 15 height 15
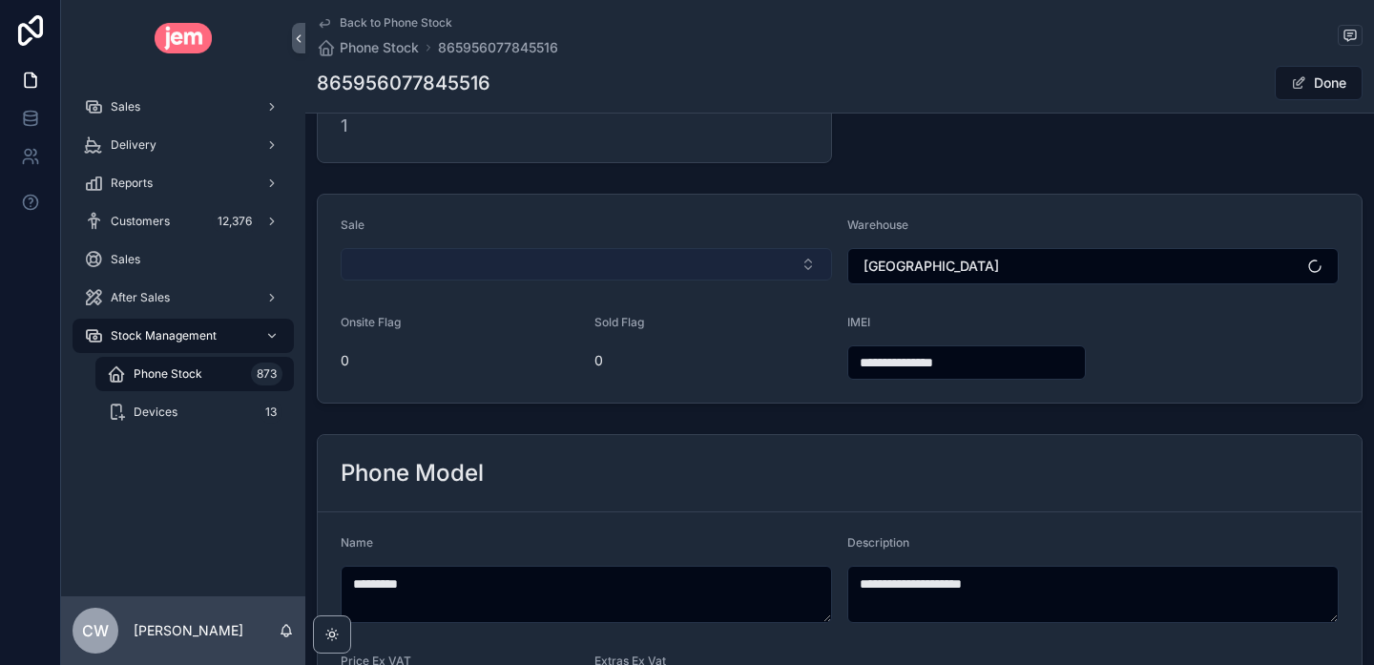
click at [629, 266] on button "Select Button" at bounding box center [586, 264] width 491 height 32
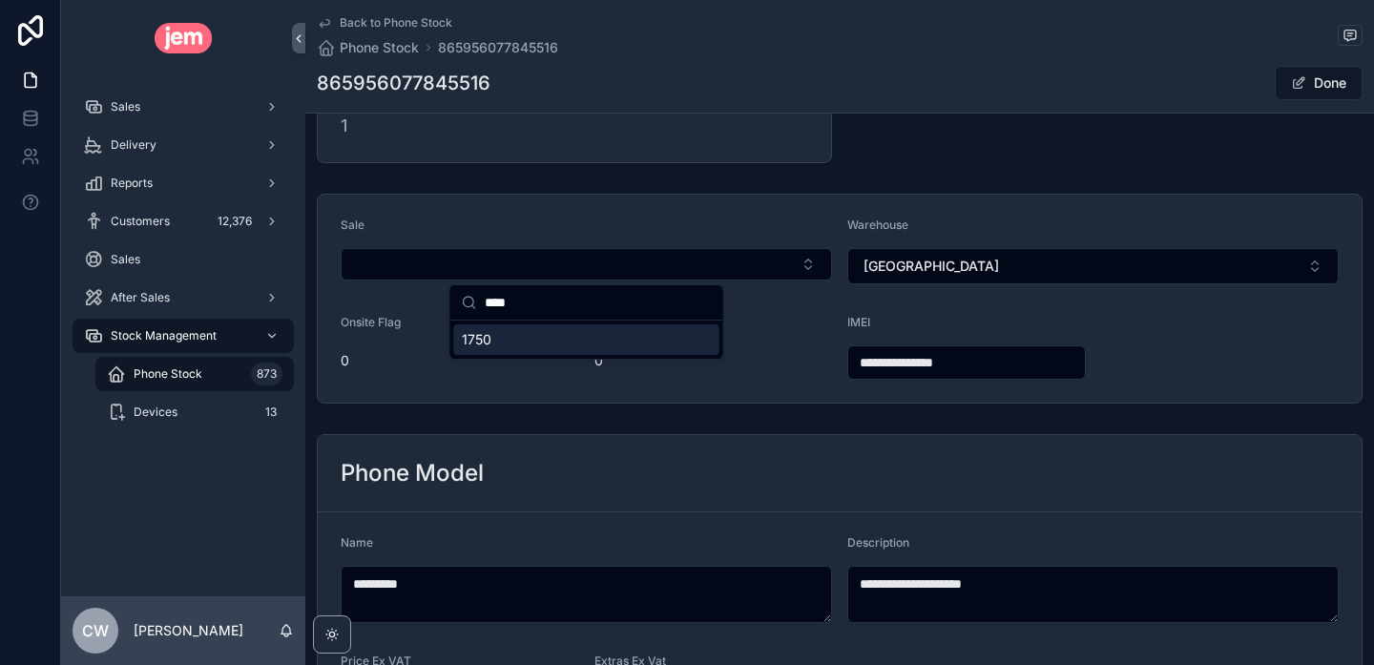
type input "****"
click at [531, 337] on div "1750" at bounding box center [586, 339] width 265 height 31
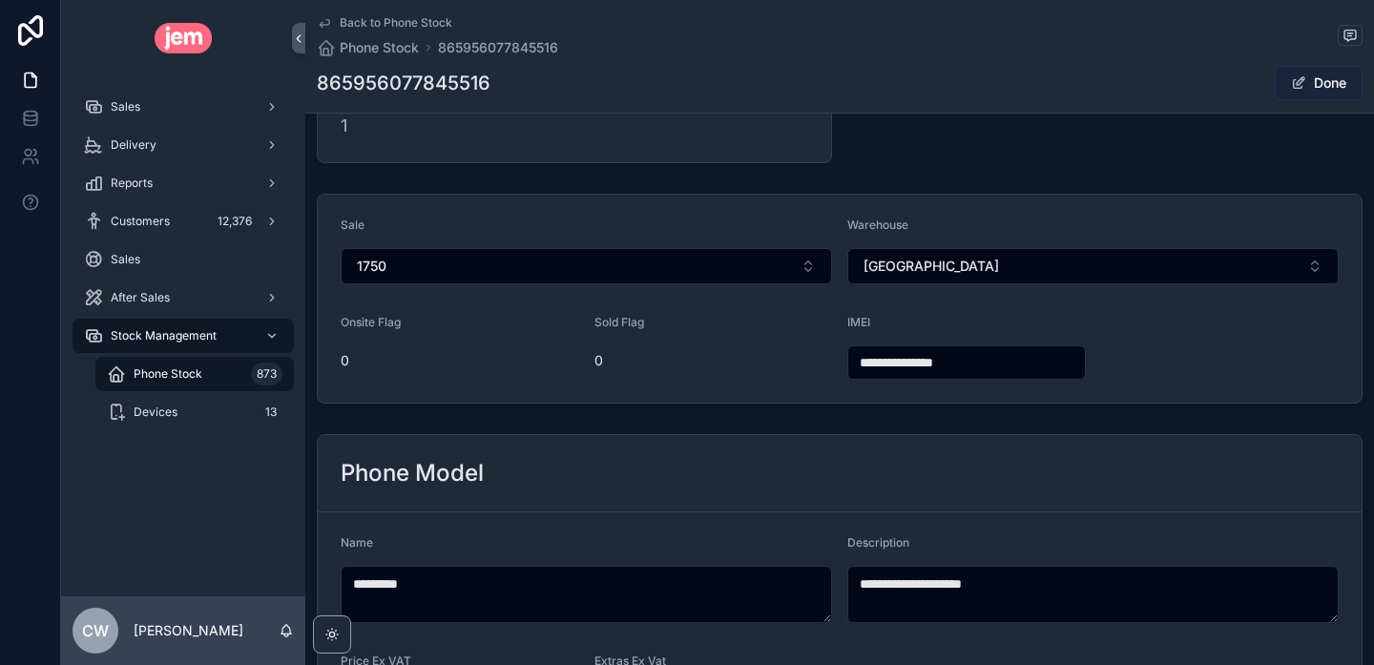
click at [1303, 87] on span "scrollable content" at bounding box center [1298, 82] width 15 height 15
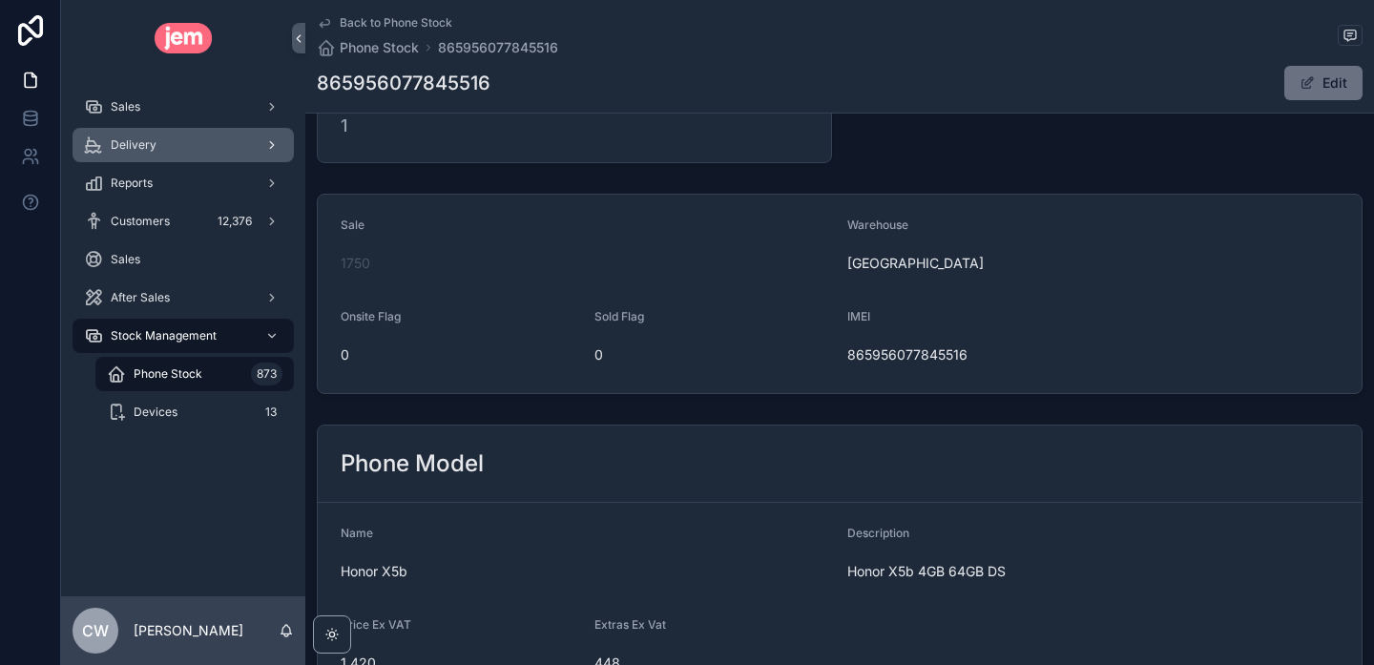
click at [166, 153] on div "Delivery" at bounding box center [183, 145] width 198 height 31
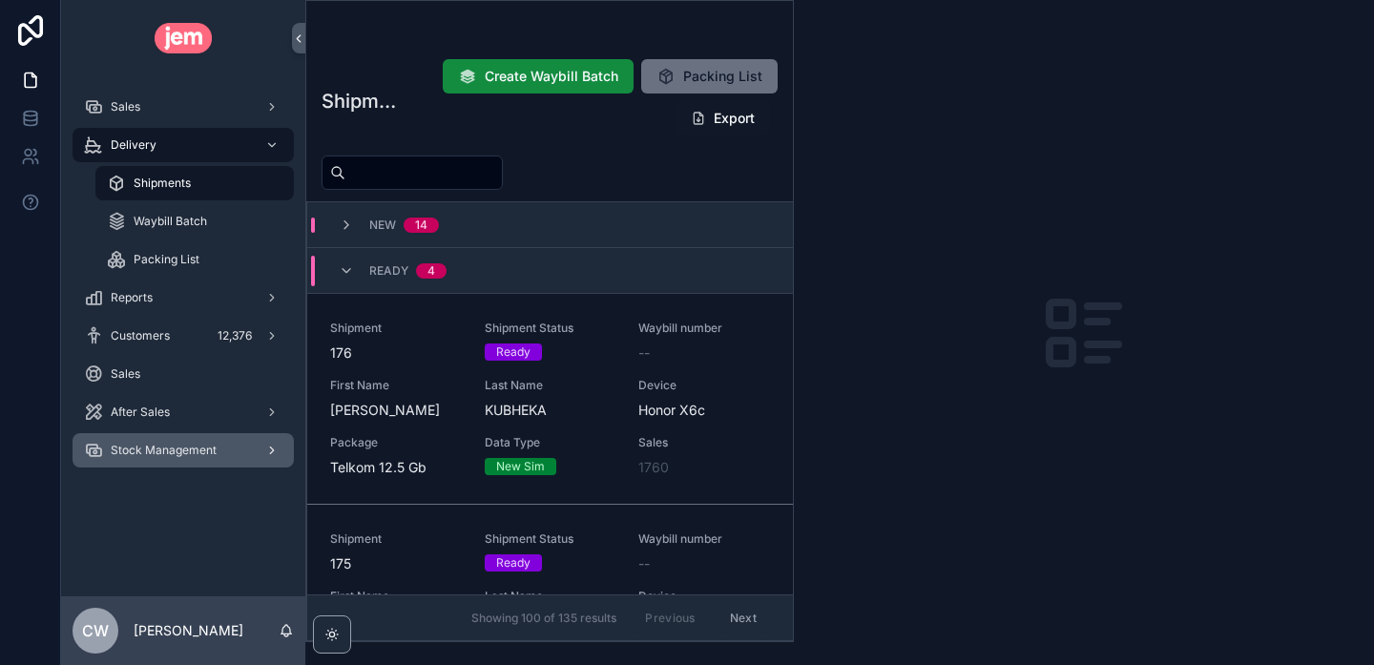
click at [144, 443] on span "Stock Management" at bounding box center [164, 450] width 106 height 15
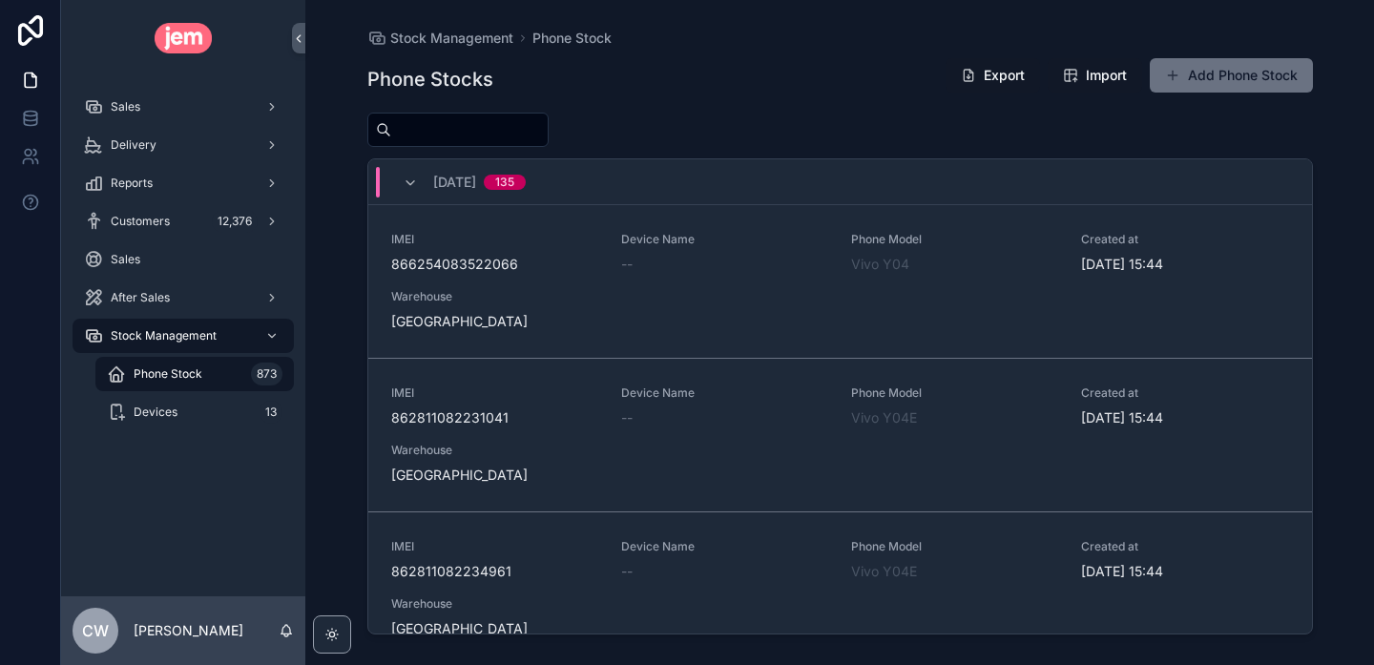
click at [468, 135] on input "scrollable content" at bounding box center [469, 129] width 156 height 27
paste input "**********"
type input "**********"
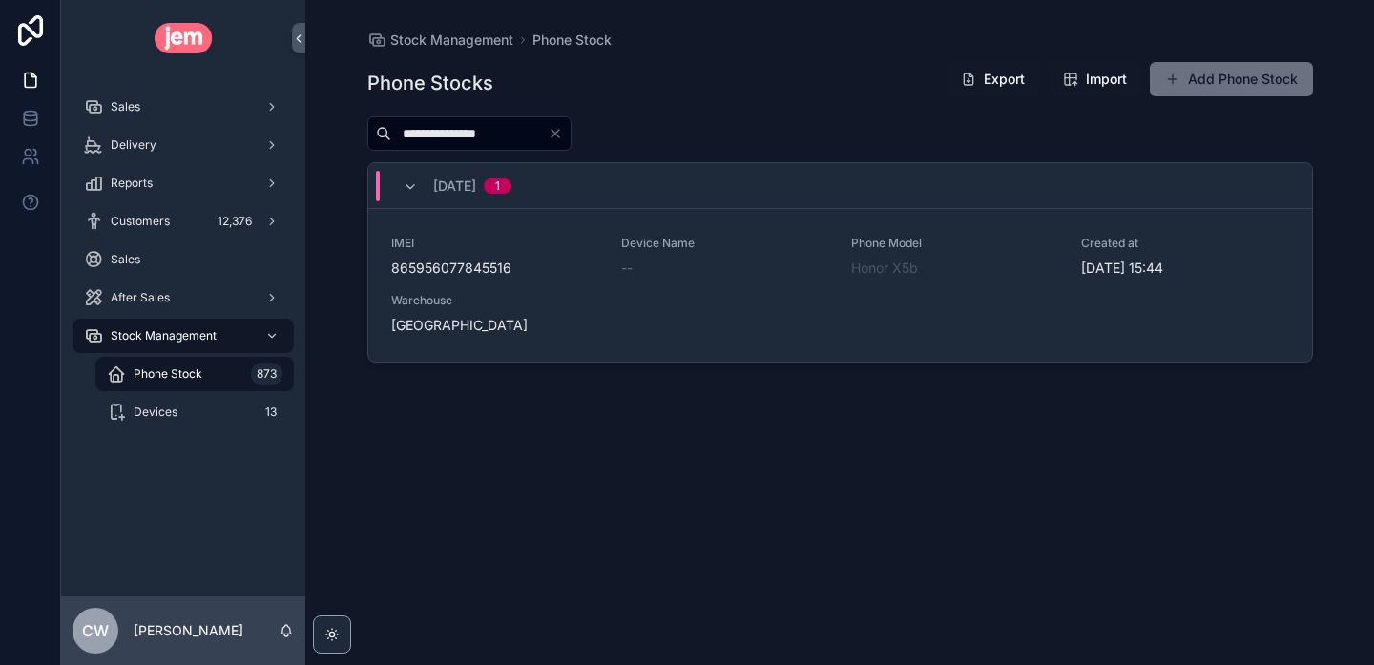
click at [772, 264] on div "--" at bounding box center [724, 268] width 207 height 19
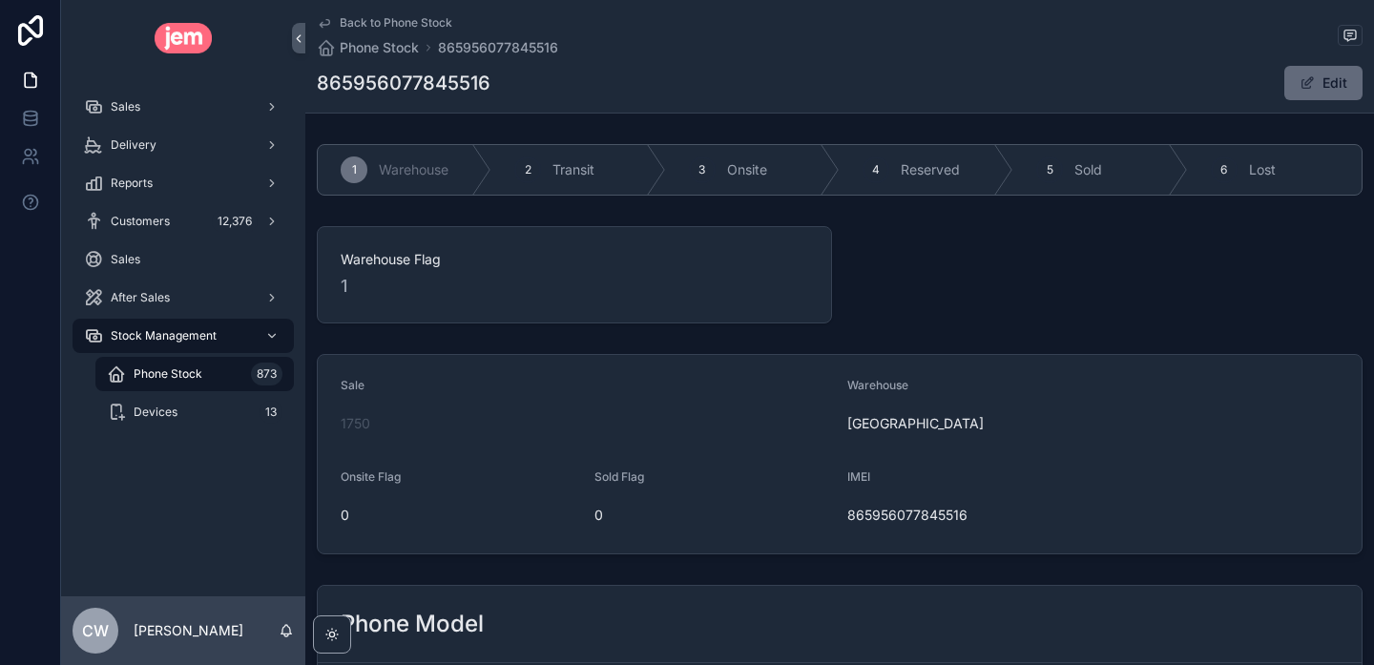
click at [1316, 86] on button "Edit" at bounding box center [1323, 83] width 78 height 34
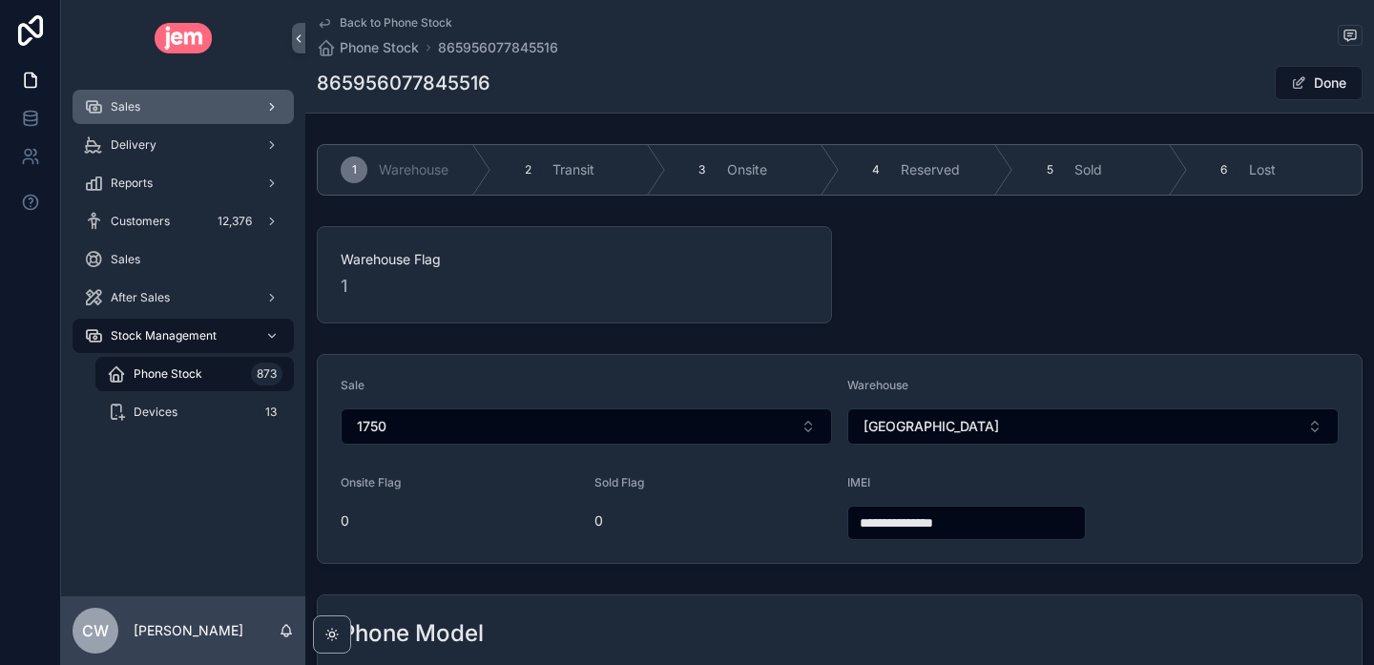
click at [183, 117] on div "Sales" at bounding box center [183, 107] width 198 height 31
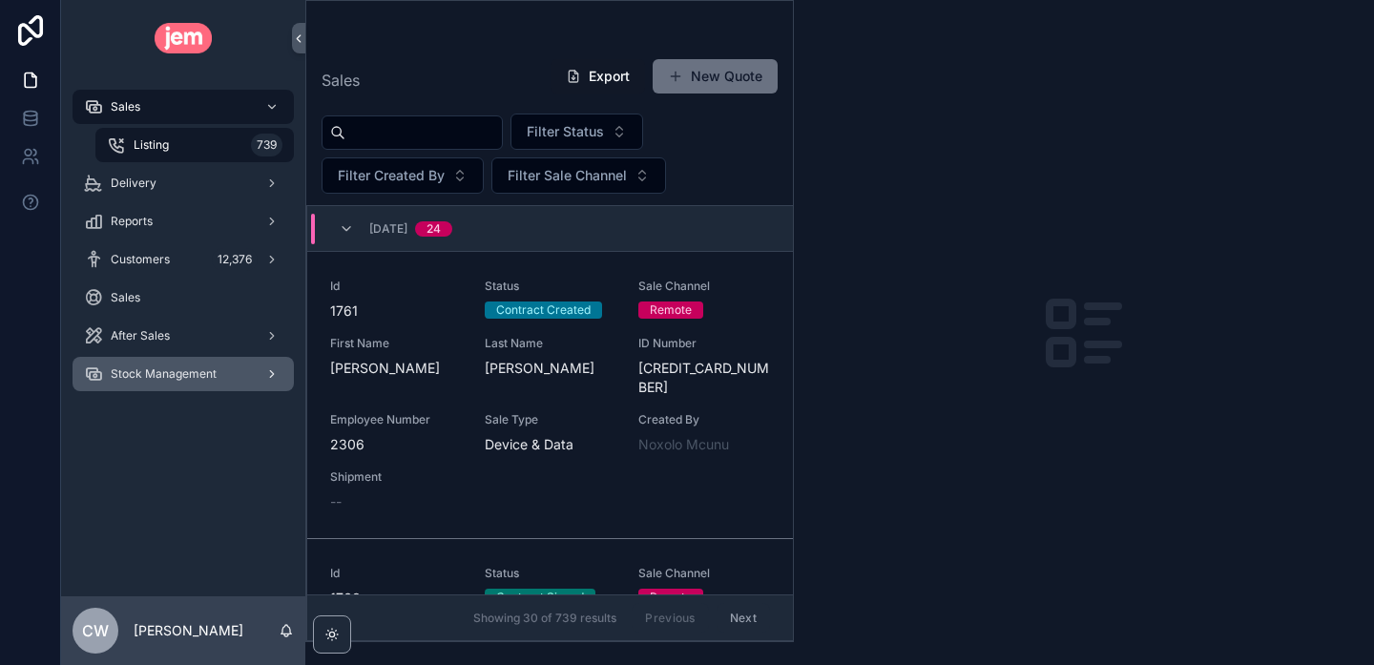
click at [157, 364] on div "Stock Management" at bounding box center [183, 374] width 198 height 31
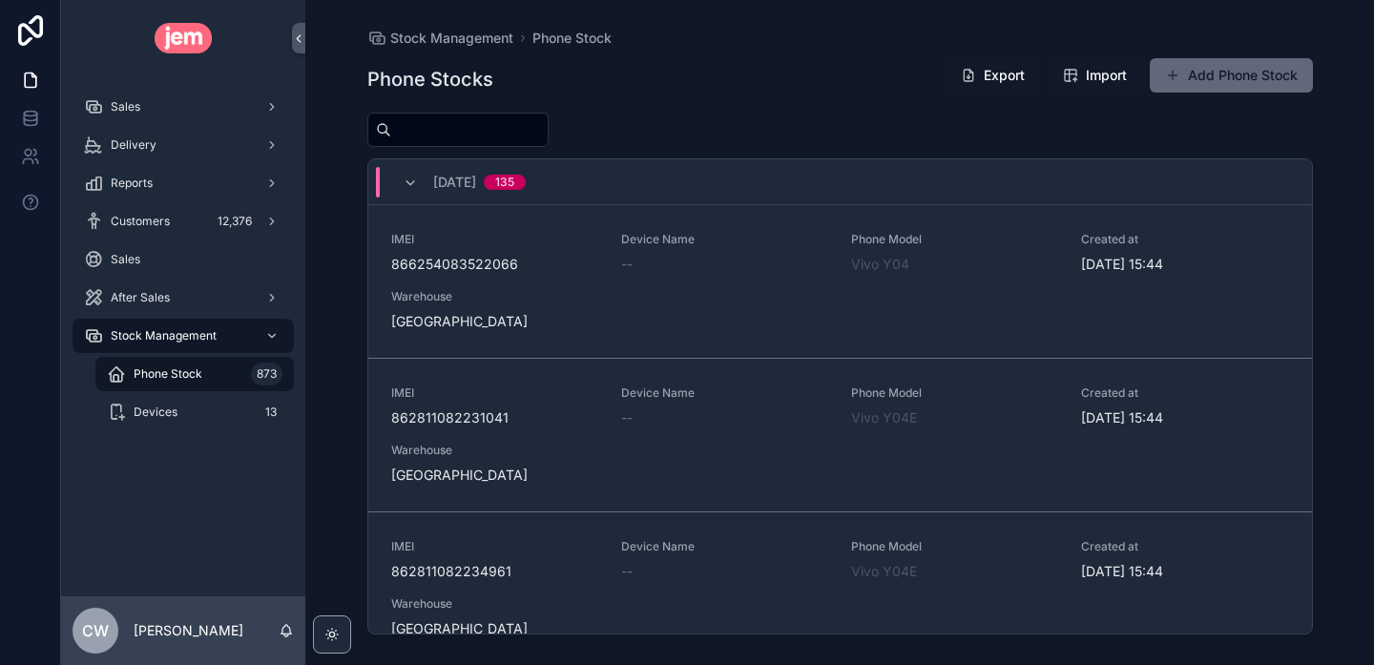
click at [1234, 73] on button "Add Phone Stock" at bounding box center [1231, 75] width 163 height 34
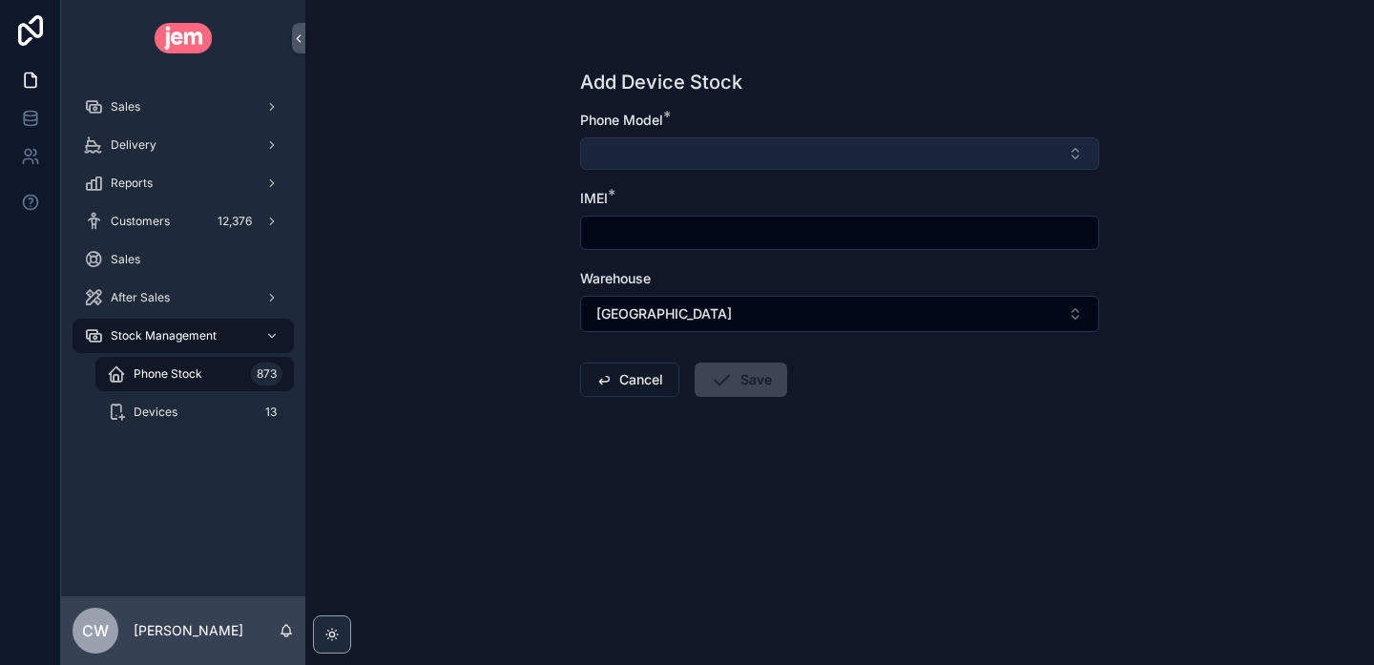
click at [753, 155] on button "Select Button" at bounding box center [839, 153] width 519 height 32
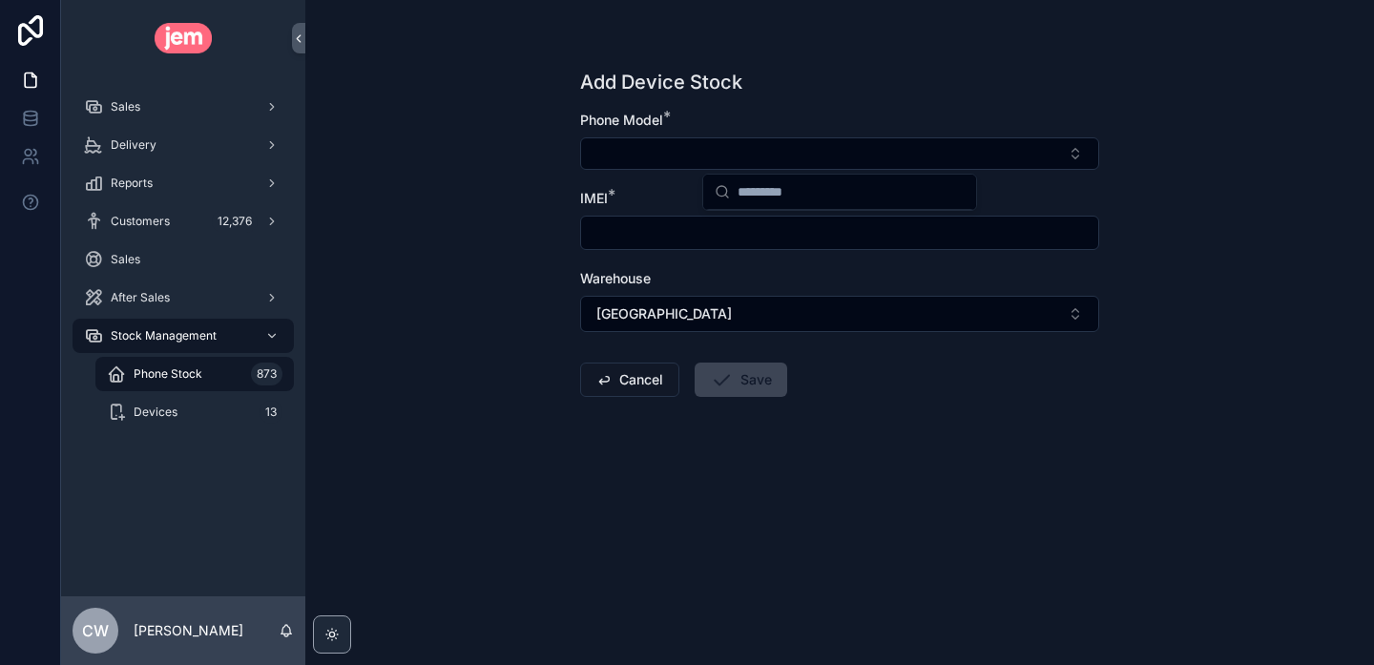
click at [477, 163] on div "Add Device Stock Phone Model * IMEI * Warehouse Cape Town Cancel Save" at bounding box center [839, 332] width 1068 height 665
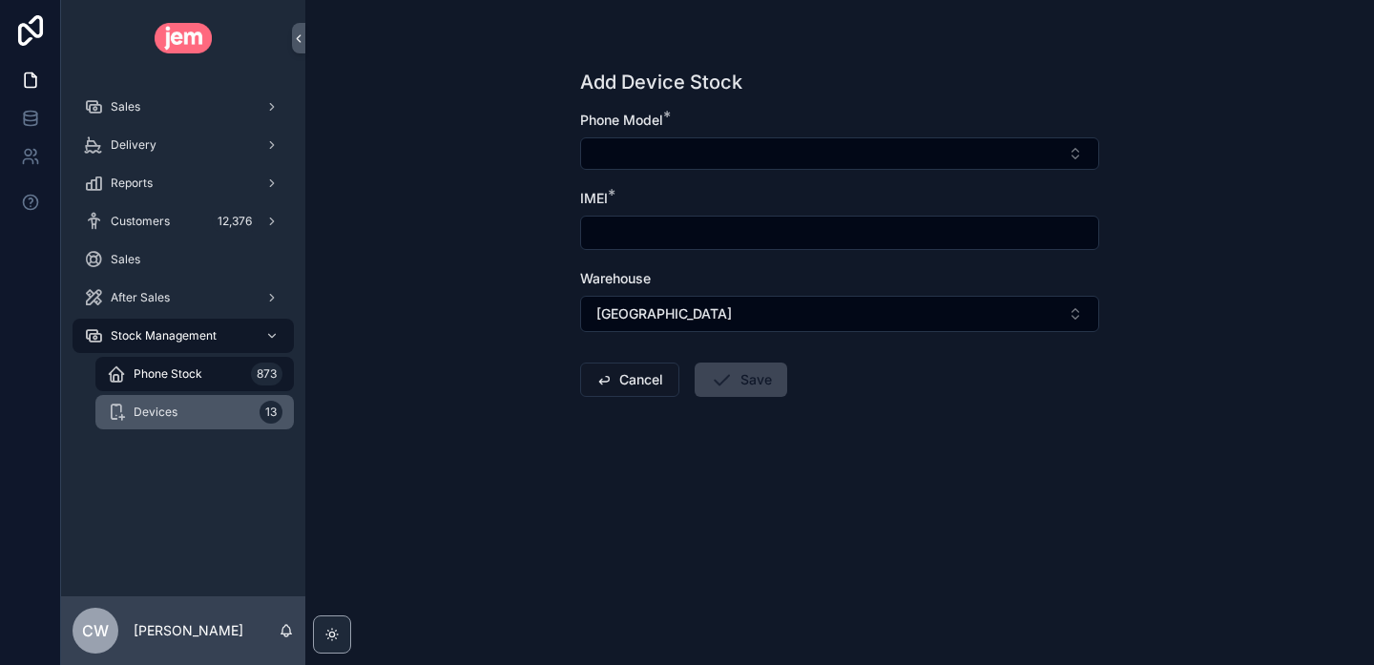
click at [180, 416] on div "Devices 13" at bounding box center [195, 412] width 176 height 31
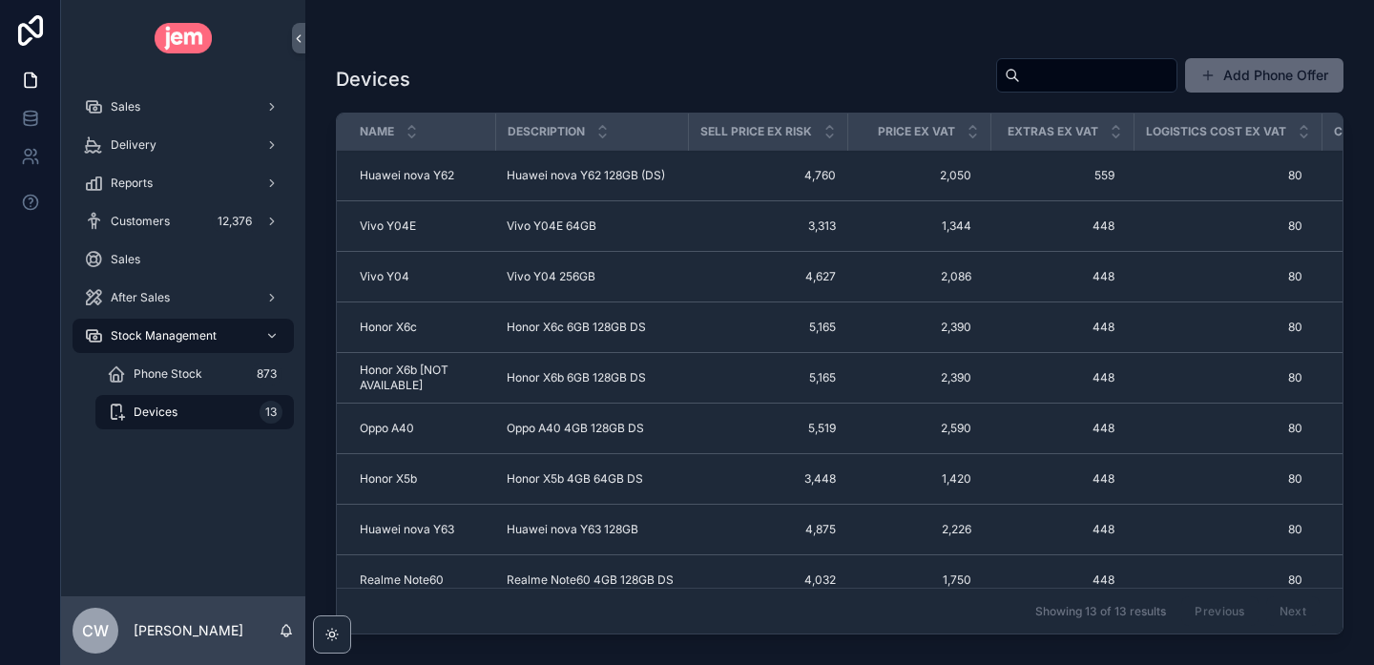
click at [1249, 76] on button "Add Phone Offer" at bounding box center [1264, 75] width 158 height 34
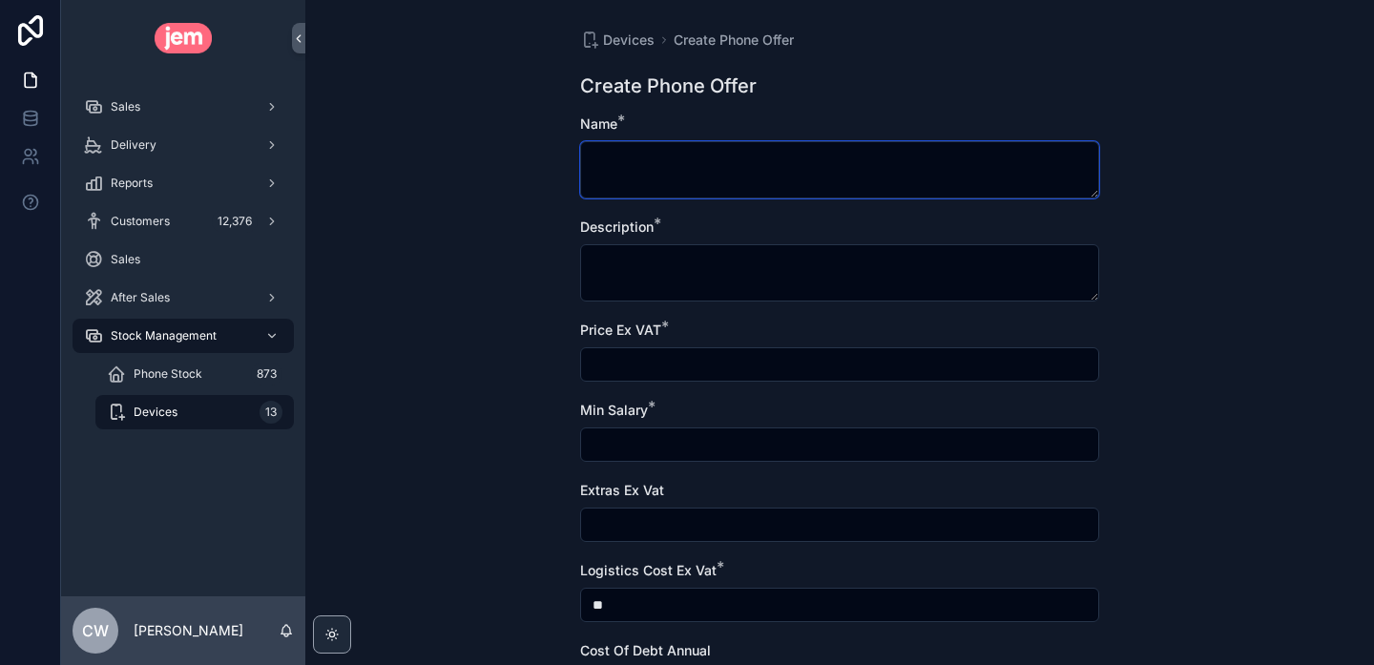
click at [687, 163] on textarea "scrollable content" at bounding box center [839, 169] width 519 height 57
paste textarea "**********"
drag, startPoint x: 827, startPoint y: 157, endPoint x: 706, endPoint y: 161, distance: 121.2
click at [706, 161] on textarea "**********" at bounding box center [839, 169] width 519 height 57
type textarea "**********"
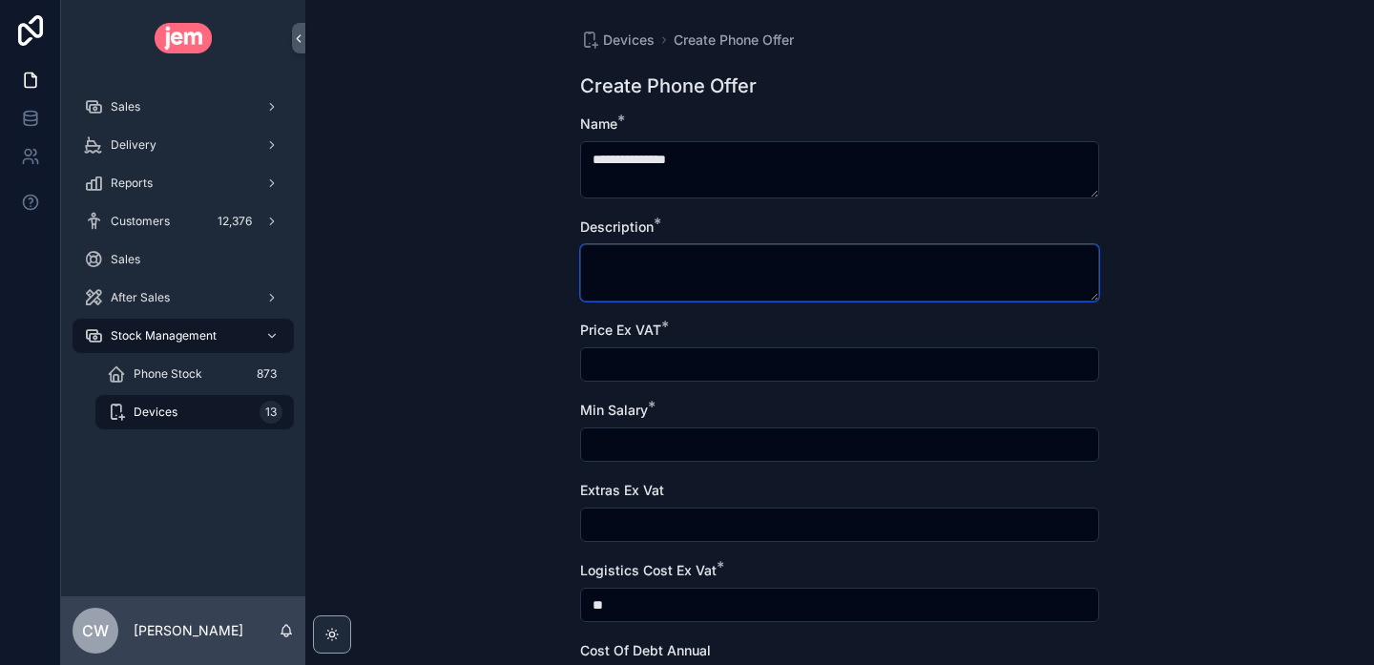
click at [653, 262] on textarea "scrollable content" at bounding box center [839, 272] width 519 height 57
paste textarea "**********"
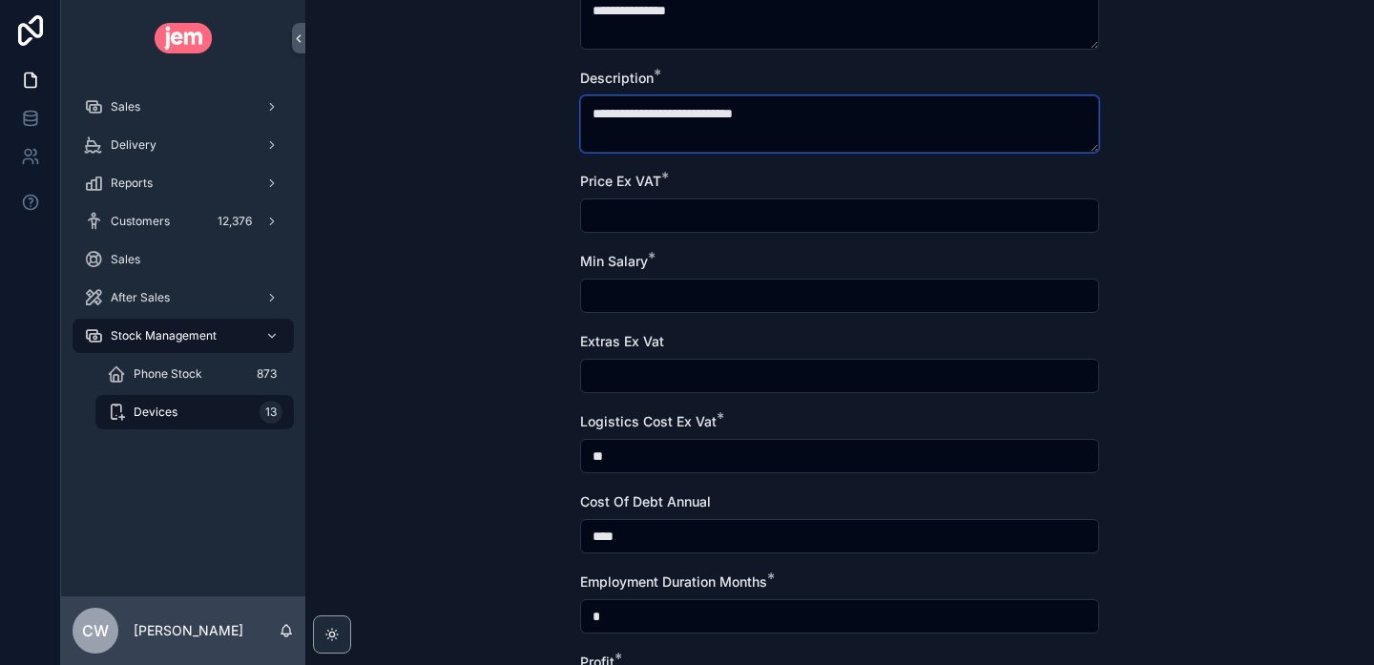
scroll to position [171, 0]
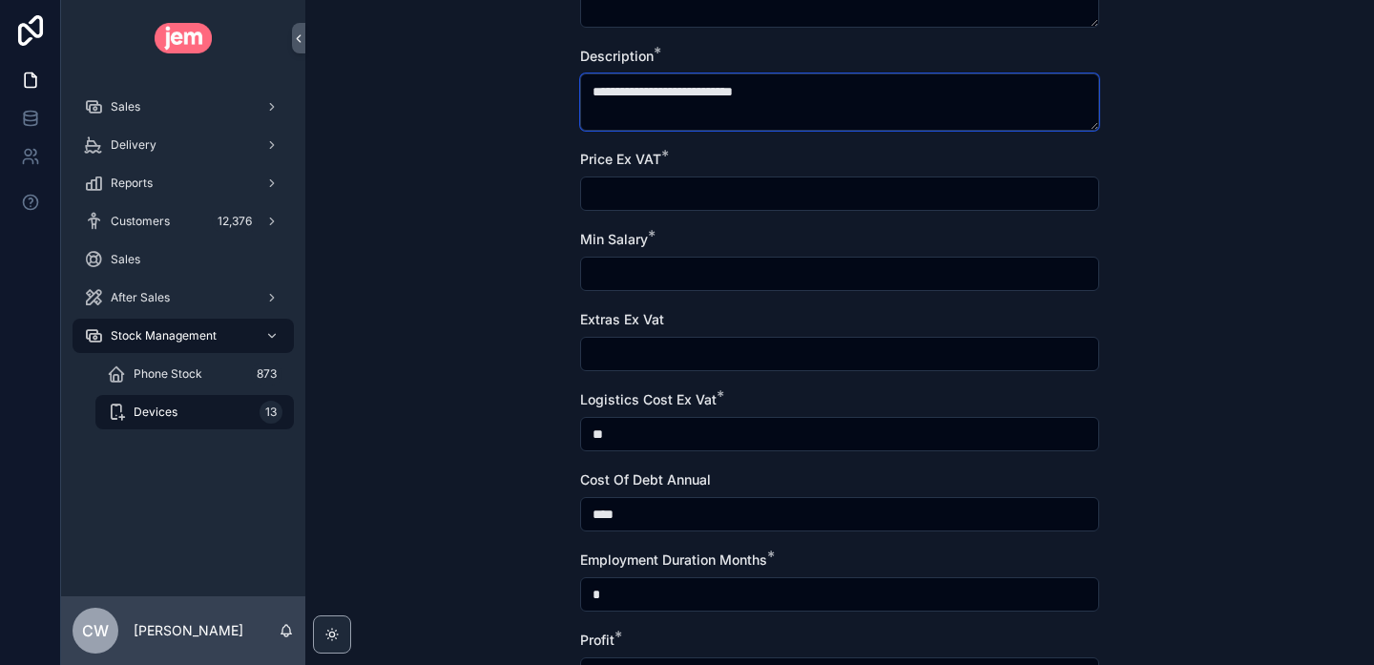
type textarea "**********"
click at [605, 198] on input "scrollable content" at bounding box center [839, 193] width 517 height 27
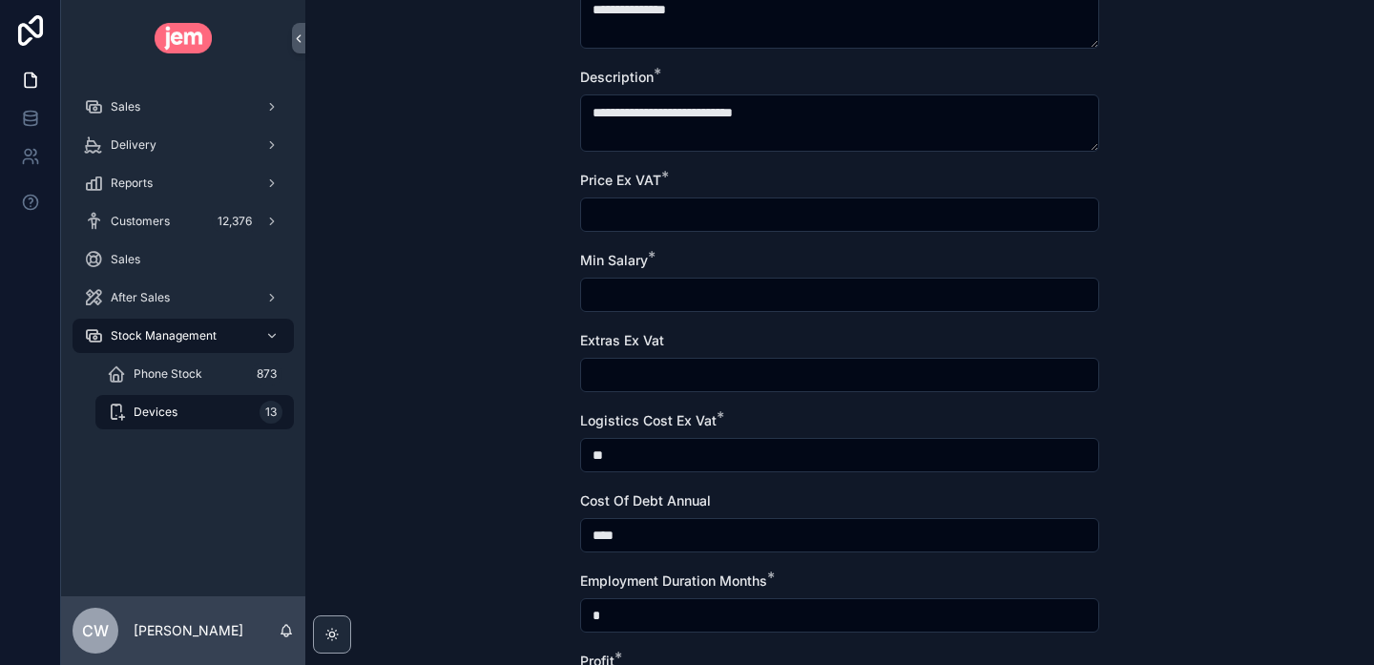
scroll to position [151, 0]
paste input "*****"
click at [604, 218] on input "*****" at bounding box center [839, 213] width 517 height 27
type input "*****"
click at [510, 217] on div "**********" at bounding box center [839, 181] width 1068 height 665
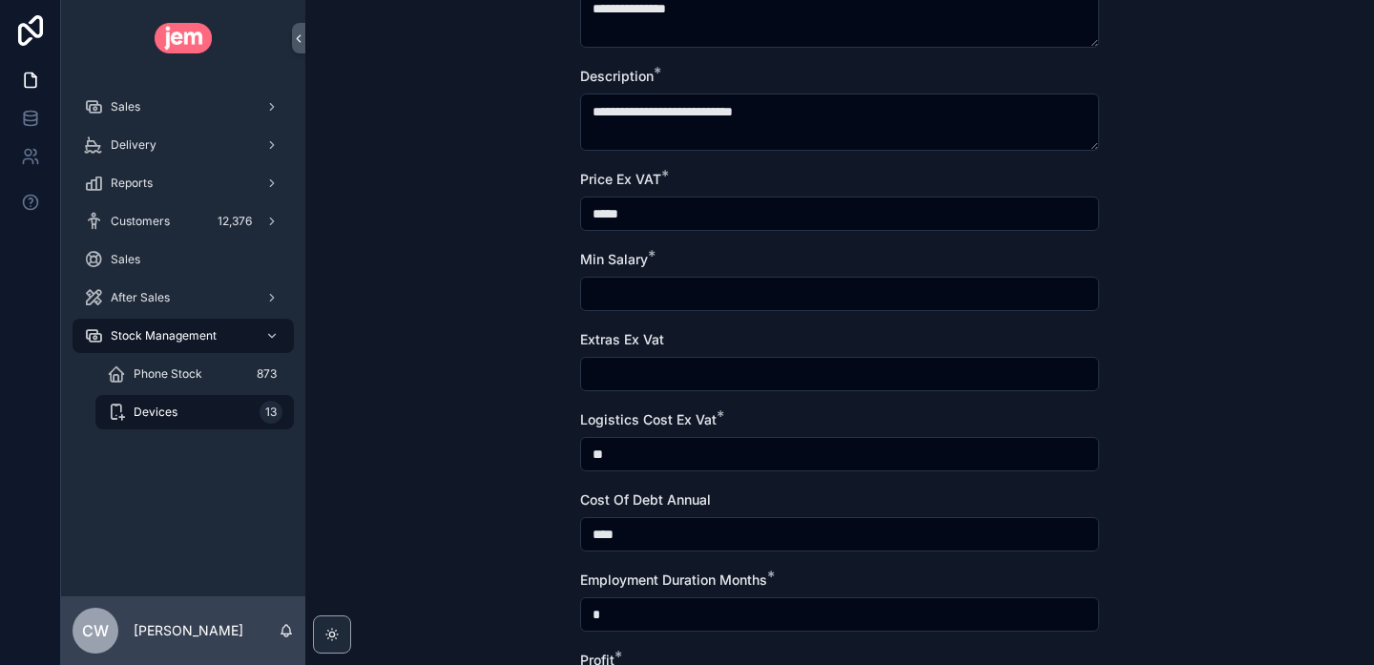
click at [650, 288] on input "scrollable content" at bounding box center [839, 293] width 517 height 27
type input "*******"
click at [627, 380] on input "scrollable content" at bounding box center [839, 374] width 517 height 27
type input "***"
click at [457, 363] on div "**********" at bounding box center [839, 181] width 1068 height 665
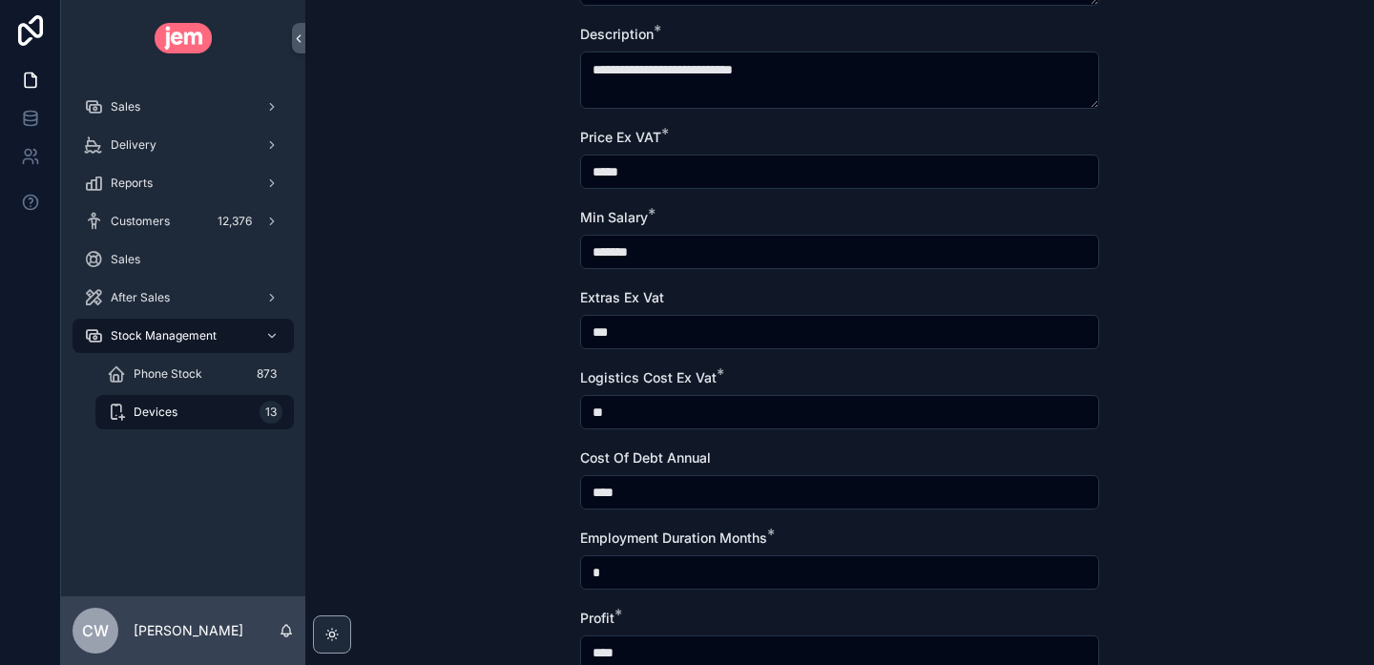
scroll to position [327, 0]
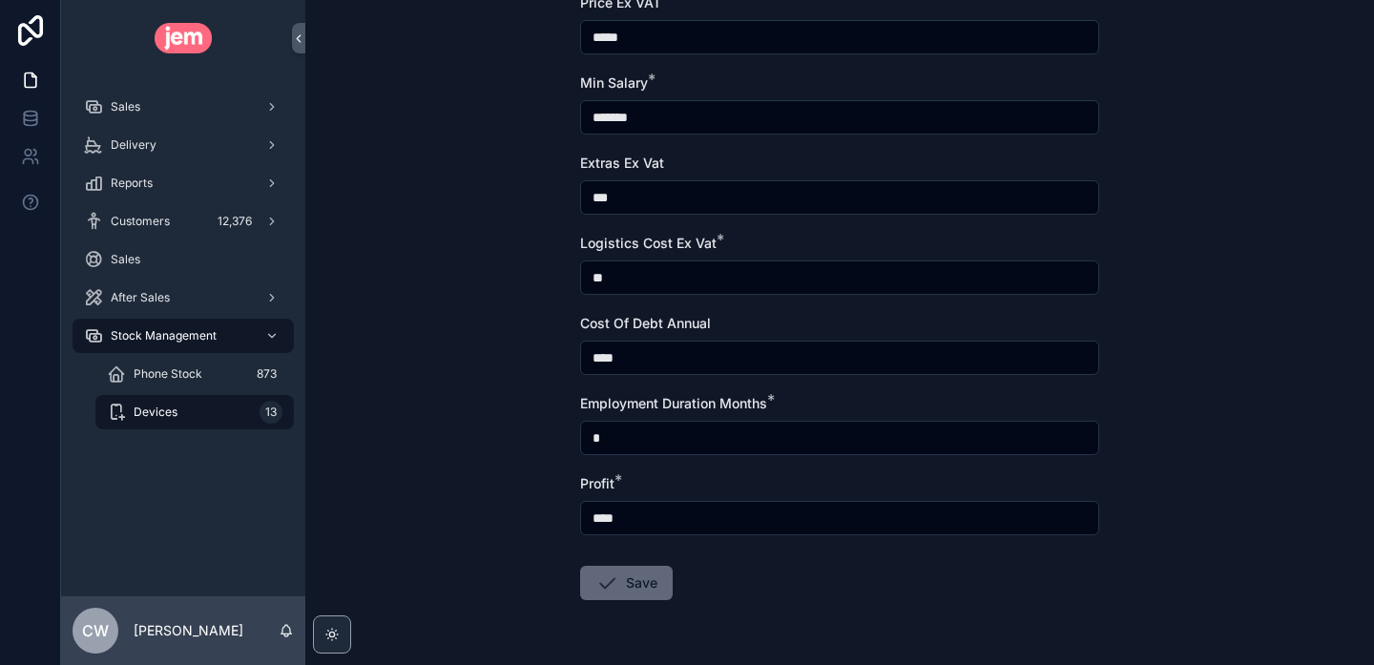
click at [624, 588] on button "Save" at bounding box center [626, 583] width 93 height 34
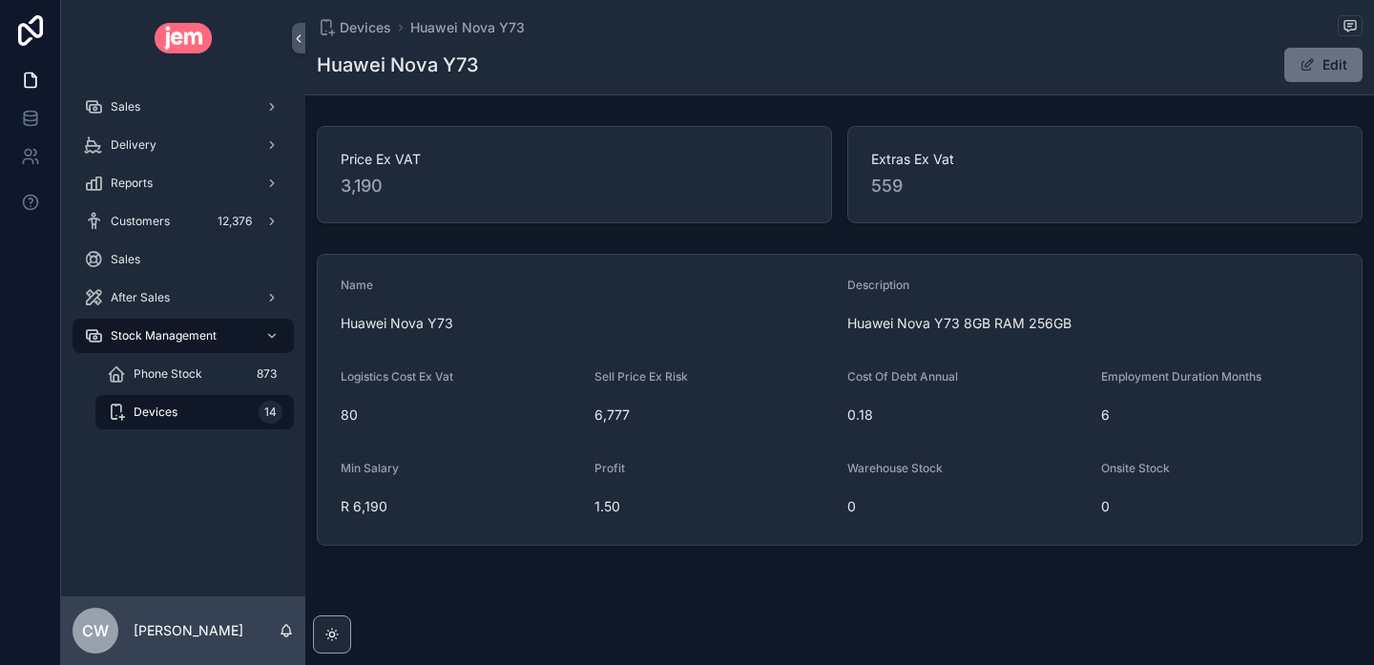
scroll to position [10, 0]
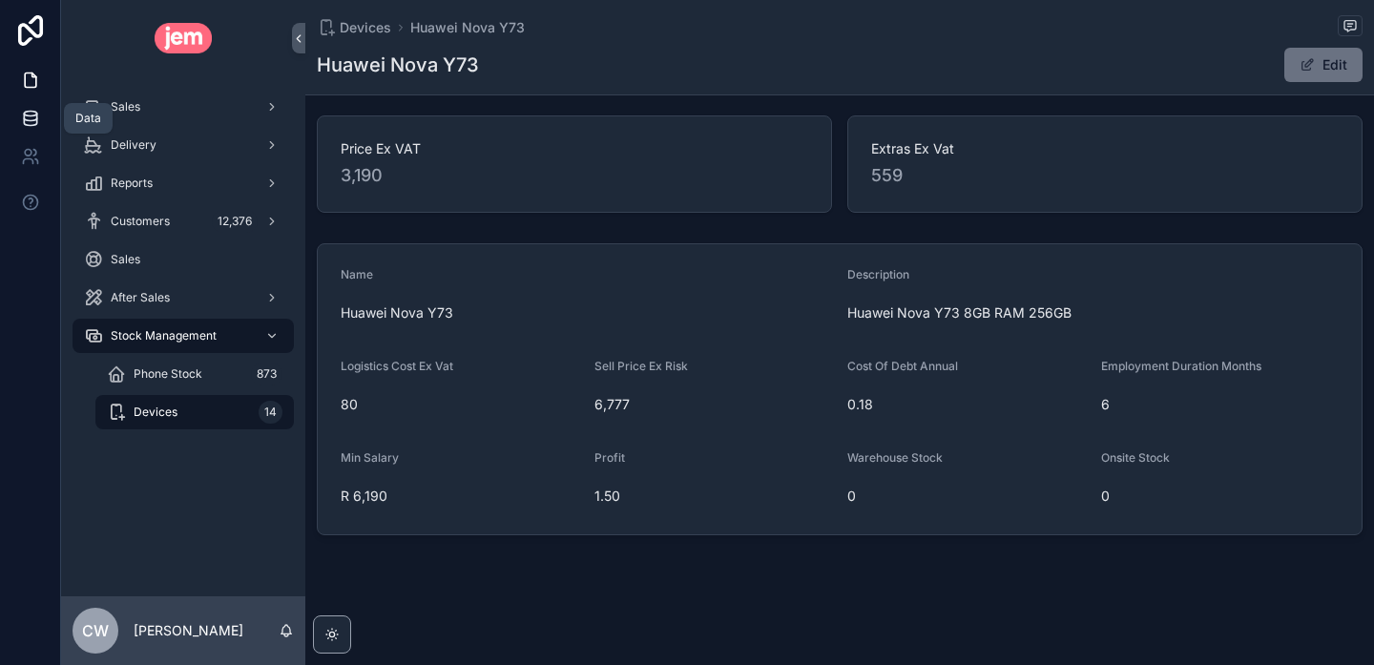
click at [29, 127] on icon at bounding box center [30, 118] width 19 height 19
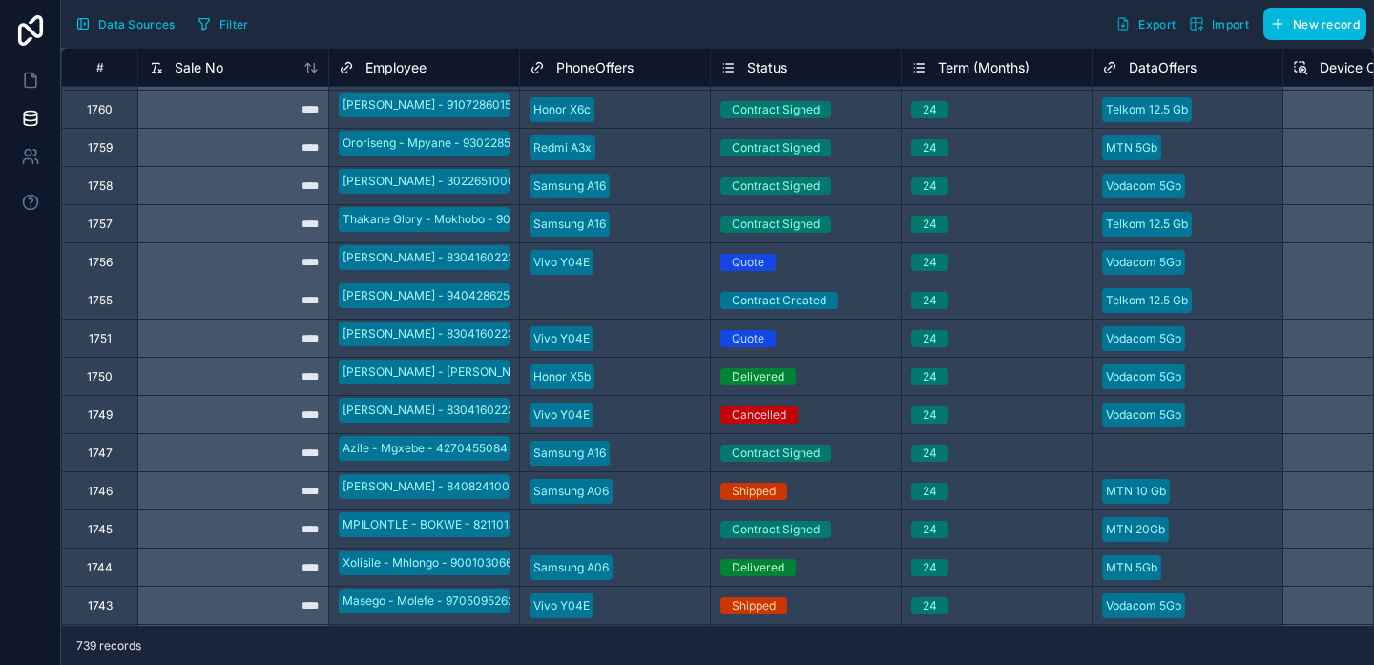
scroll to position [65, 0]
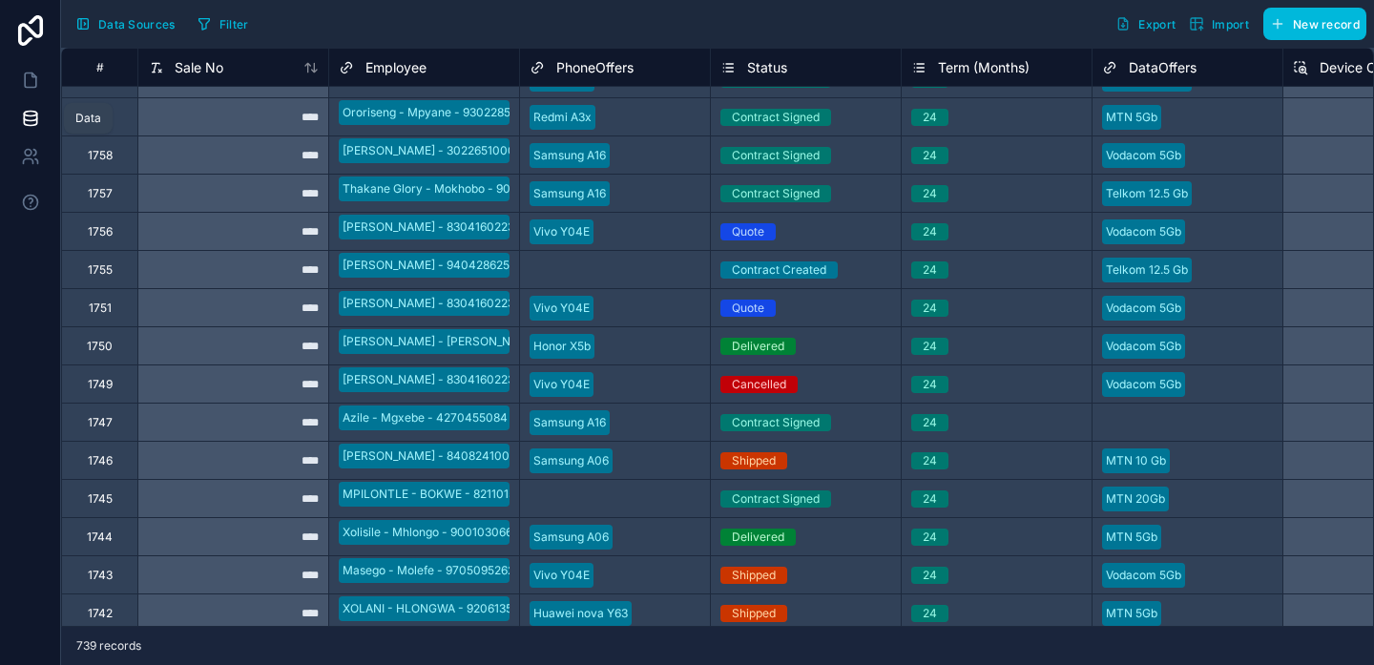
click at [33, 117] on icon at bounding box center [30, 118] width 19 height 19
click at [120, 22] on span "Data Sources" at bounding box center [136, 24] width 77 height 14
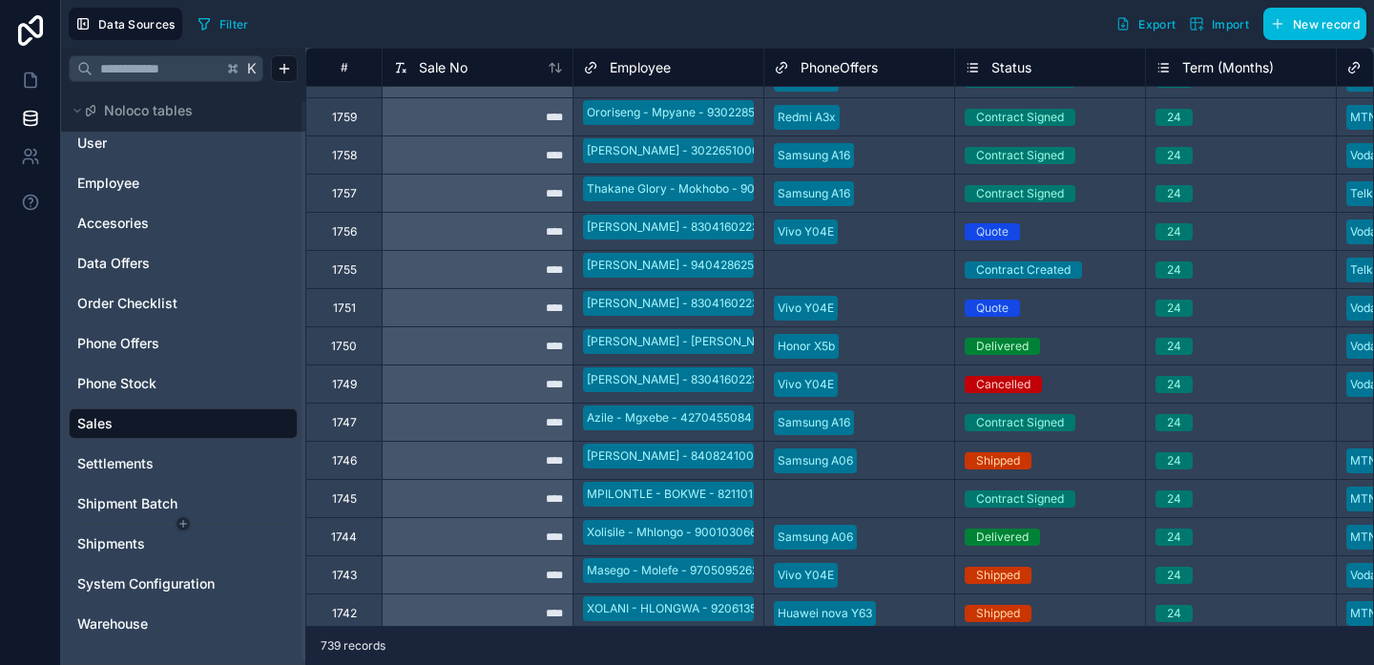
scroll to position [0, 0]
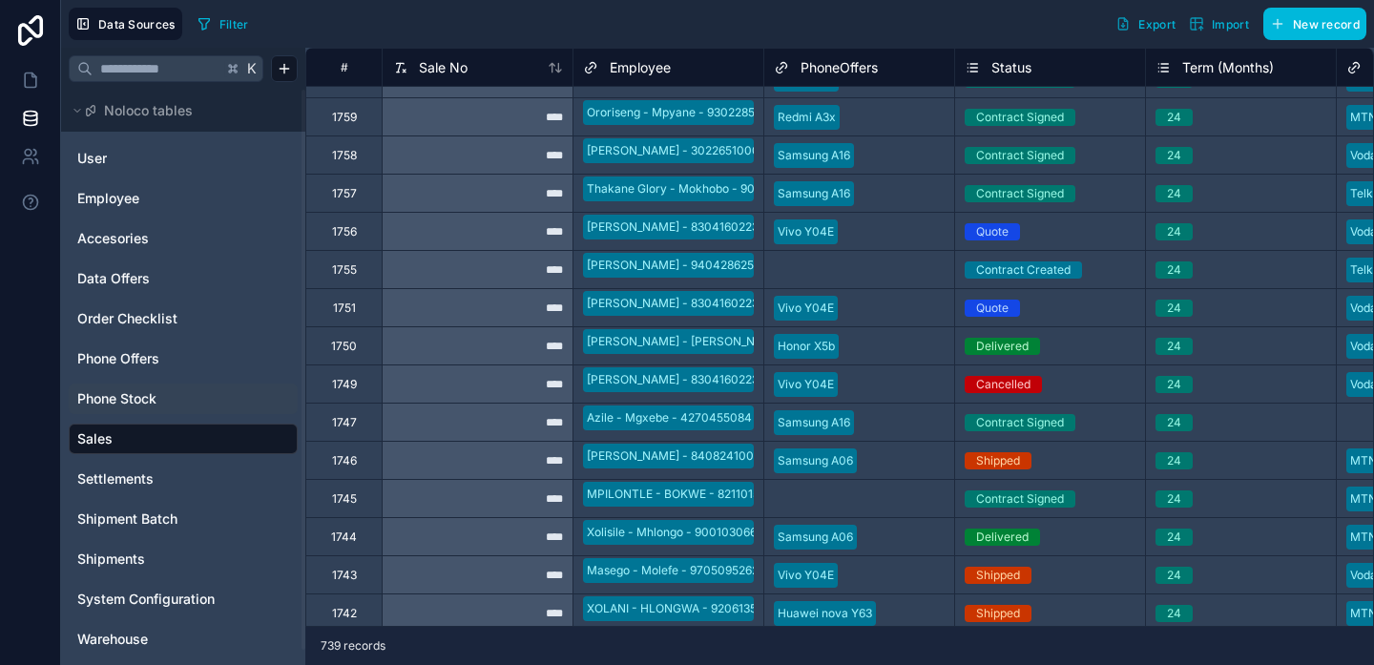
click at [147, 412] on div "Phone Stock" at bounding box center [183, 399] width 229 height 31
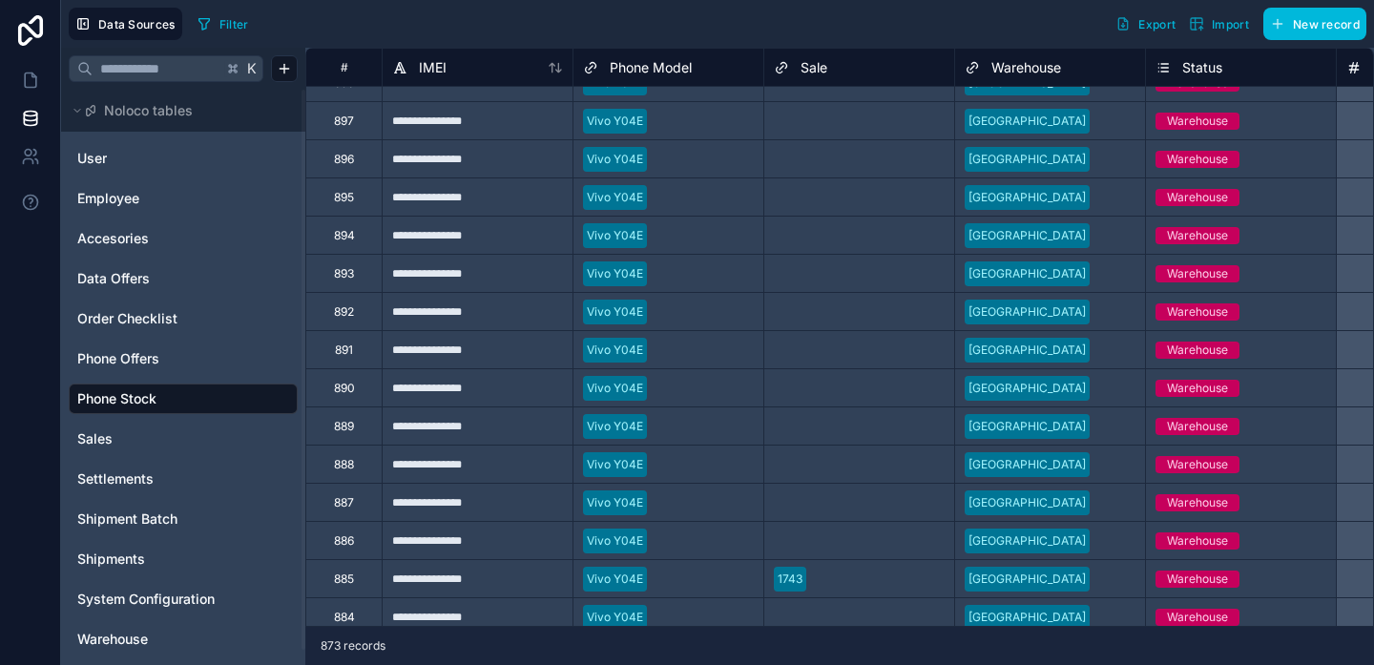
scroll to position [66, 0]
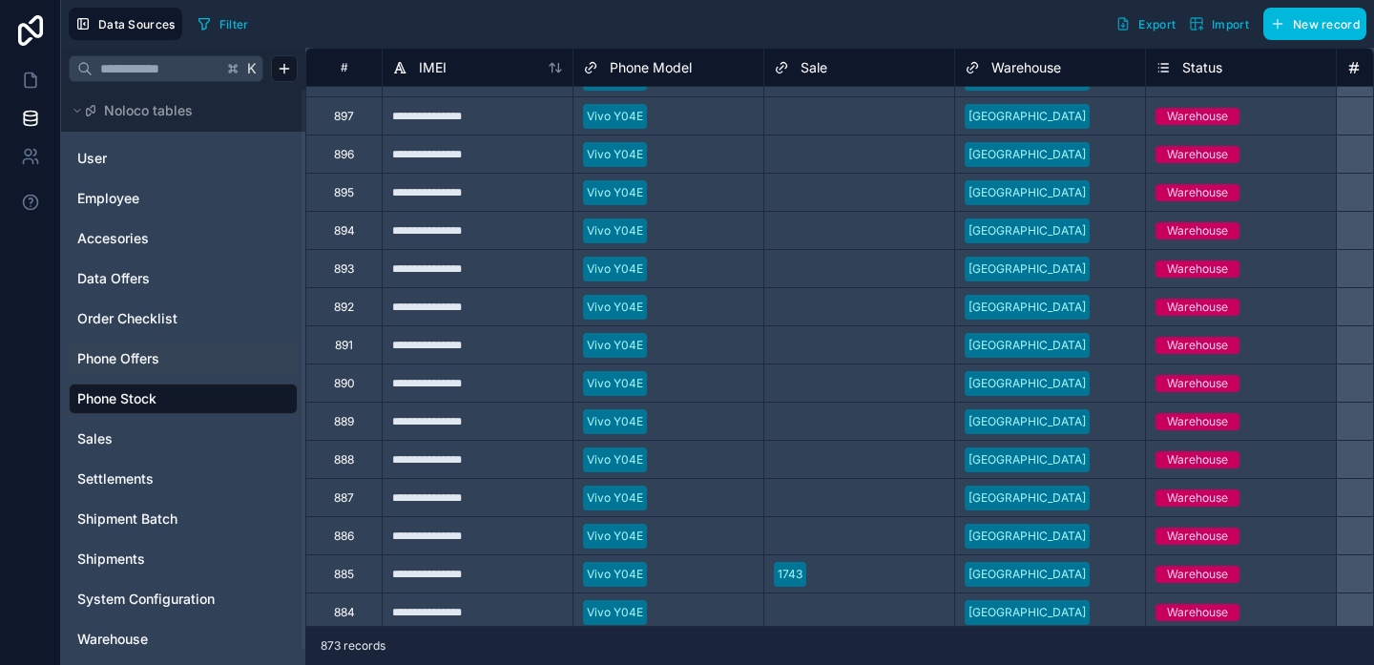
click at [170, 355] on link "Phone Offers" at bounding box center [181, 358] width 208 height 19
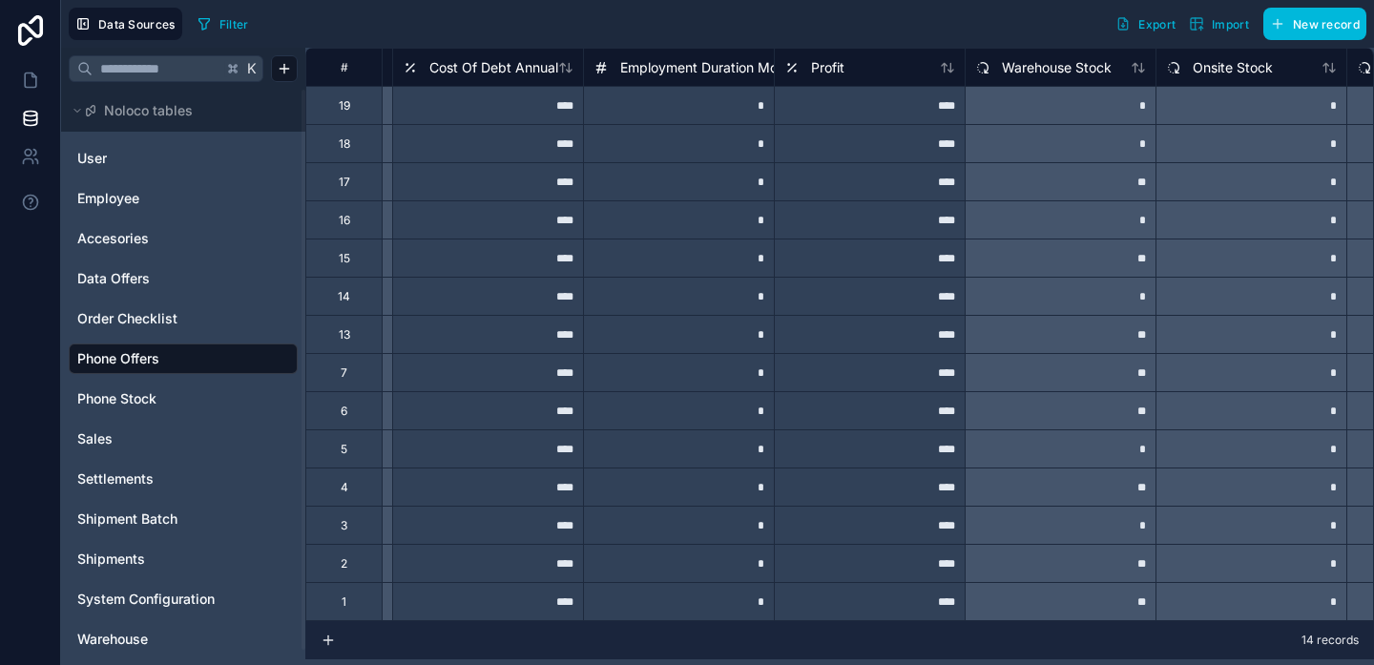
scroll to position [0, 1538]
